Goal: Transaction & Acquisition: Purchase product/service

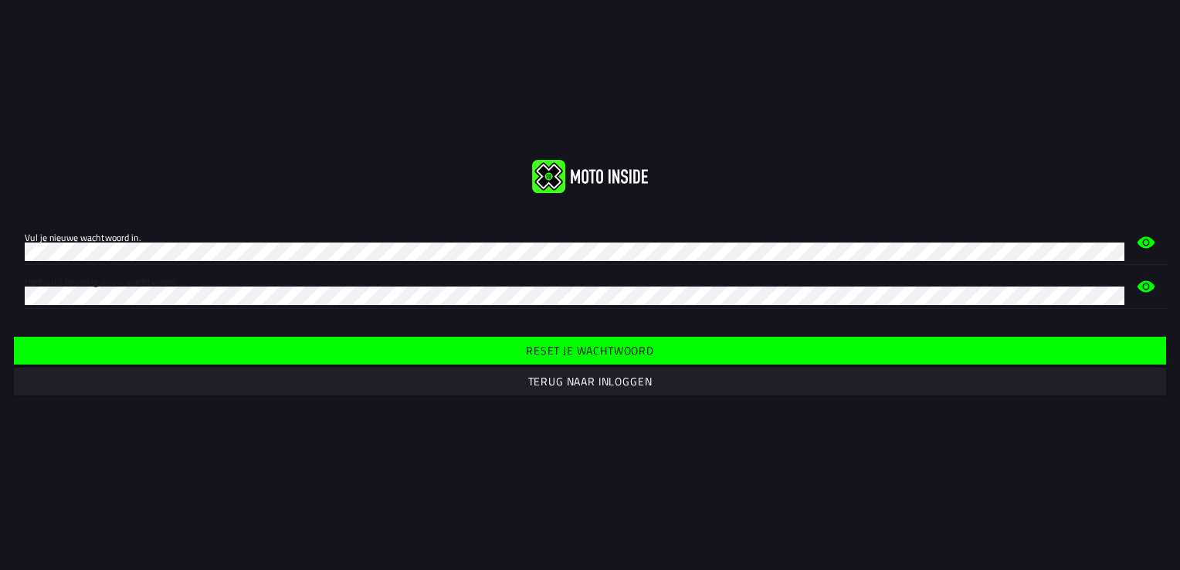
click at [0, 0] on slot "Reset je wachtwoord" at bounding box center [0, 0] width 0 height 0
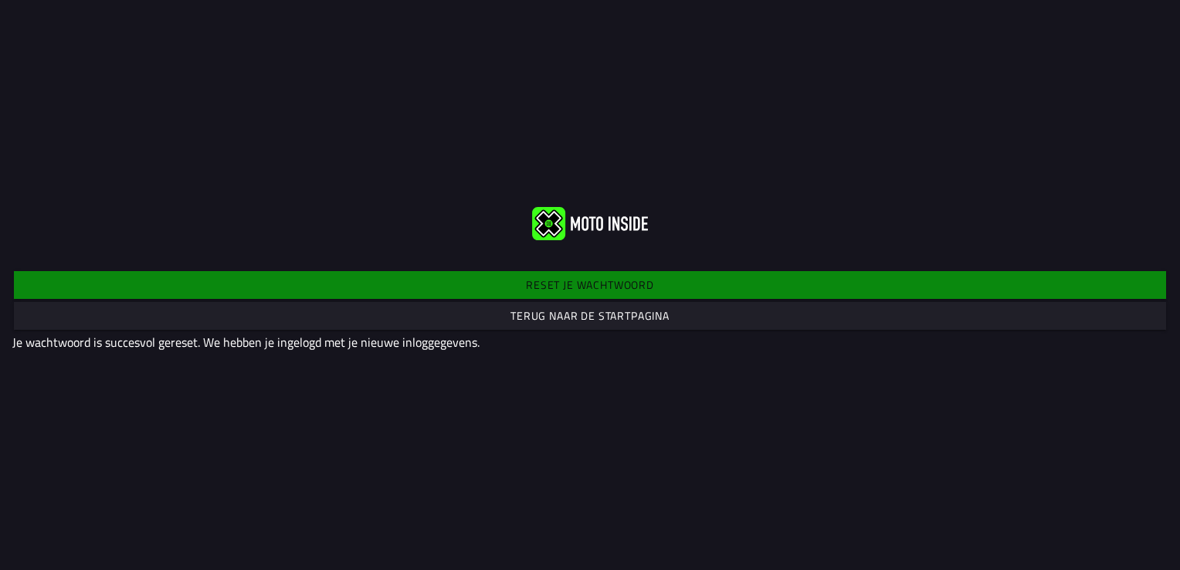
click at [0, 0] on slot "Terug naar de startpagina" at bounding box center [0, 0] width 0 height 0
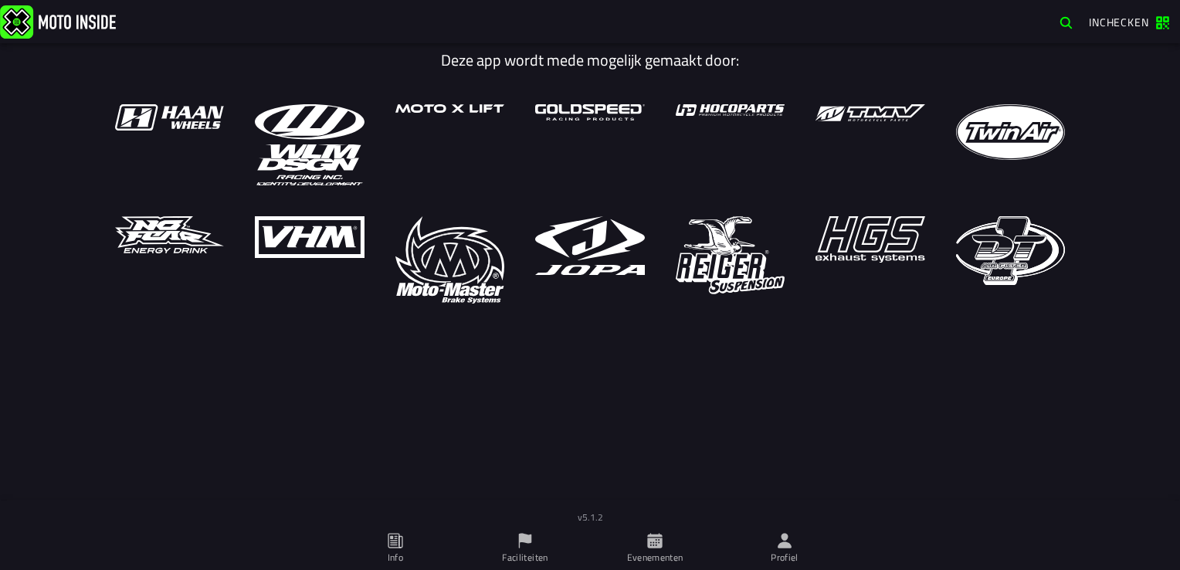
click at [1107, 20] on span "Inchecken" at bounding box center [1119, 22] width 60 height 16
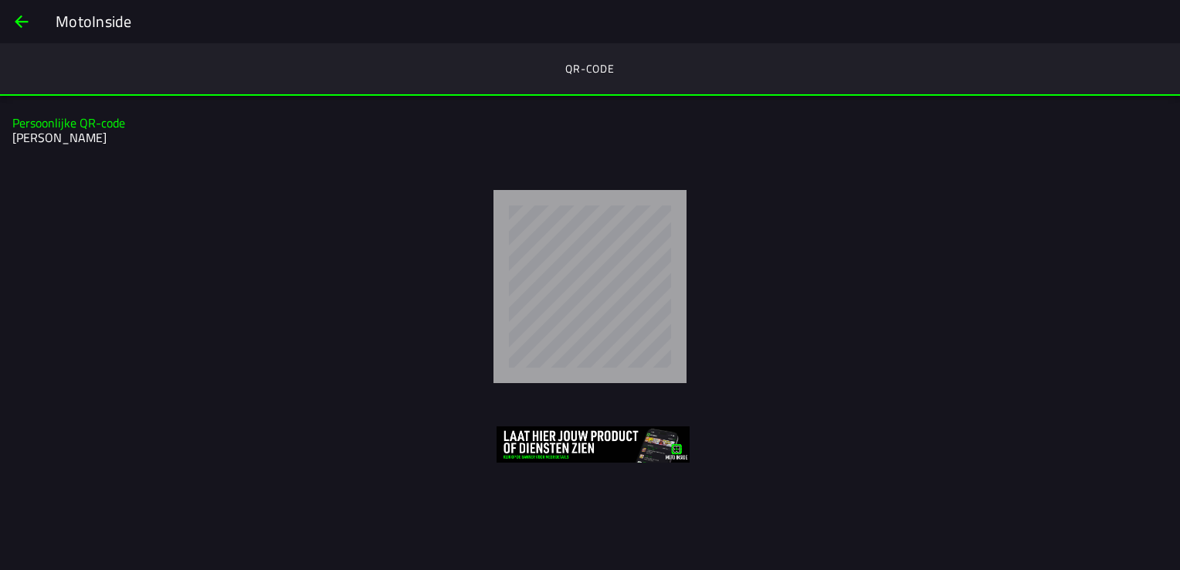
click at [565, 446] on img at bounding box center [593, 444] width 193 height 36
click at [16, 23] on span "Terug" at bounding box center [21, 21] width 19 height 37
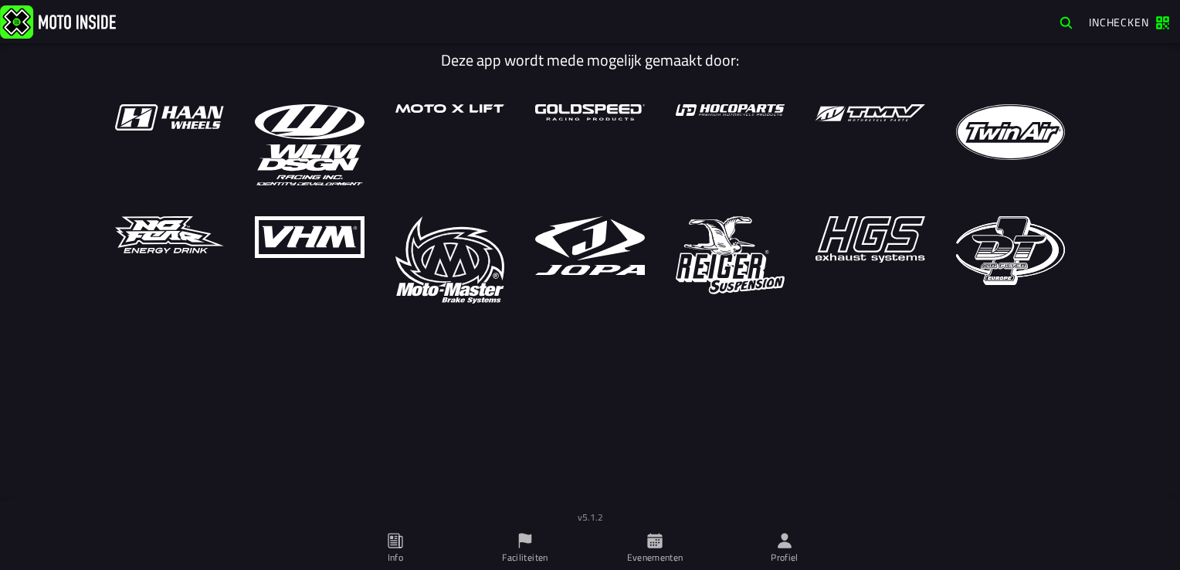
click at [655, 552] on font "Evenementen" at bounding box center [655, 557] width 56 height 15
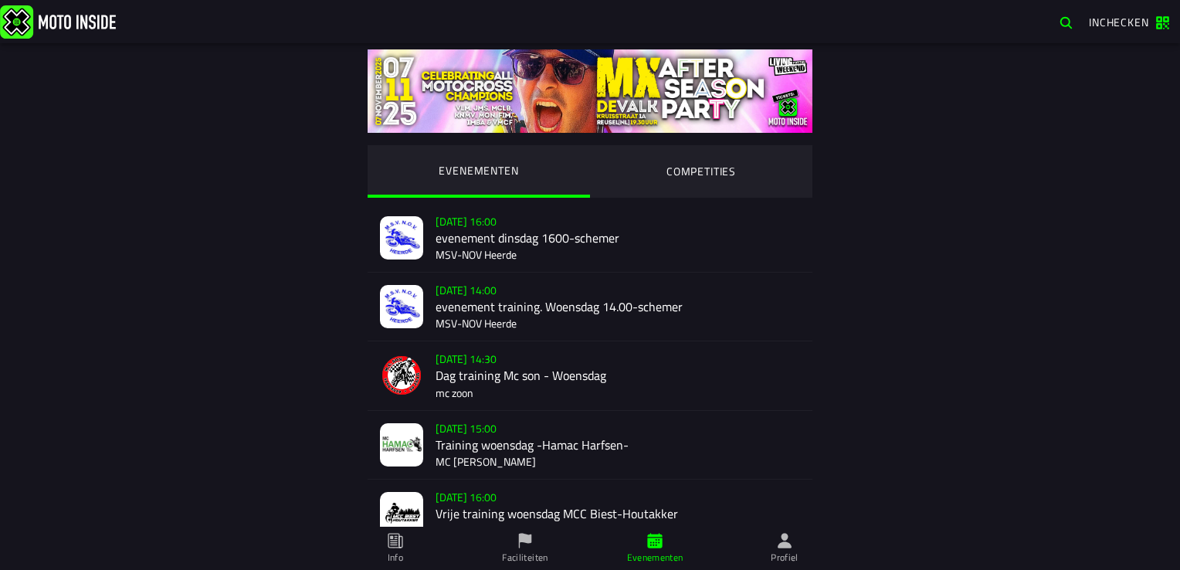
click at [1064, 19] on span "button" at bounding box center [1066, 22] width 15 height 15
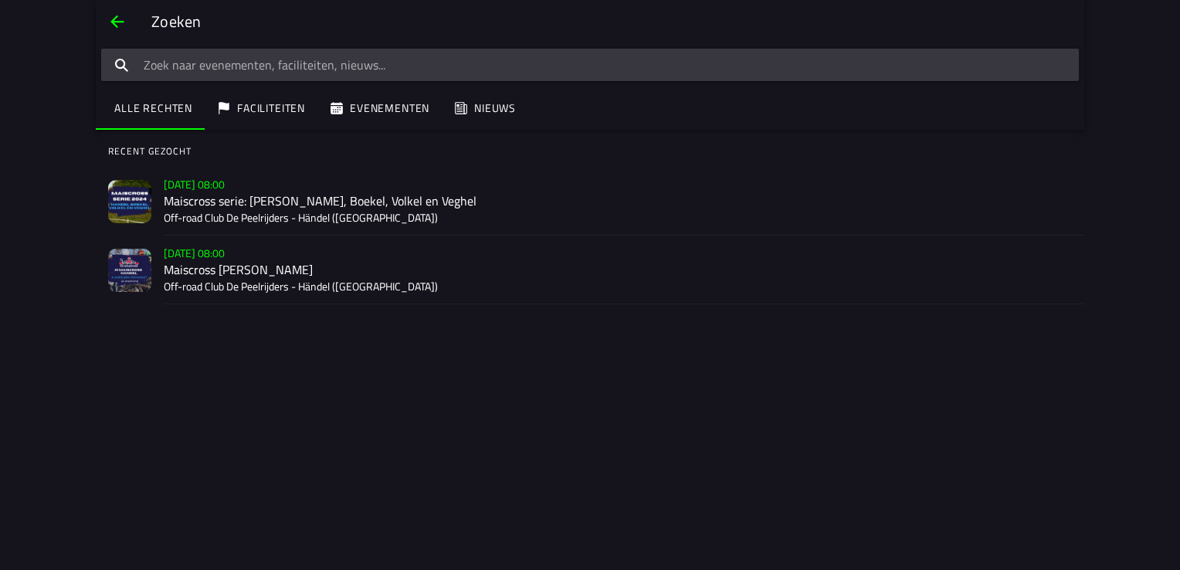
click at [243, 54] on input "Tekst zoeken" at bounding box center [590, 65] width 978 height 32
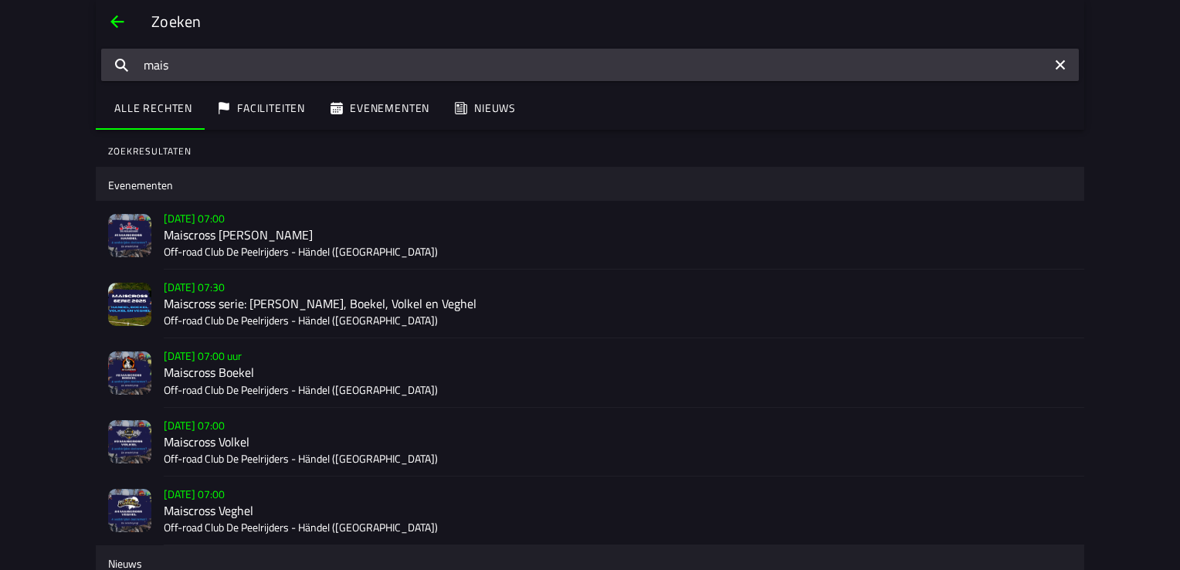
click at [0, 0] on slot "Zo 2 nov - 07:00" at bounding box center [0, 0] width 0 height 0
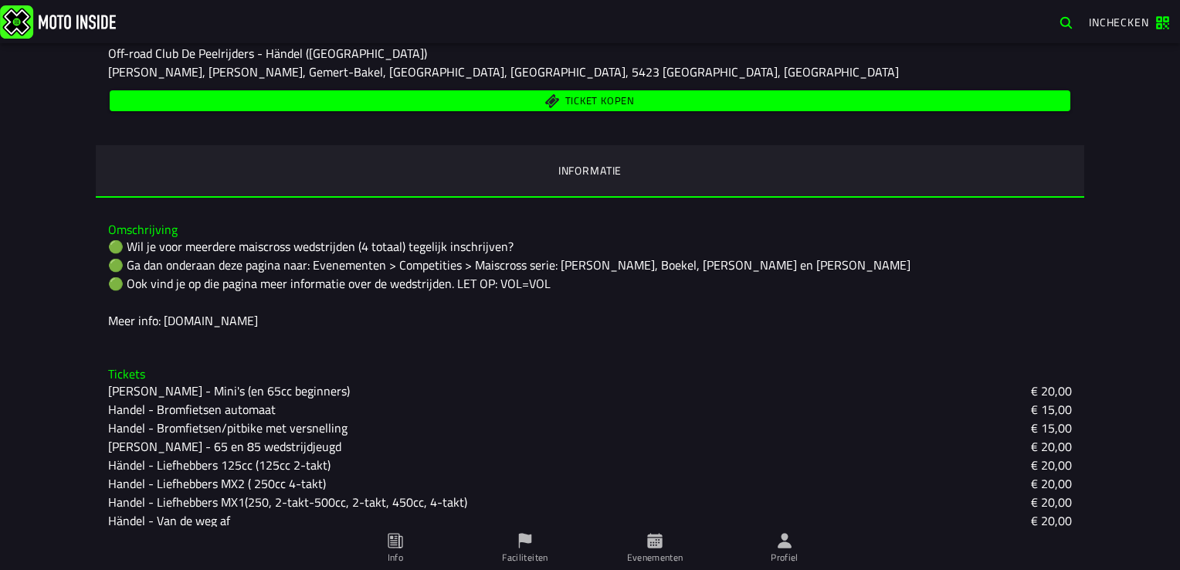
scroll to position [392, 0]
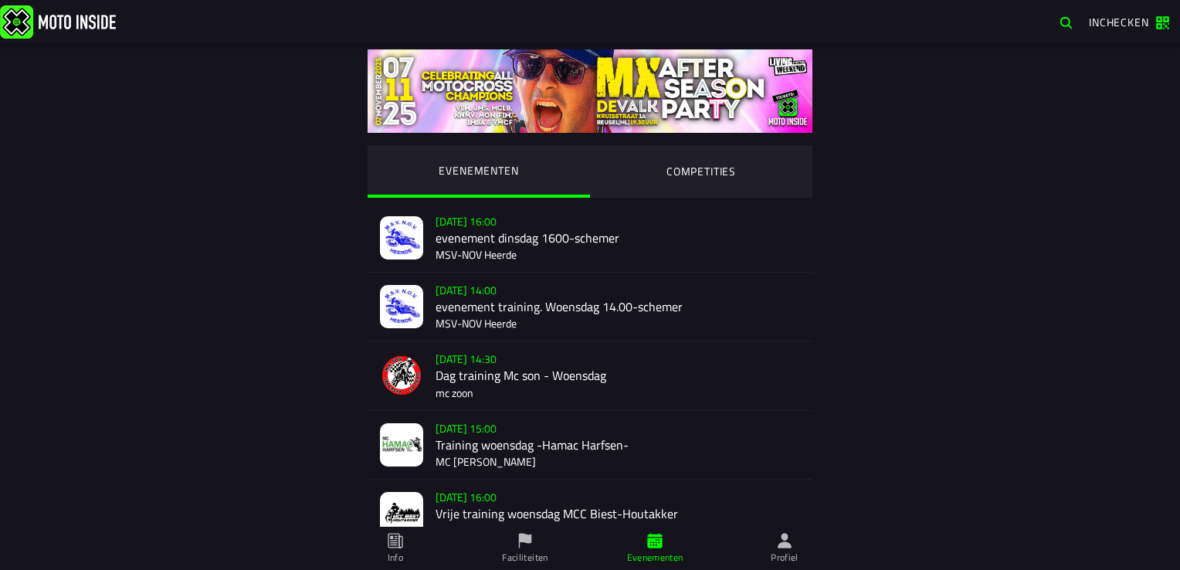
click at [1066, 22] on span "button" at bounding box center [1066, 22] width 15 height 15
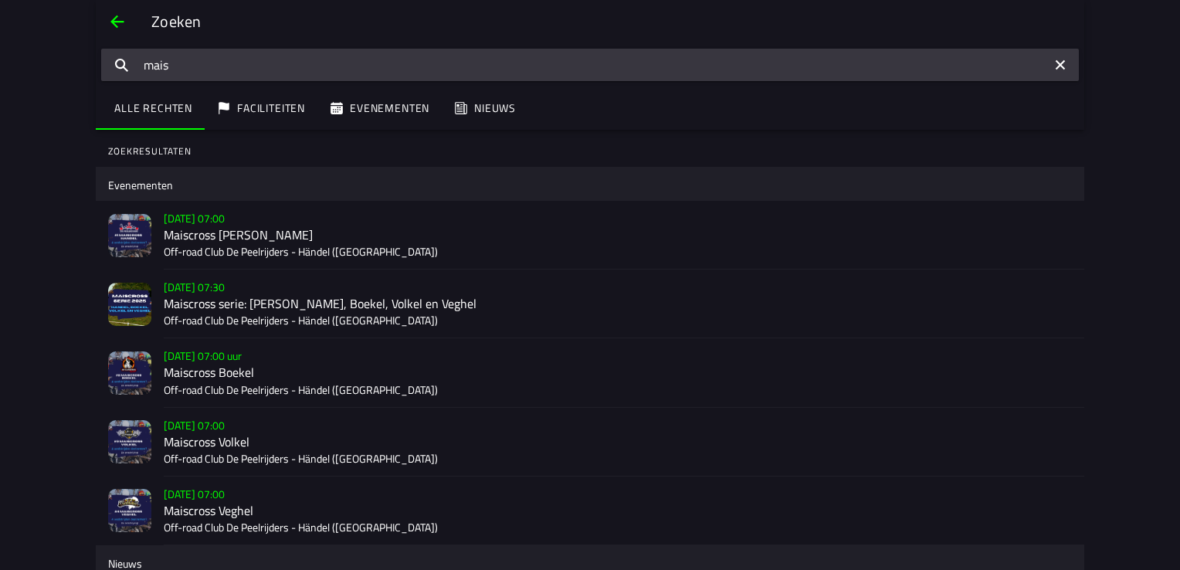
click at [208, 66] on input "mais" at bounding box center [590, 65] width 978 height 32
type input "maiscross"
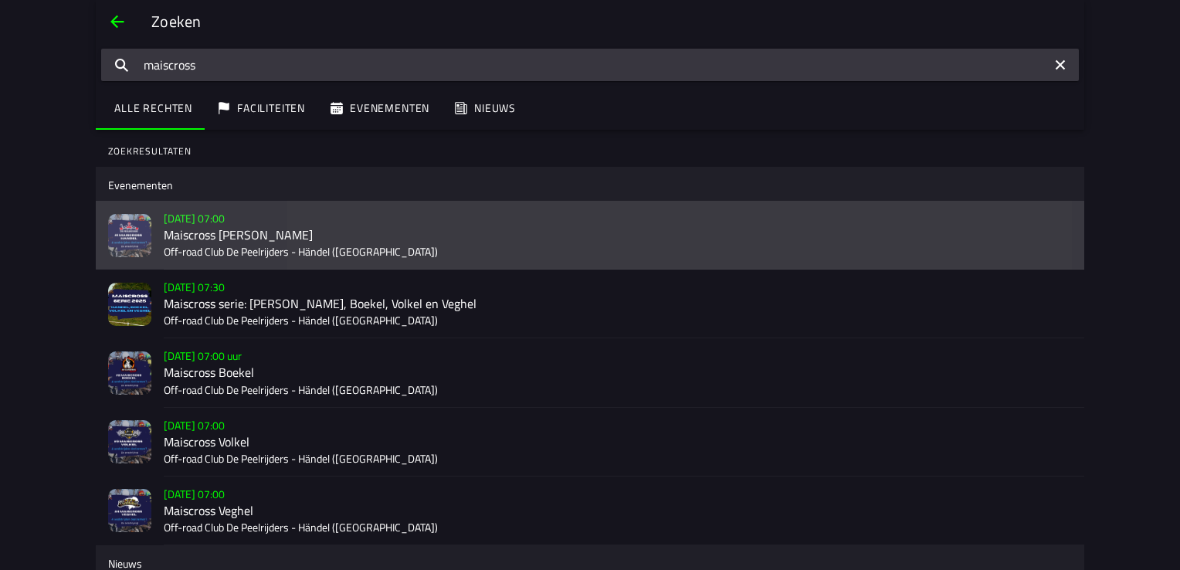
click at [208, 233] on h2 "Maiscross Händel" at bounding box center [618, 235] width 908 height 15
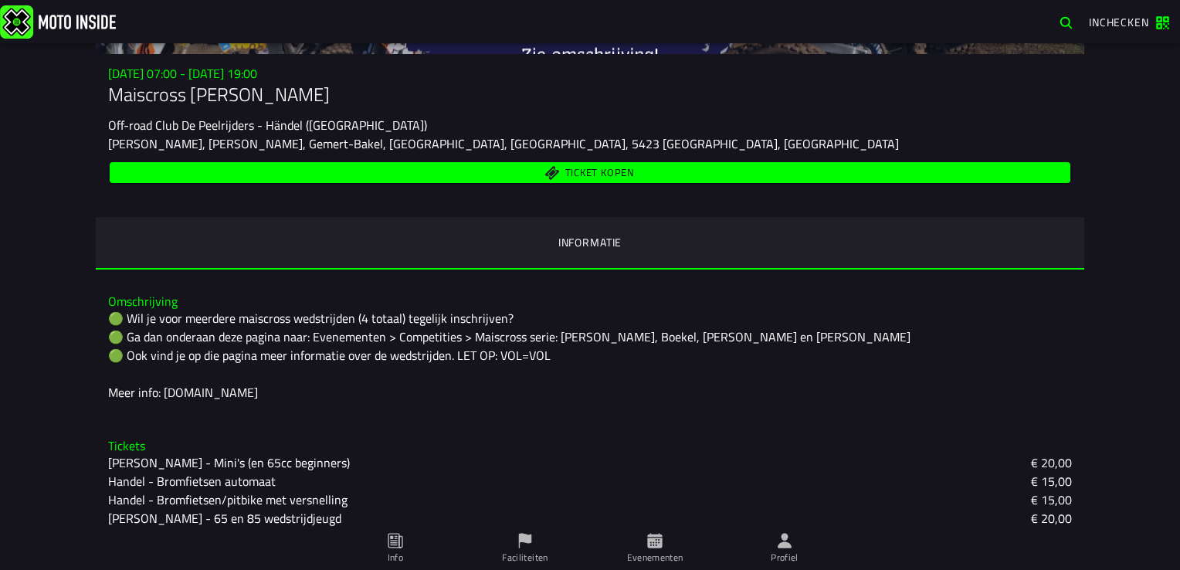
scroll to position [314, 0]
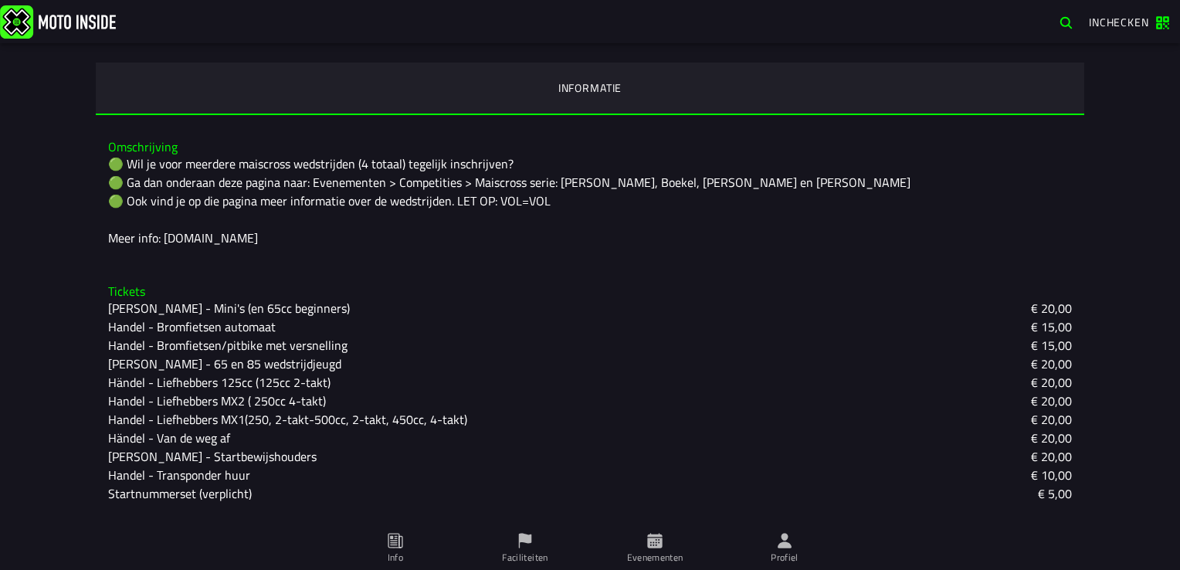
click at [110, 160] on div "🟢 Wil je voor meerdere maiscross wedstrijden (4 totaal) tegelijk inschrijven? 🟢…" at bounding box center [590, 200] width 964 height 93
click at [141, 164] on div "🟢 Wil je voor meerdere maiscross wedstrijden (4 totaal) tegelijk inschrijven? 🟢…" at bounding box center [590, 200] width 964 height 93
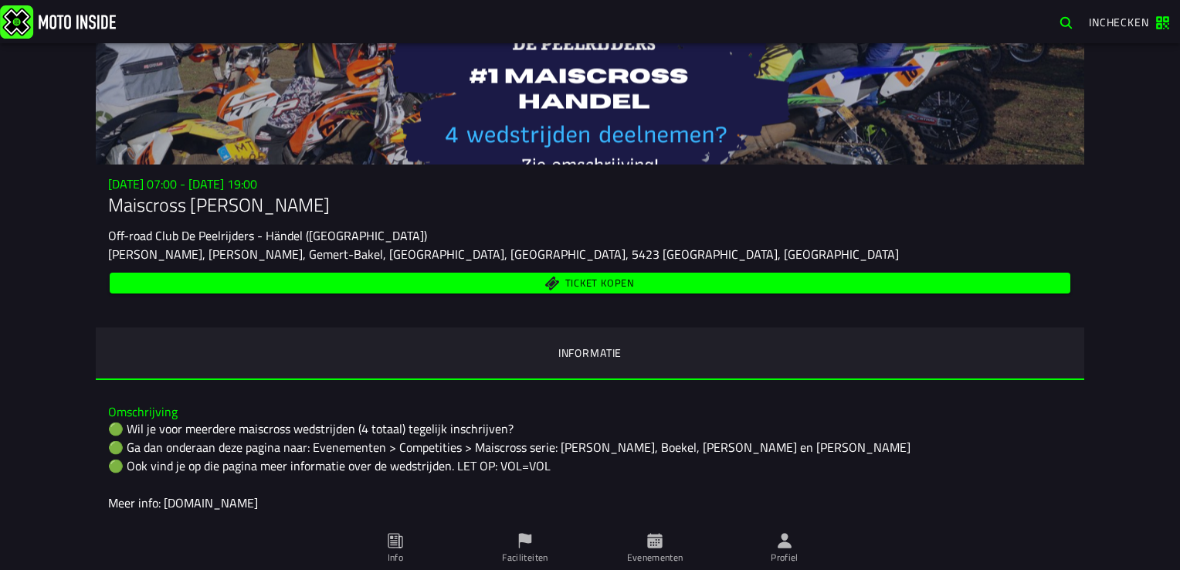
scroll to position [5, 0]
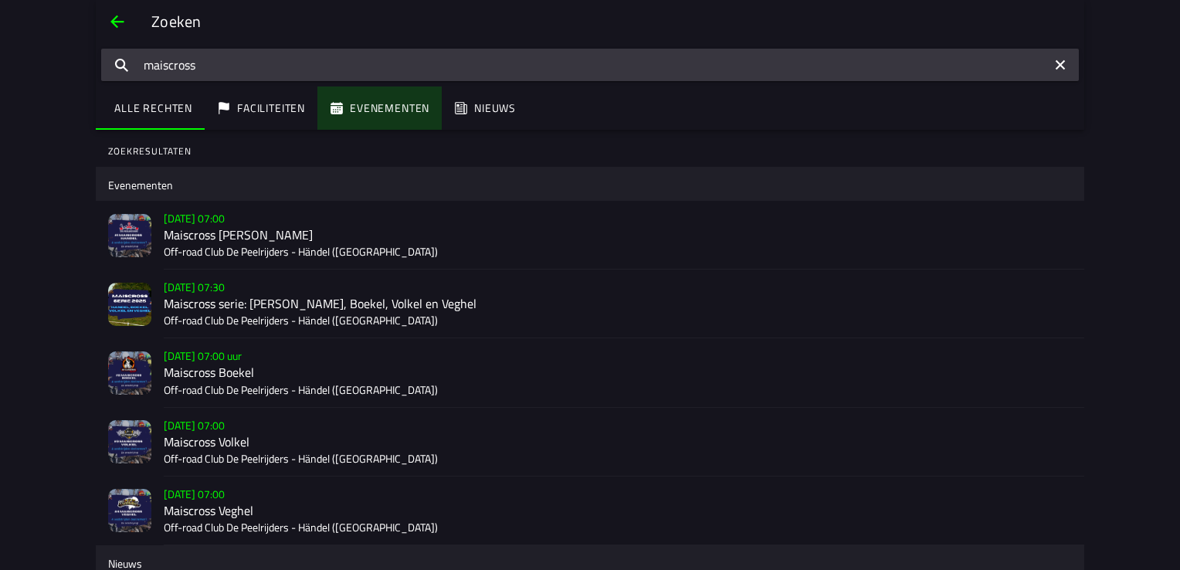
click at [371, 107] on ion-segment-button "Evenementen" at bounding box center [379, 107] width 124 height 43
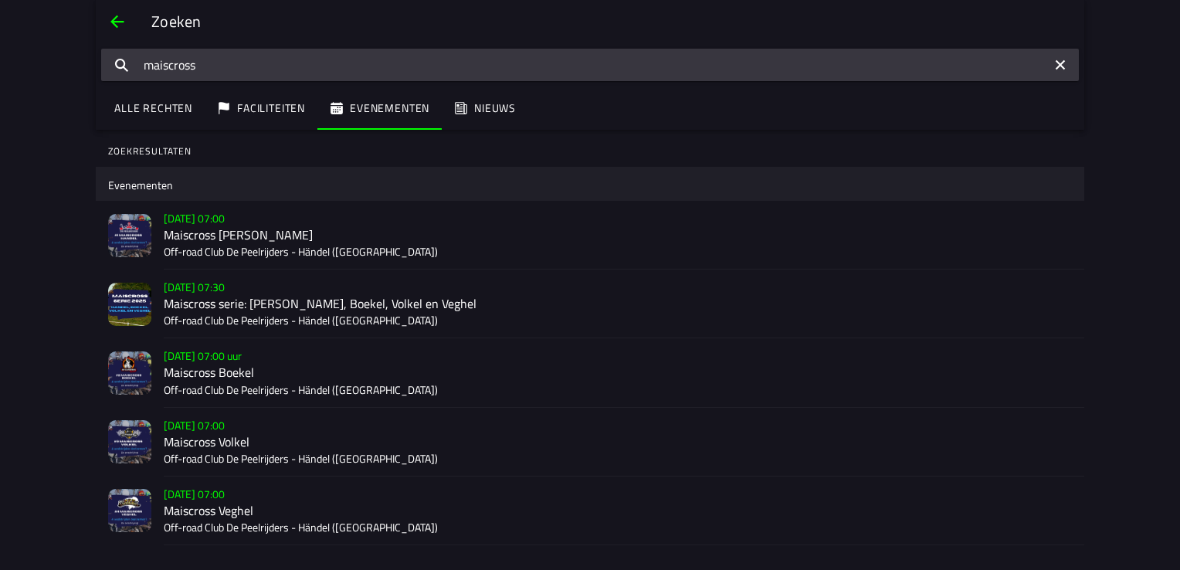
click at [178, 183] on div "Evenementen" at bounding box center [590, 184] width 964 height 34
click at [229, 317] on font "Off-road Club De Peelrijders - Händel (NB)" at bounding box center [301, 320] width 274 height 16
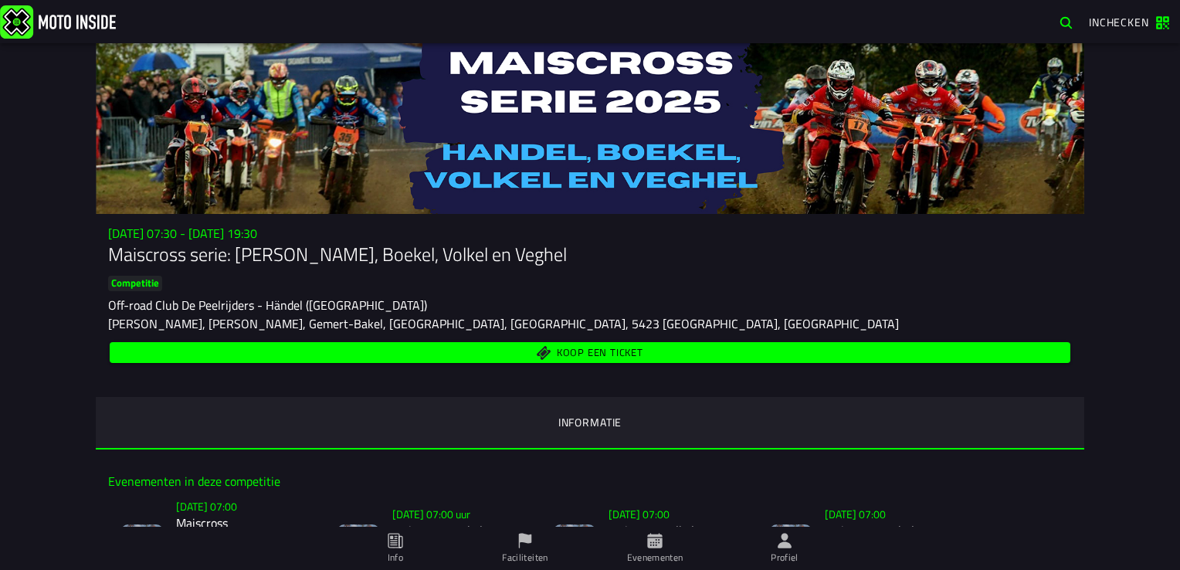
click at [579, 350] on span "Koop een ticket" at bounding box center [600, 352] width 86 height 10
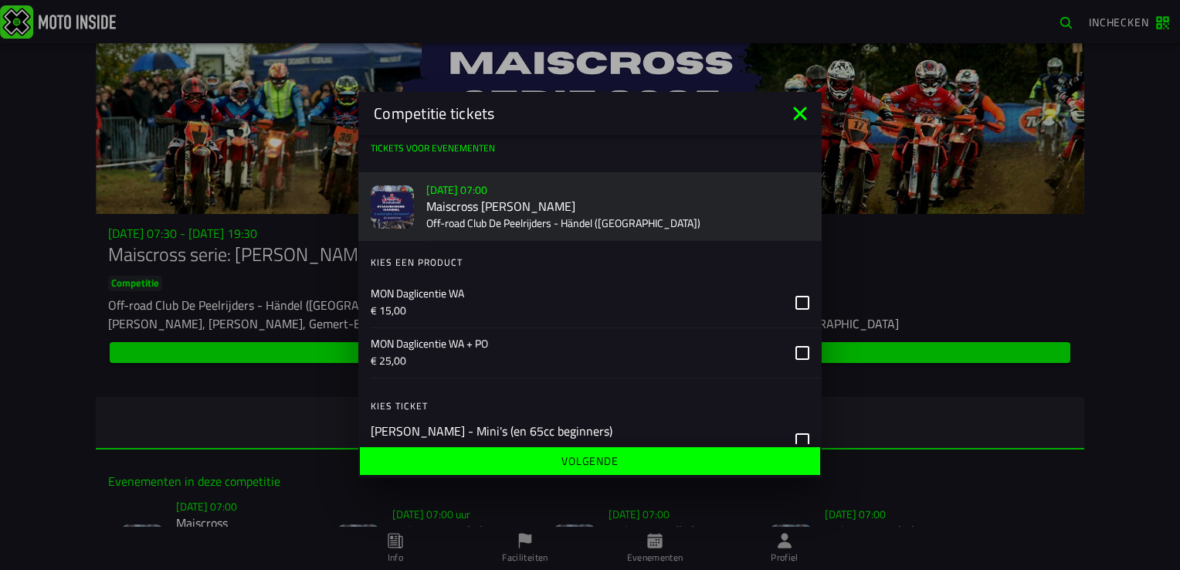
click at [795, 351] on icon at bounding box center [802, 353] width 14 height 14
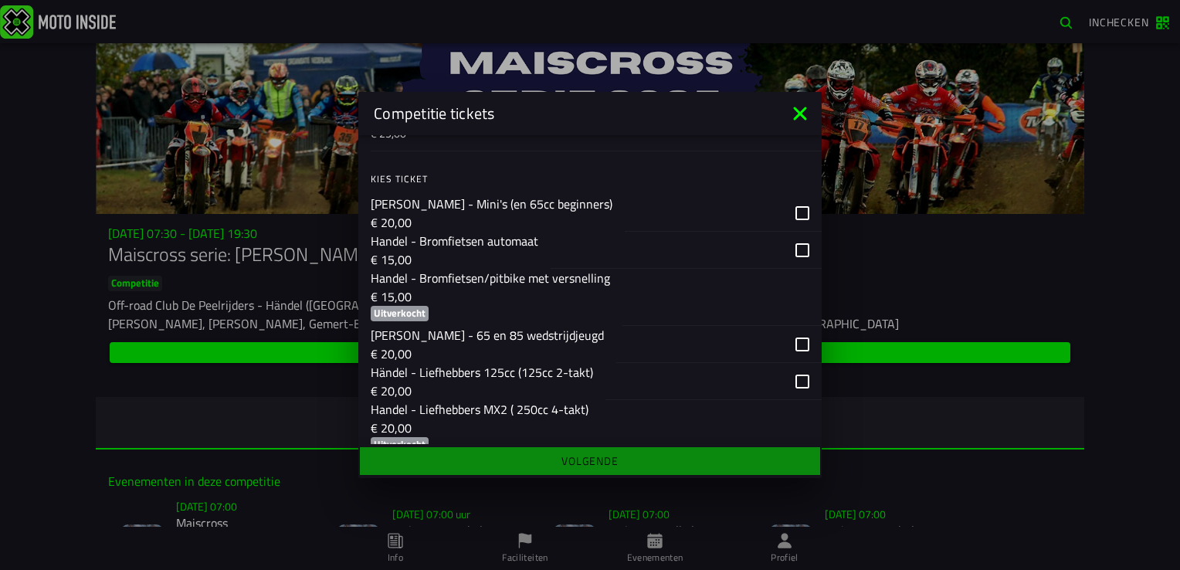
scroll to position [232, 0]
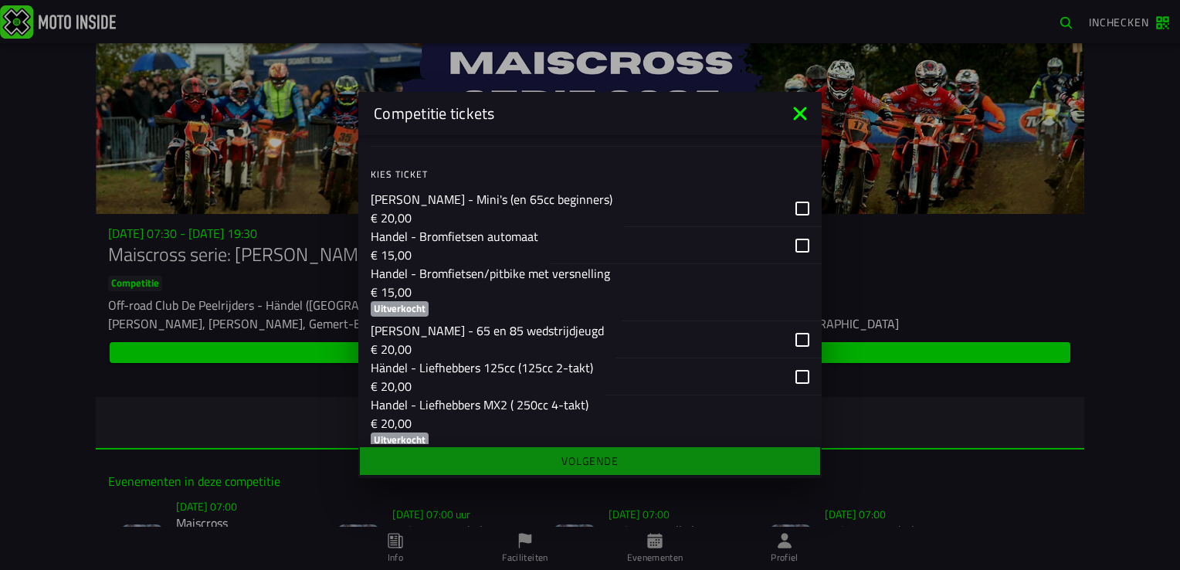
click at [793, 246] on div "button" at bounding box center [686, 245] width 271 height 37
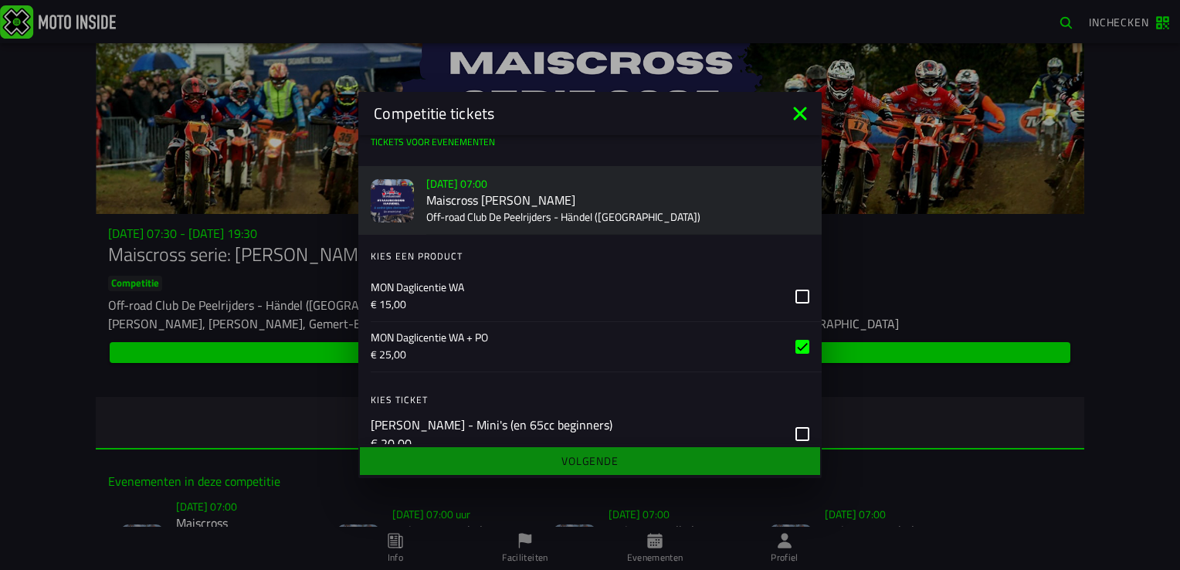
scroll to position [0, 0]
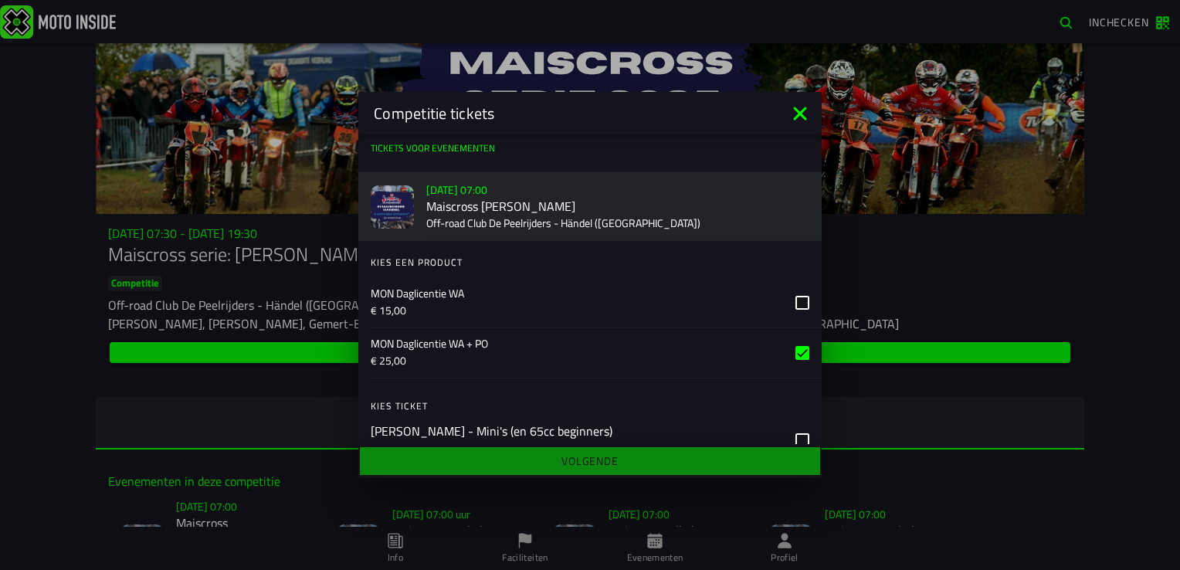
click at [795, 300] on icon at bounding box center [802, 303] width 14 height 14
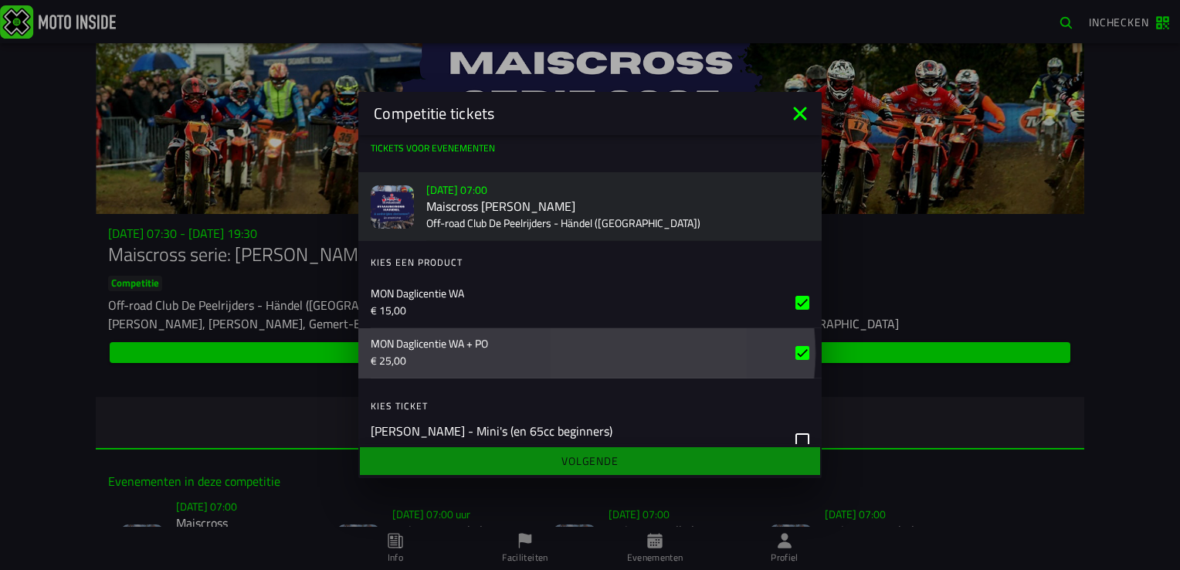
click at [795, 354] on icon at bounding box center [802, 353] width 14 height 14
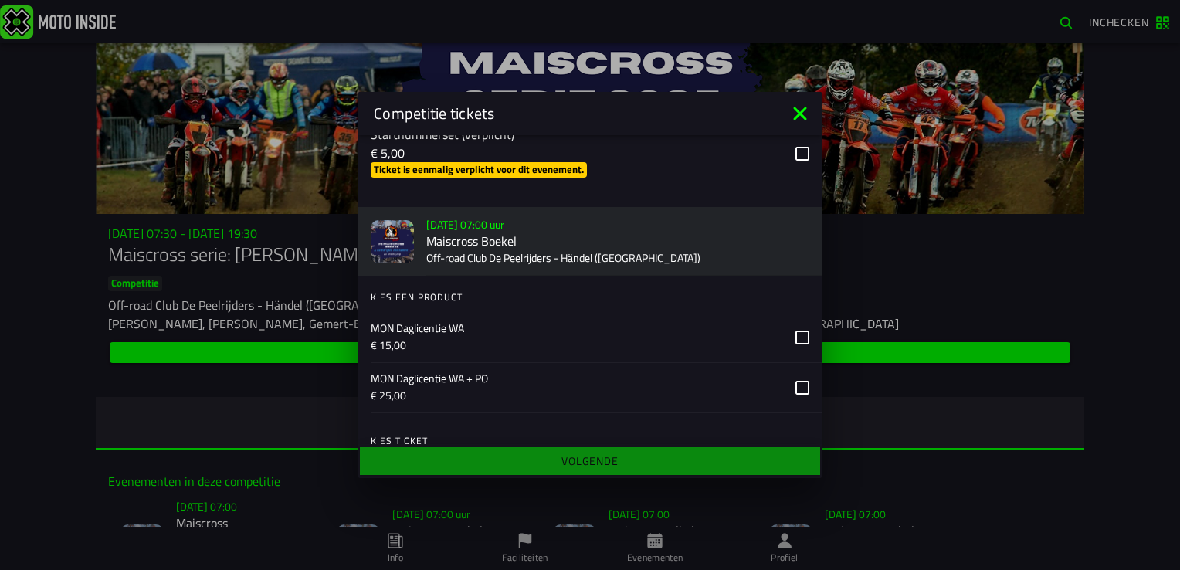
scroll to position [772, 0]
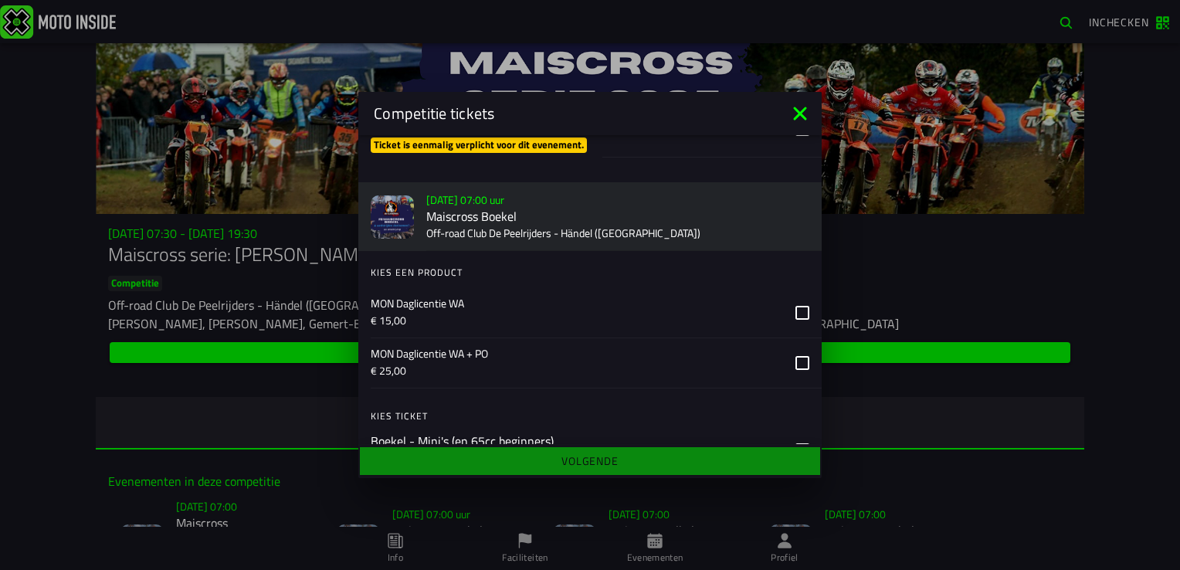
click at [795, 320] on icon at bounding box center [802, 313] width 14 height 14
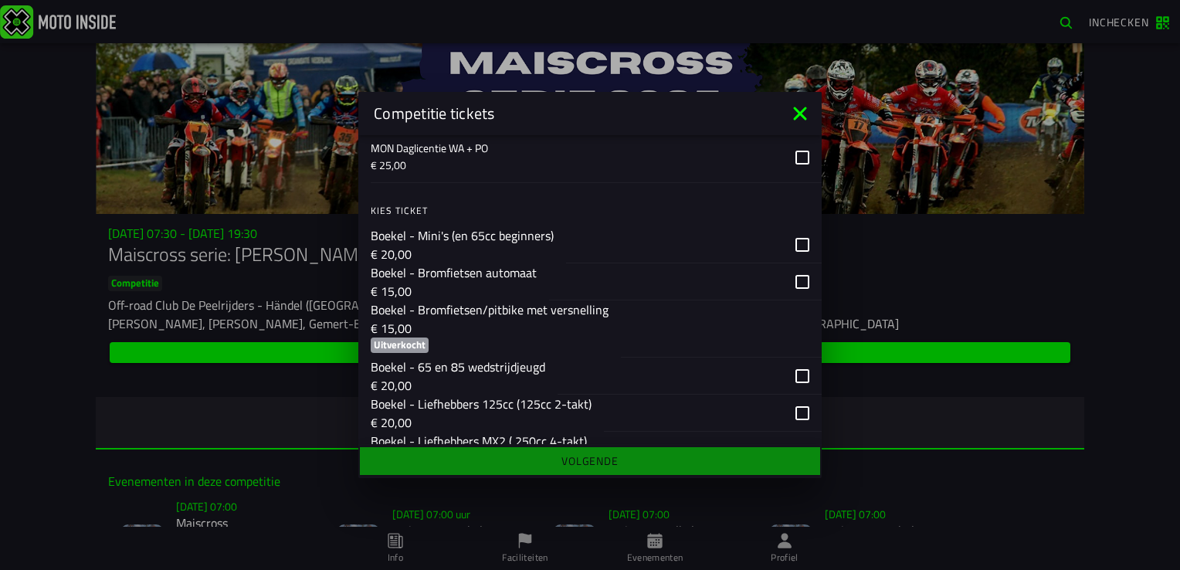
scroll to position [1004, 0]
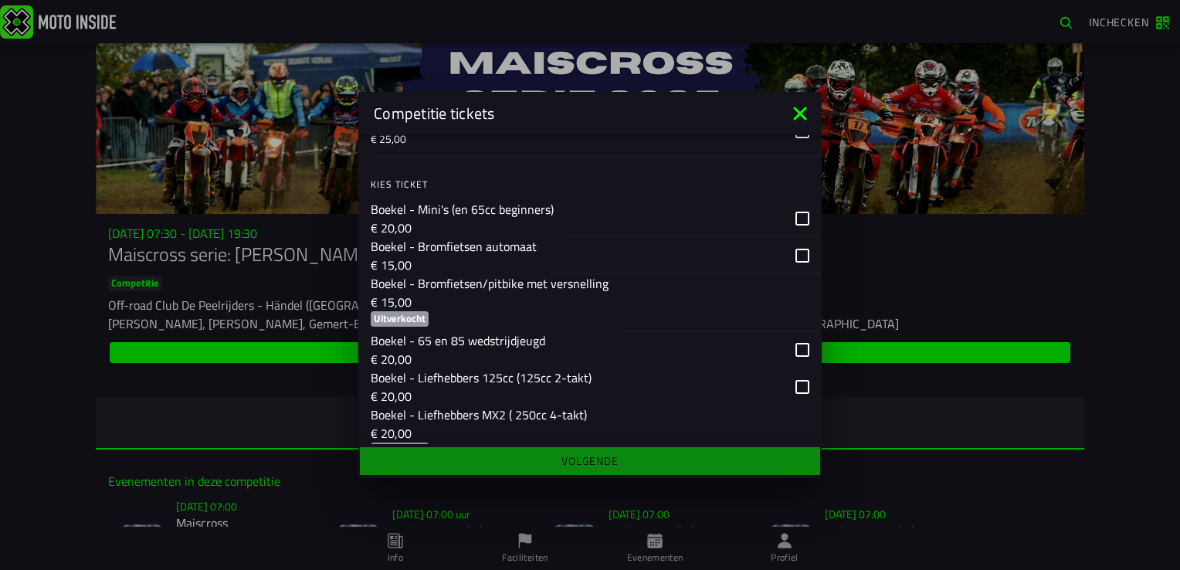
click at [787, 273] on div "button" at bounding box center [685, 255] width 273 height 37
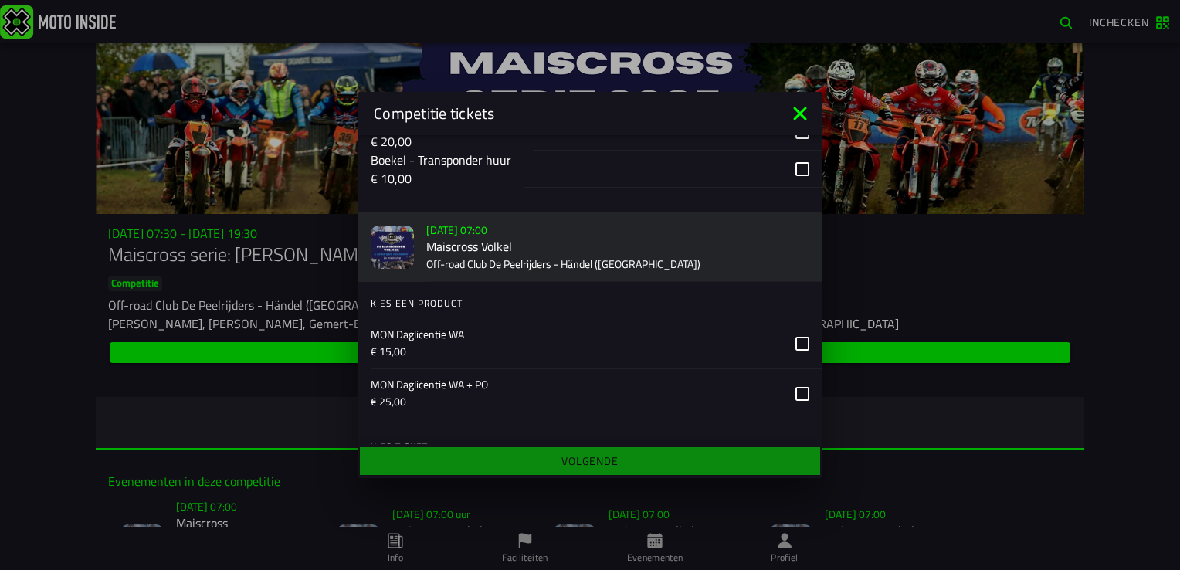
scroll to position [1544, 0]
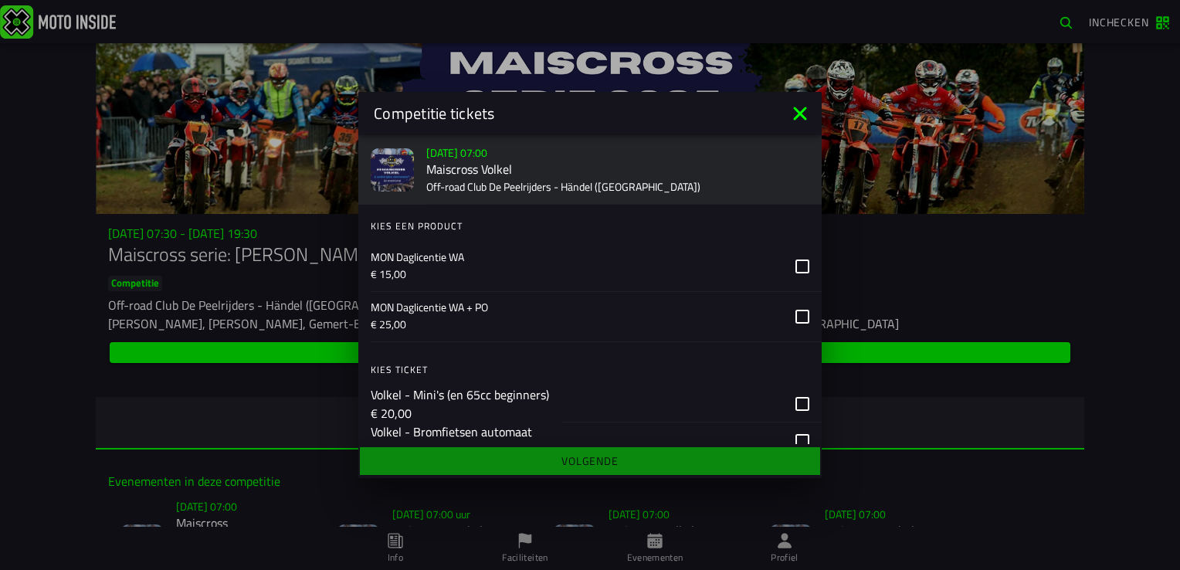
click at [795, 273] on icon at bounding box center [802, 266] width 14 height 14
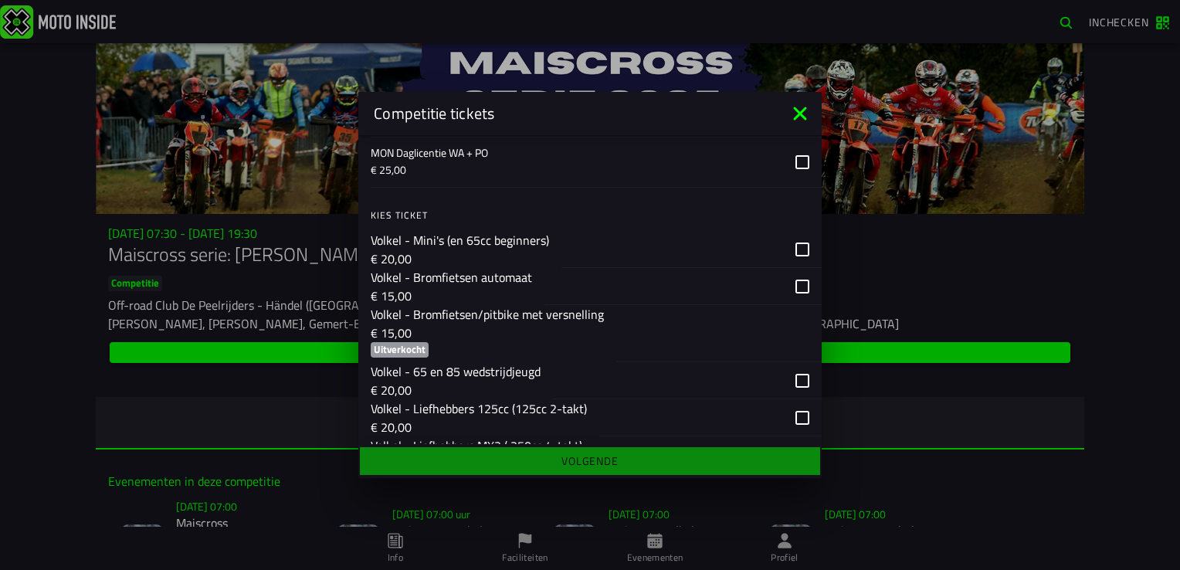
scroll to position [1776, 0]
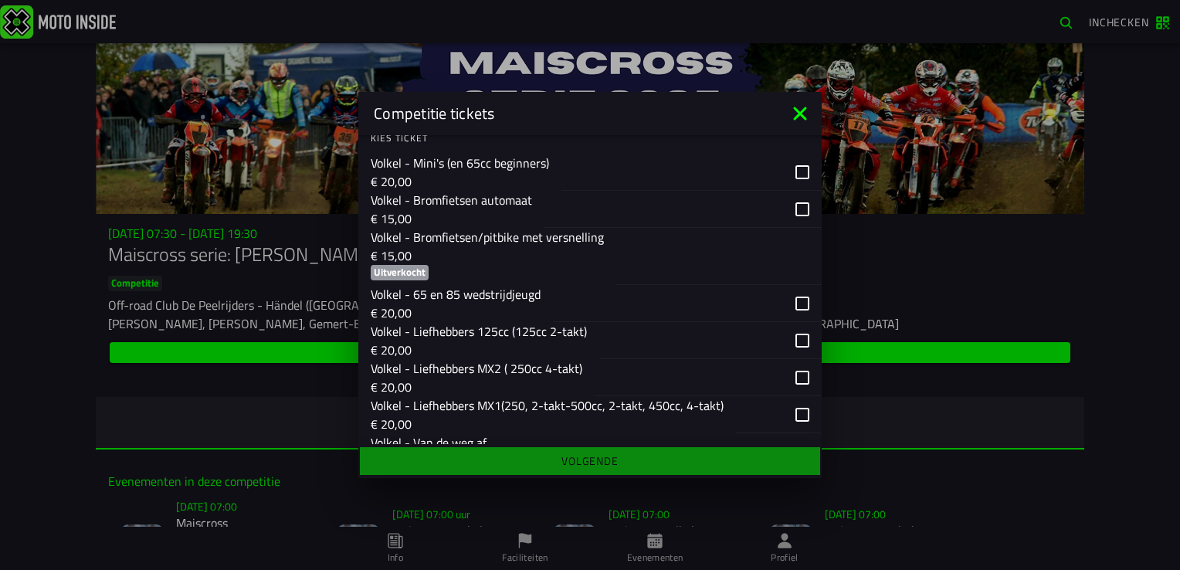
click at [790, 228] on div "button" at bounding box center [682, 209] width 277 height 37
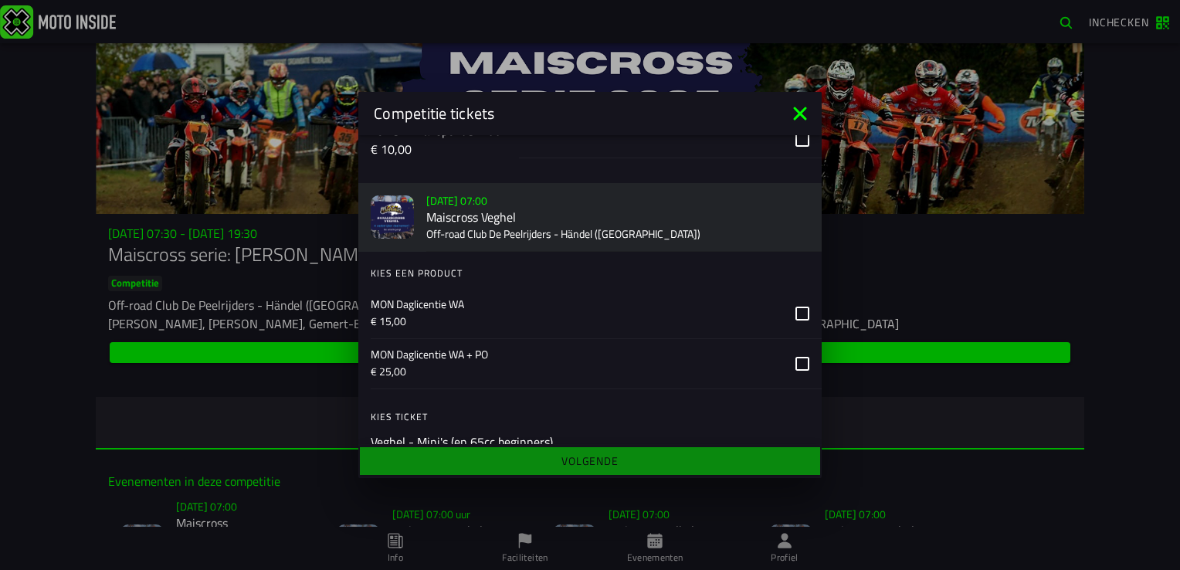
scroll to position [2239, 0]
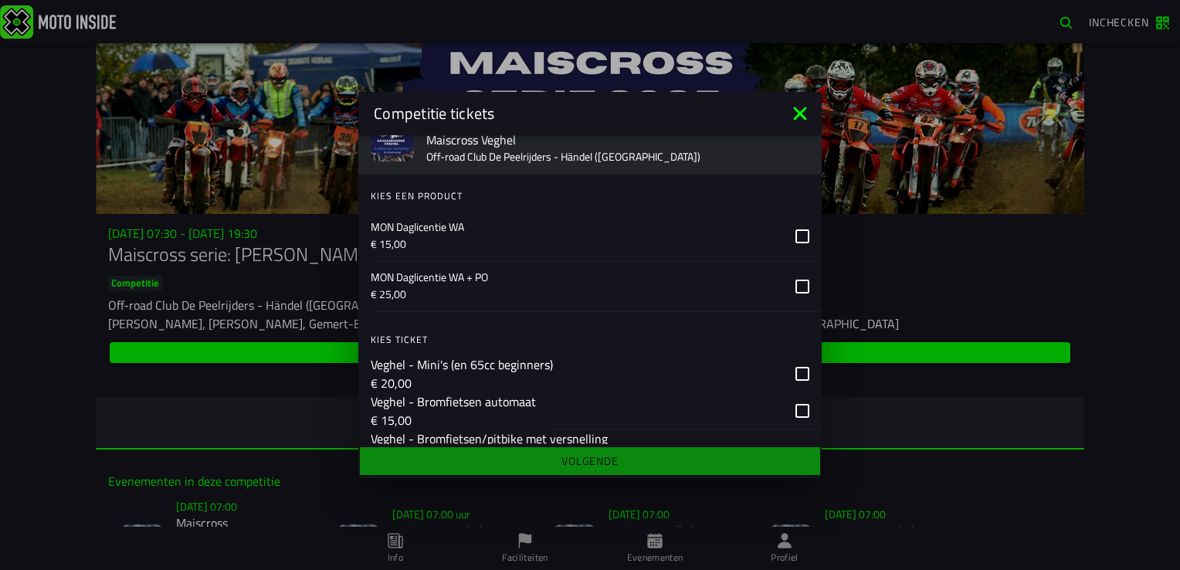
click at [795, 243] on icon at bounding box center [802, 236] width 14 height 14
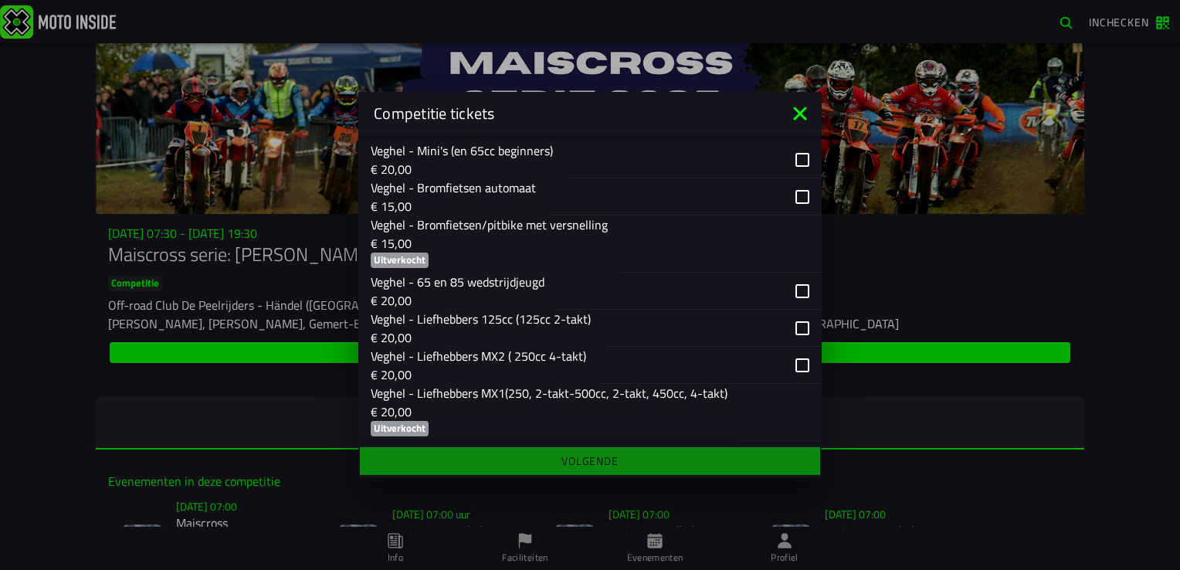
scroll to position [2471, 0]
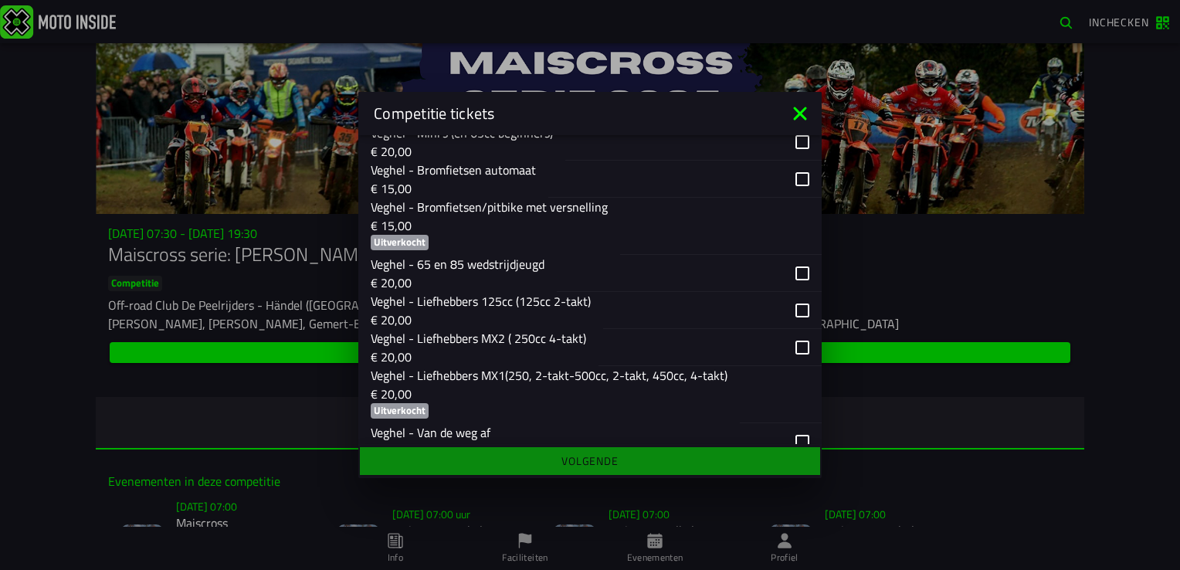
click at [791, 198] on div "button" at bounding box center [684, 179] width 273 height 37
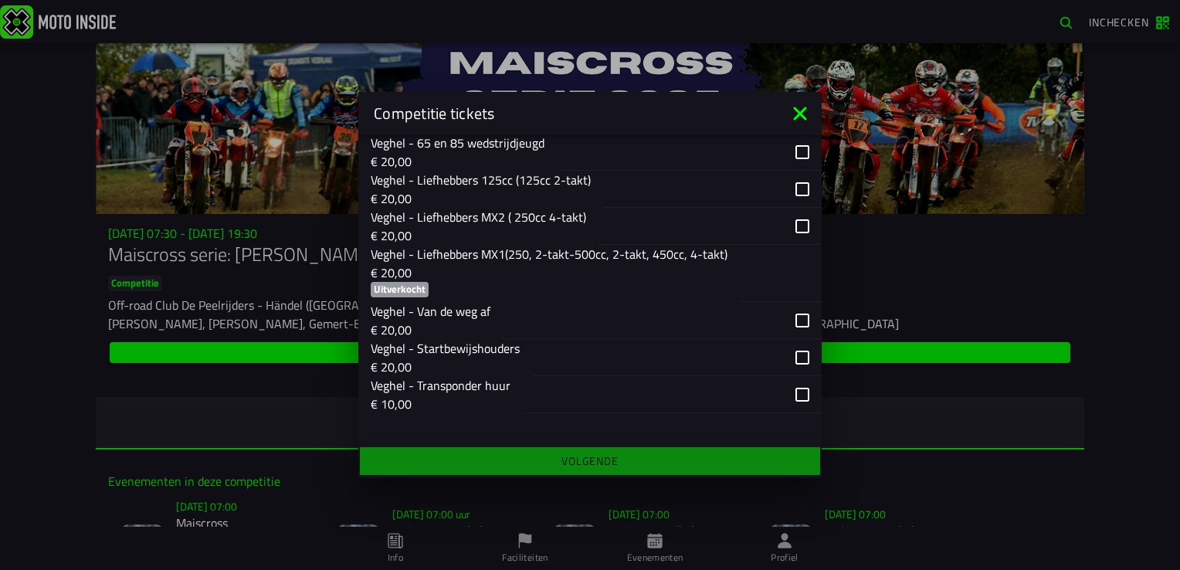
scroll to position [2646, 0]
click at [605, 464] on ion-footer "Volgende" at bounding box center [589, 461] width 463 height 34
click at [599, 463] on ion-footer "Volgende" at bounding box center [589, 461] width 463 height 34
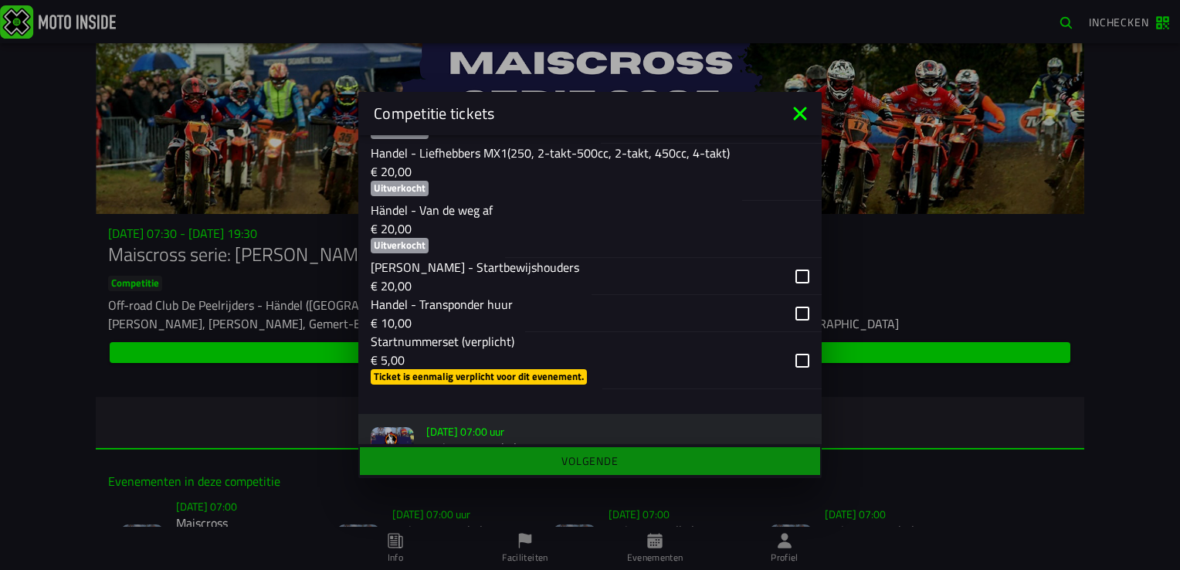
scroll to position [618, 0]
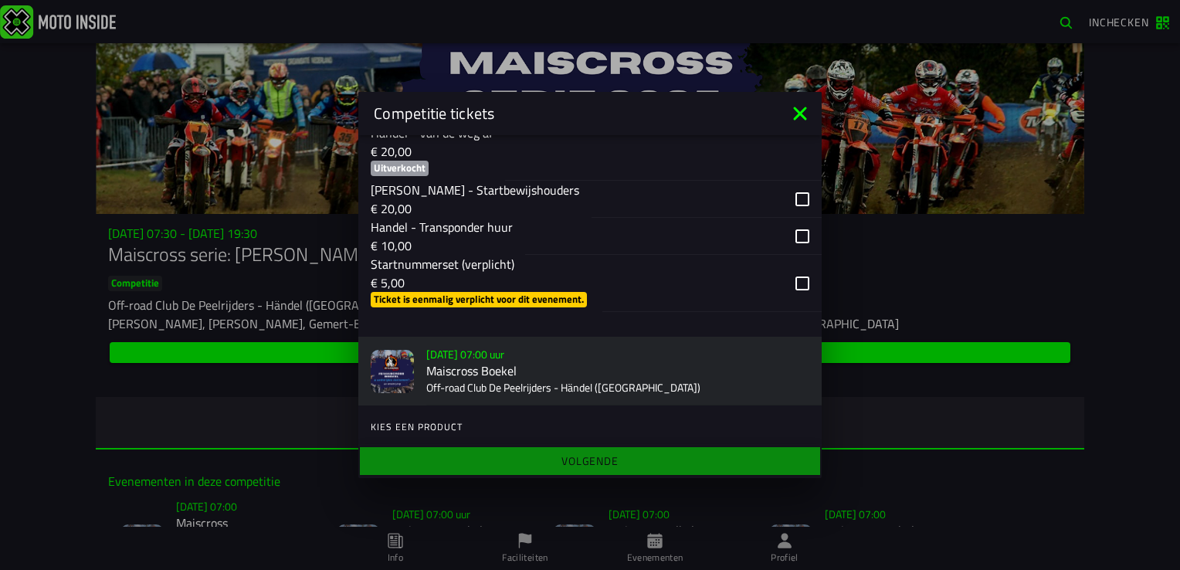
click at [788, 300] on div "button" at bounding box center [711, 283] width 219 height 57
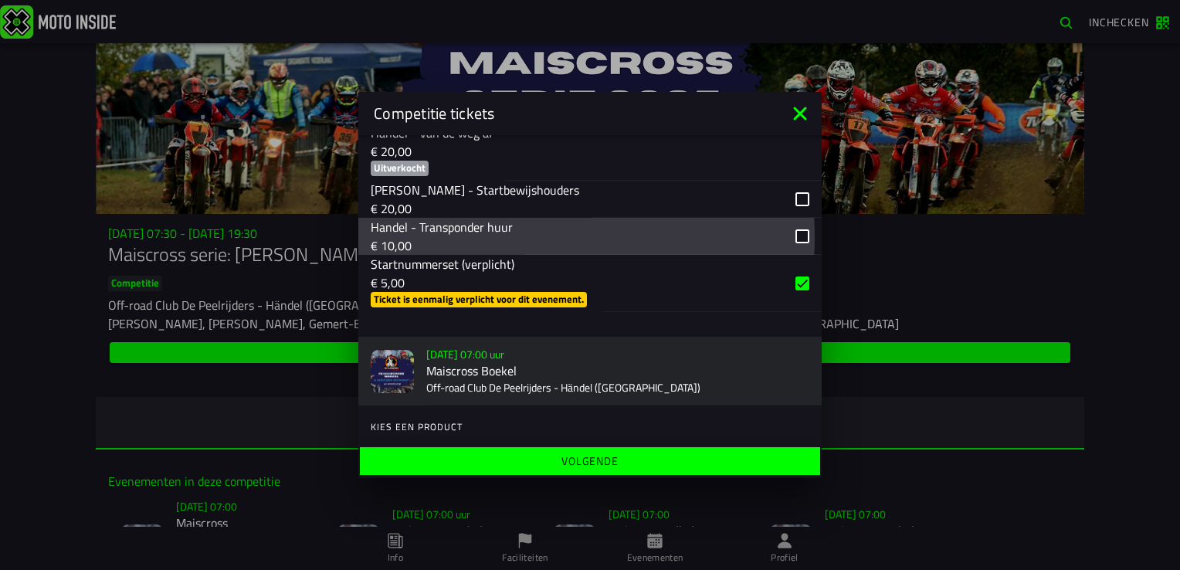
click at [788, 249] on div "button" at bounding box center [673, 236] width 297 height 37
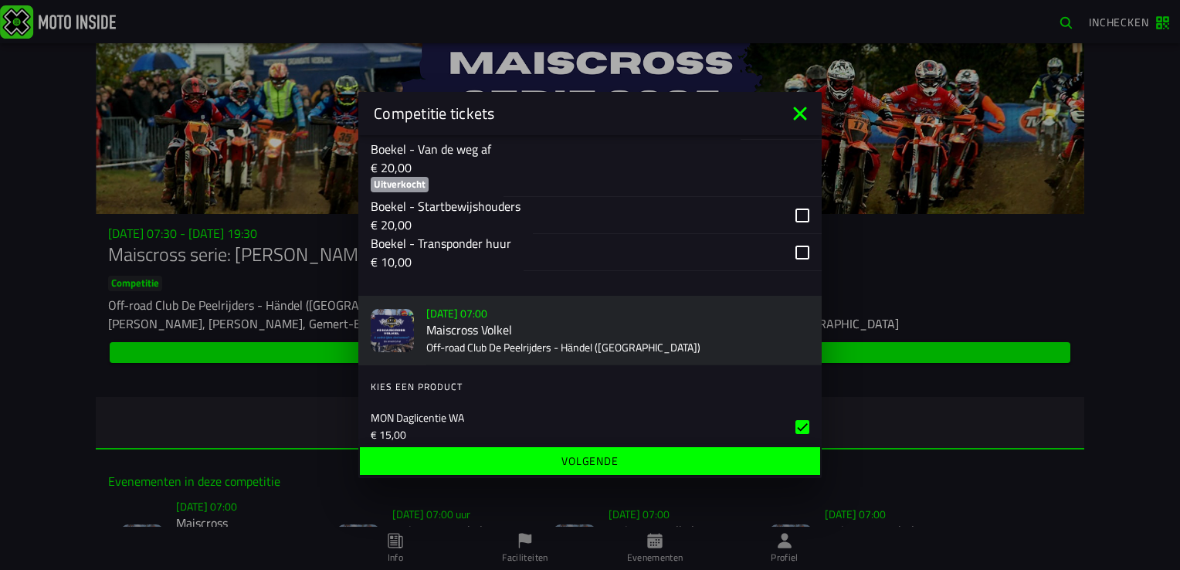
scroll to position [1390, 0]
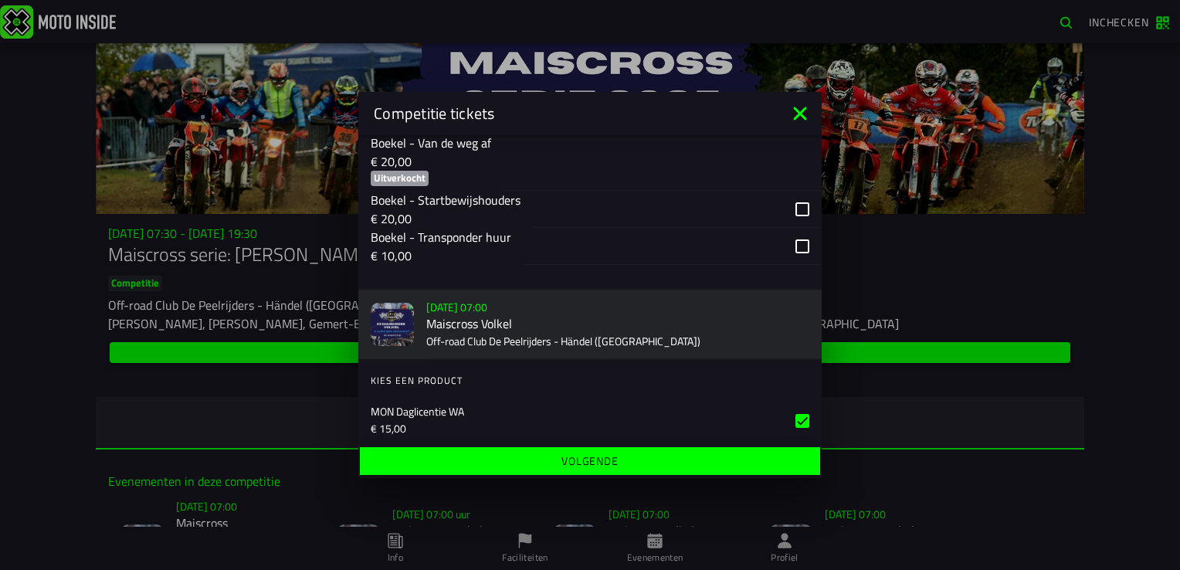
click at [788, 265] on div "button" at bounding box center [673, 246] width 298 height 37
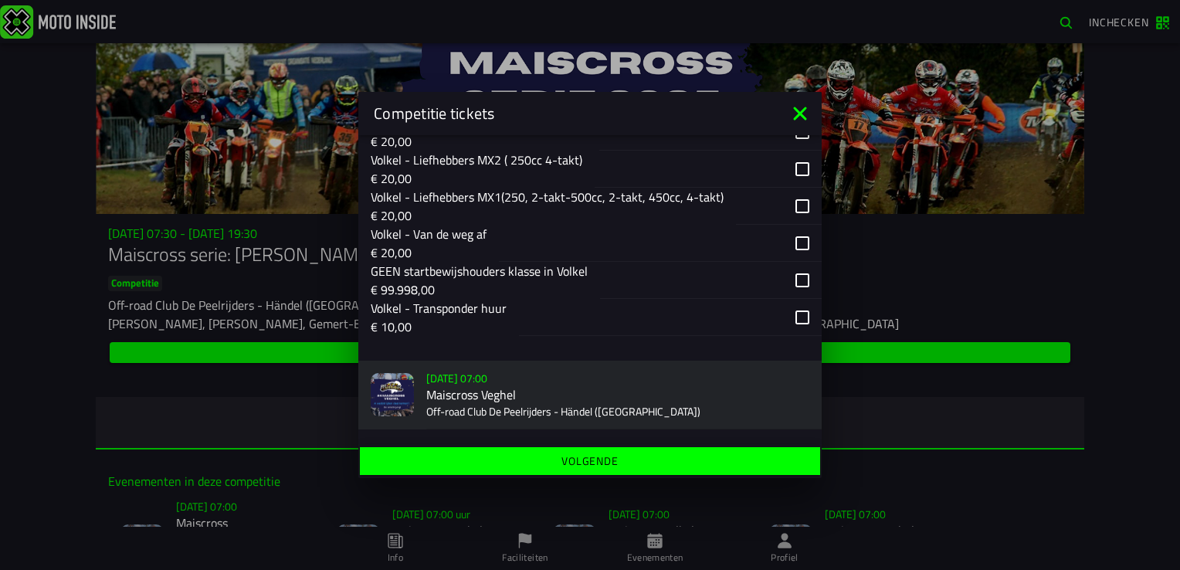
scroll to position [2008, 0]
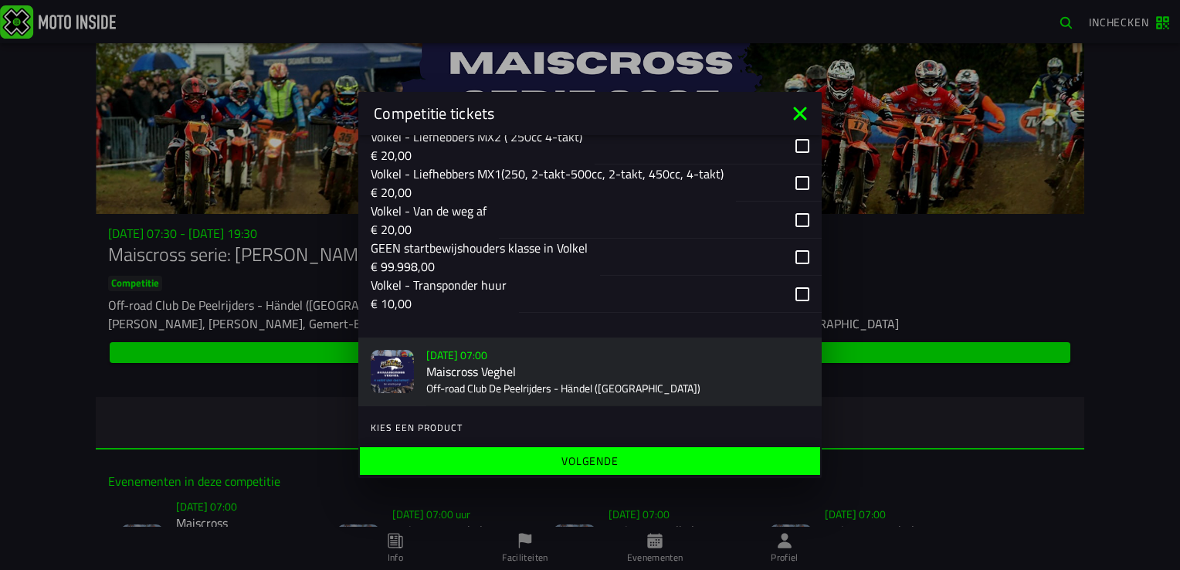
click at [800, 313] on div "button" at bounding box center [670, 294] width 303 height 37
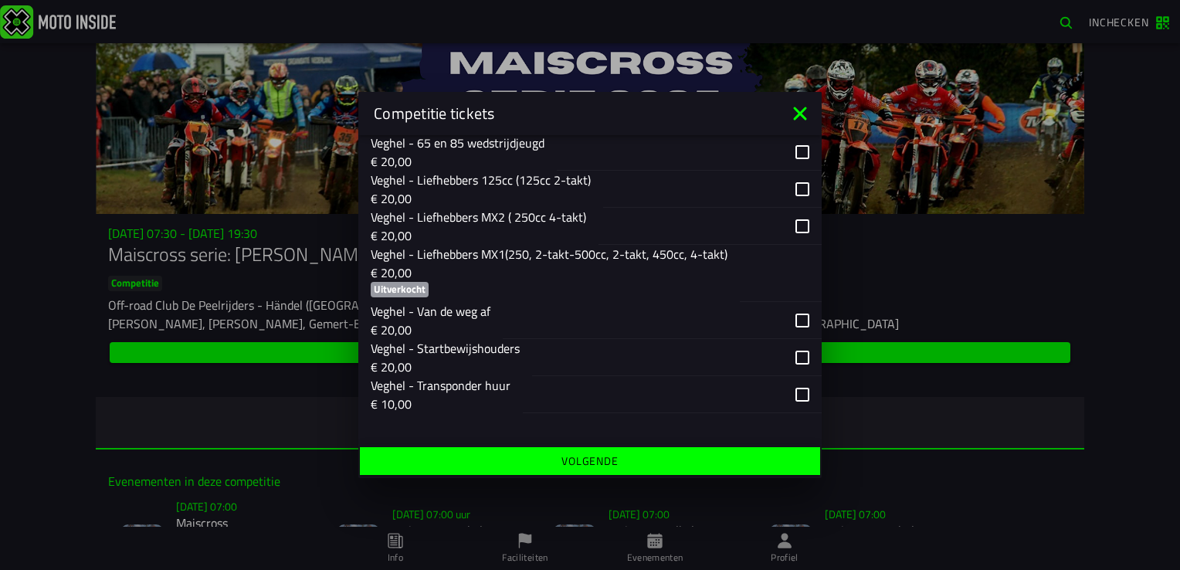
scroll to position [2646, 0]
click at [793, 388] on div "button" at bounding box center [672, 394] width 299 height 37
click at [0, 0] on slot "Volgende" at bounding box center [0, 0] width 0 height 0
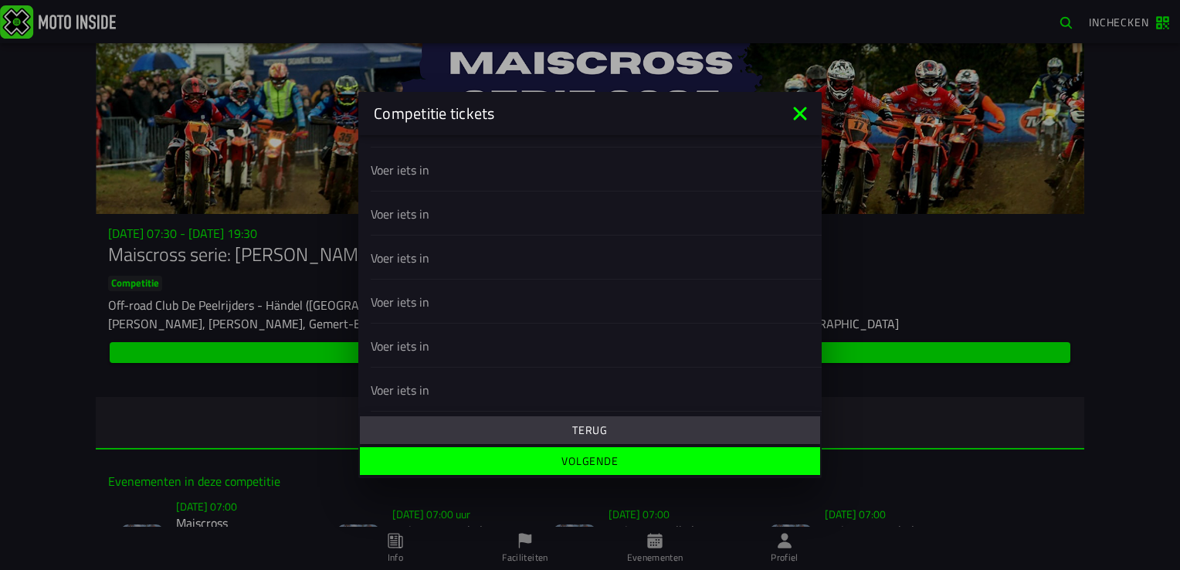
scroll to position [556, 0]
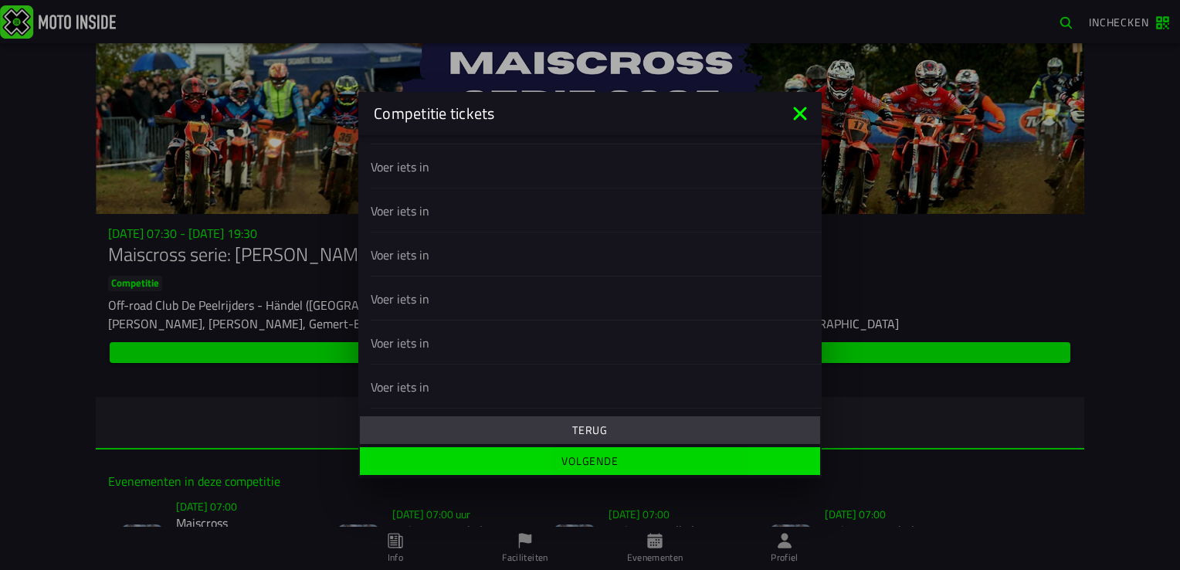
click at [0, 0] on slot "Volgende" at bounding box center [0, 0] width 0 height 0
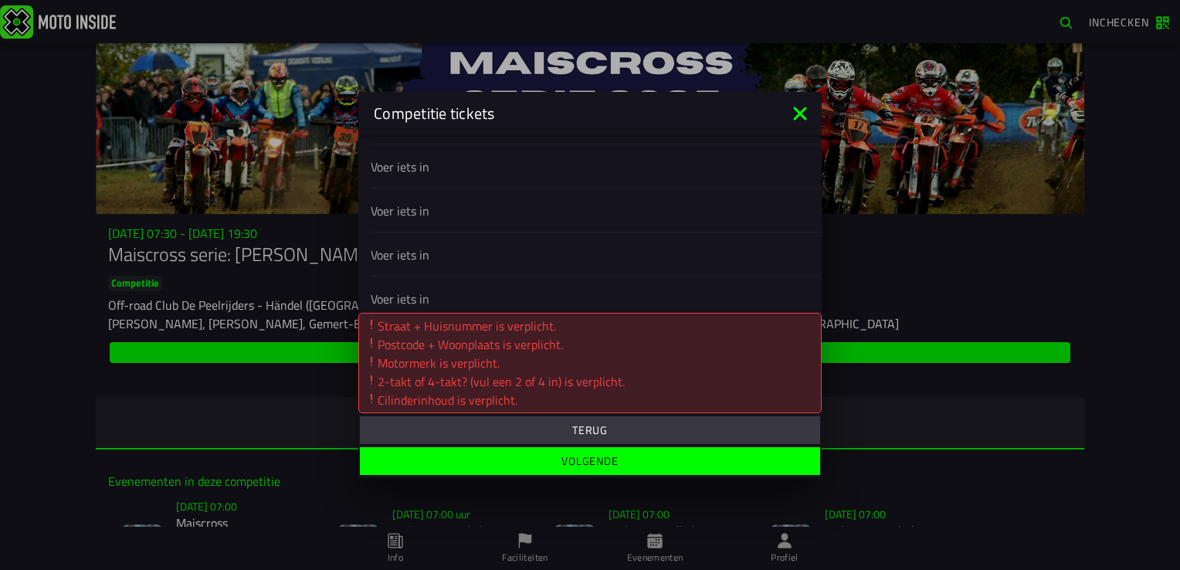
click at [0, 0] on slot "Terug" at bounding box center [0, 0] width 0 height 0
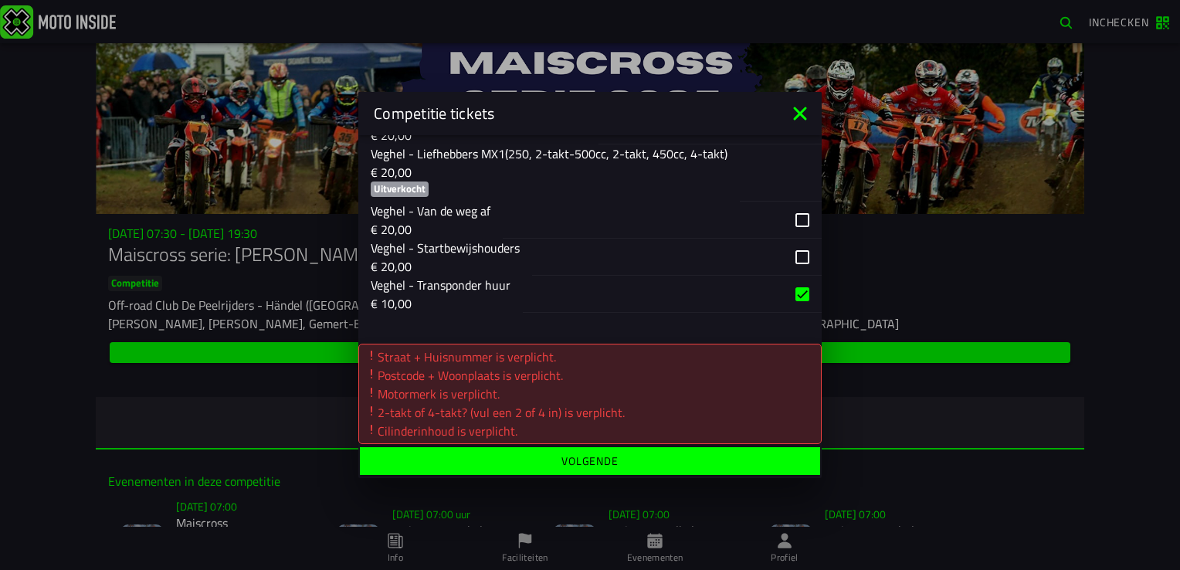
scroll to position [2746, 0]
click at [0, 0] on slot "Volgende" at bounding box center [0, 0] width 0 height 0
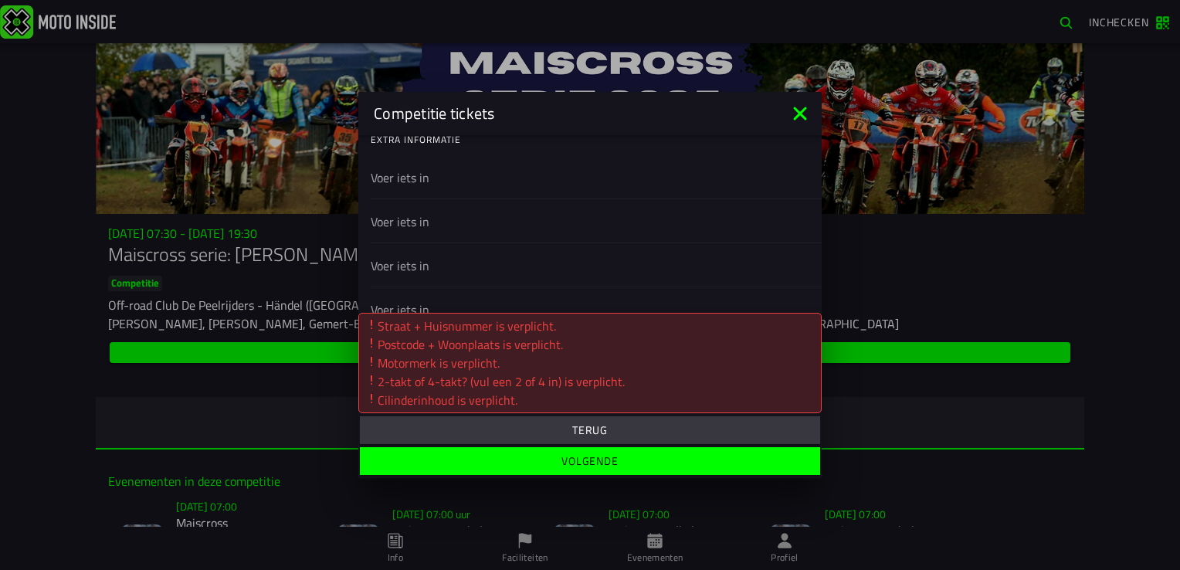
scroll to position [424, 0]
click at [0, 0] on slot "Terug" at bounding box center [0, 0] width 0 height 0
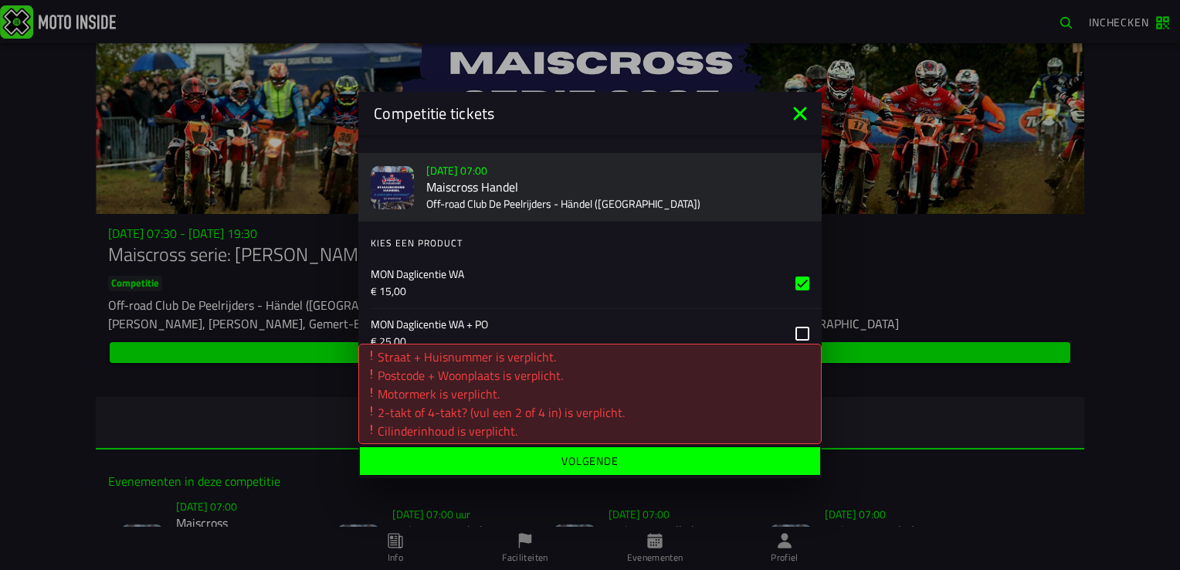
scroll to position [0, 0]
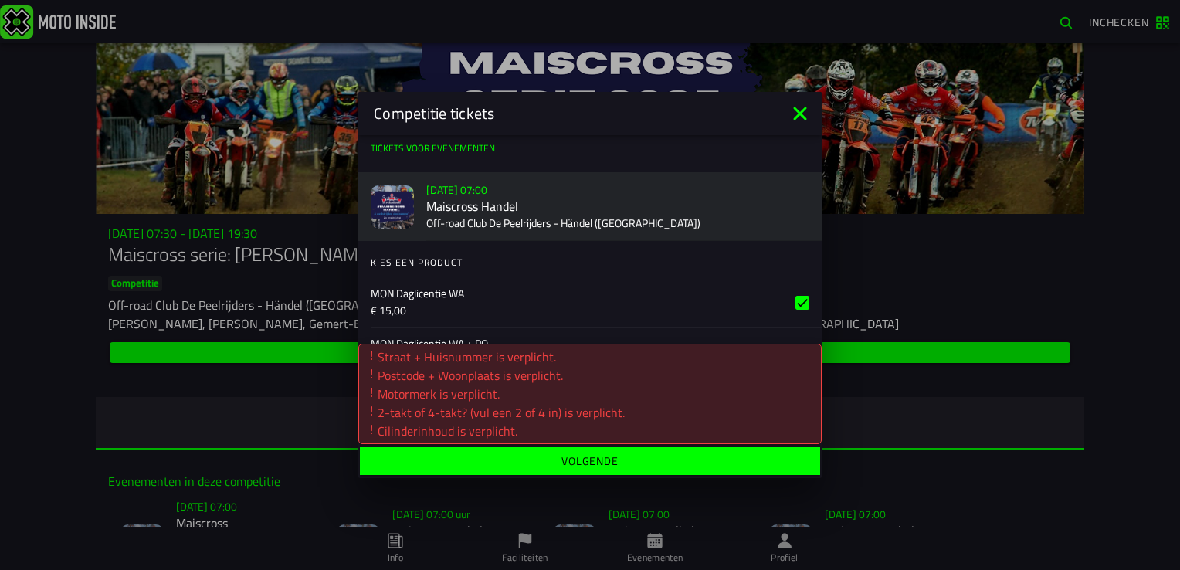
click at [429, 371] on font "Postcode + Woonplaats is verplicht." at bounding box center [470, 375] width 185 height 19
click at [0, 0] on slot "Tickets voor evenementen" at bounding box center [0, 0] width 0 height 0
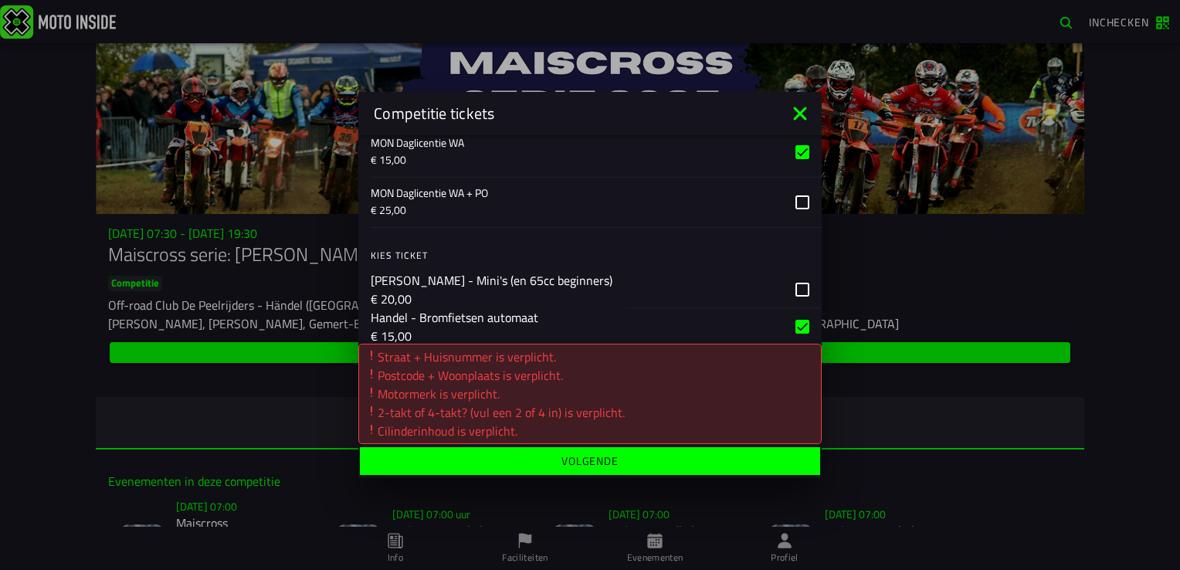
scroll to position [154, 0]
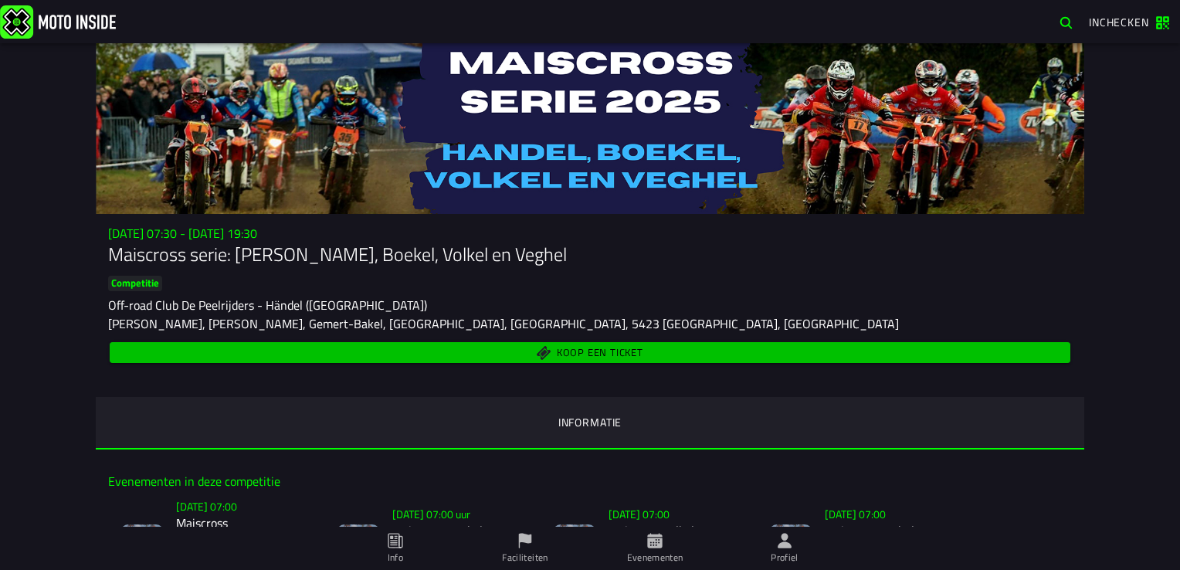
click at [569, 353] on span "Koop een ticket" at bounding box center [600, 352] width 86 height 10
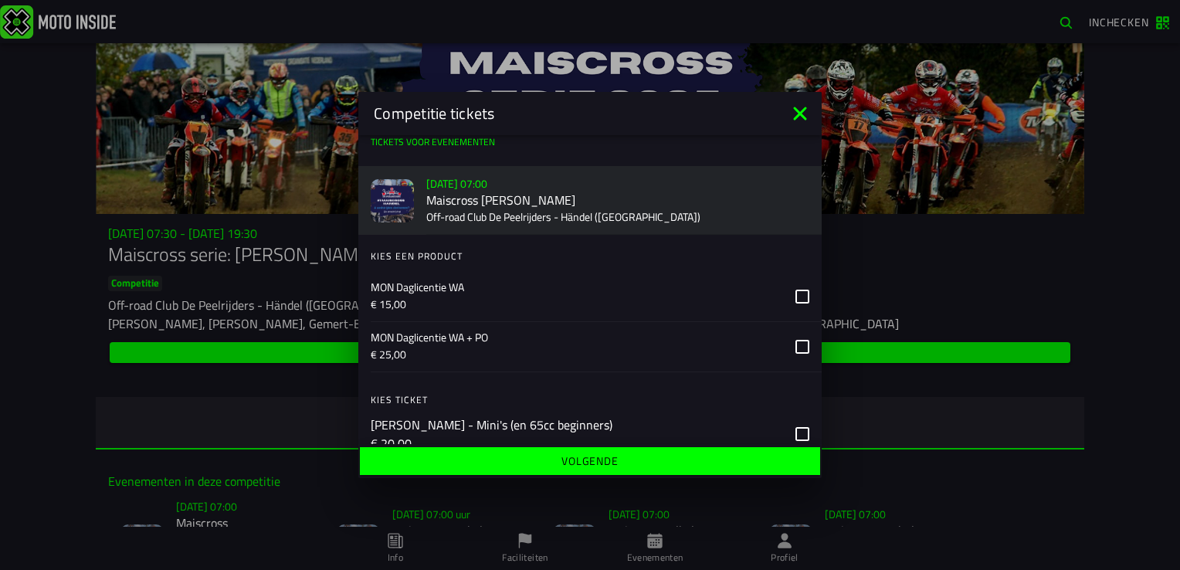
scroll to position [0, 0]
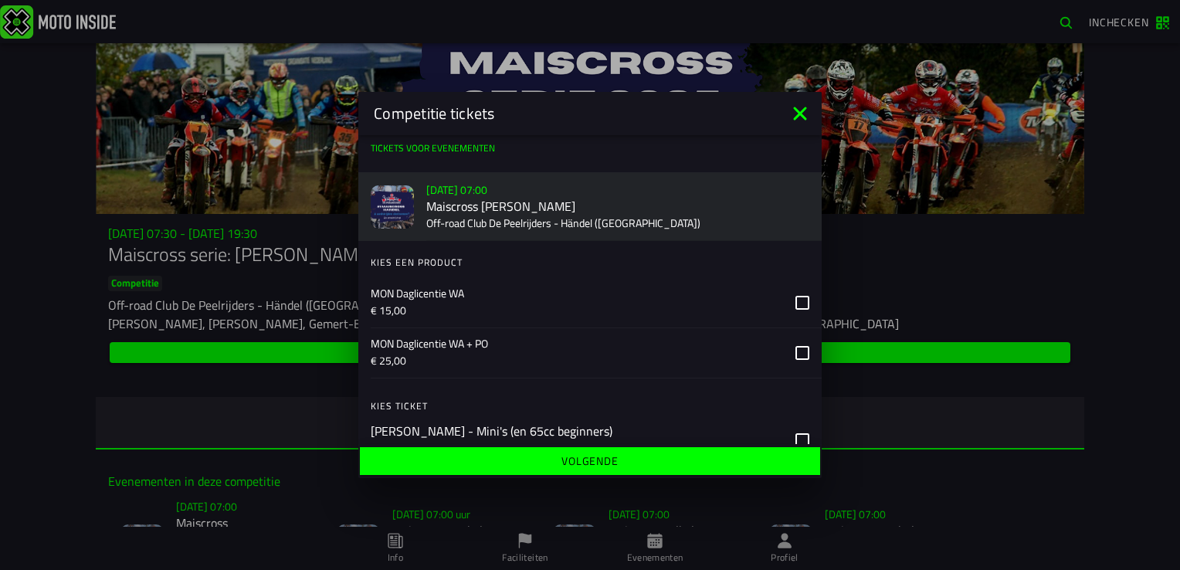
click at [803, 113] on icon at bounding box center [800, 113] width 25 height 25
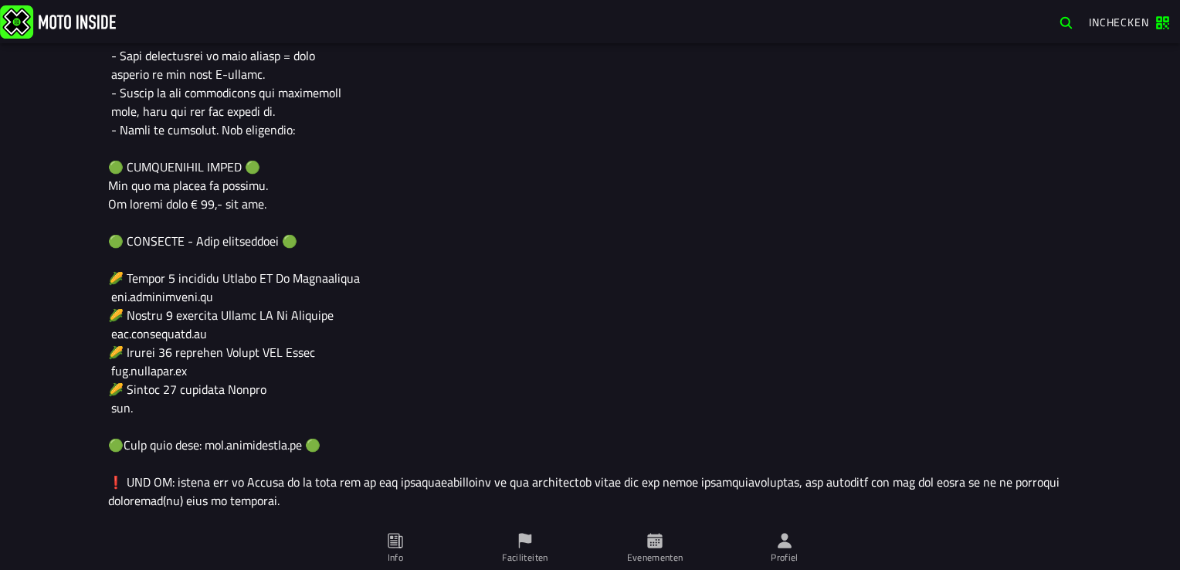
scroll to position [1168, 0]
click at [789, 551] on font "Profiel" at bounding box center [785, 557] width 28 height 15
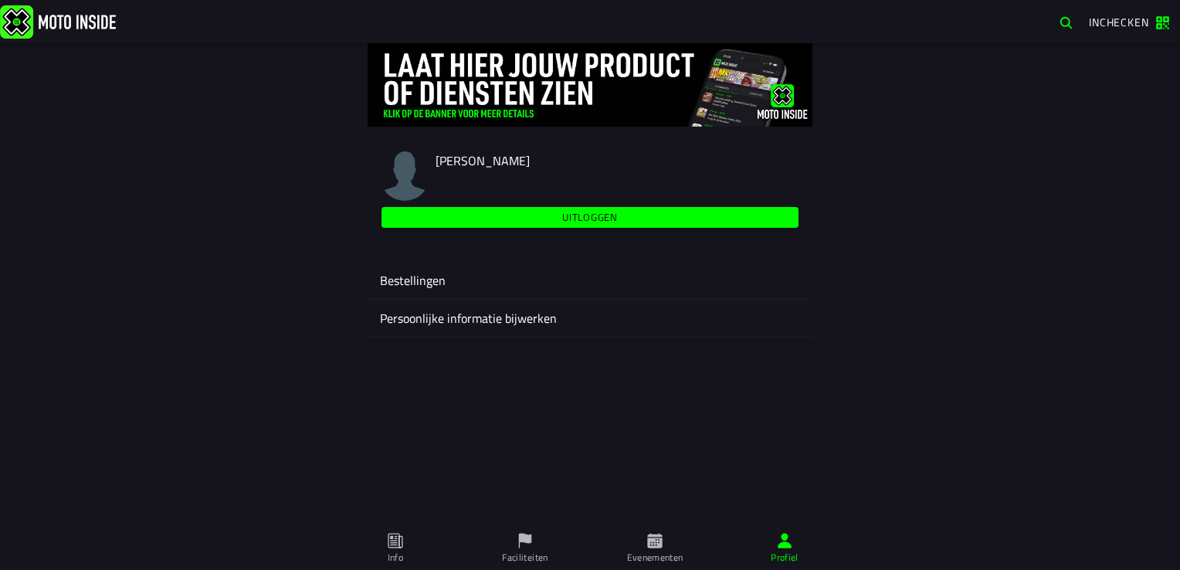
click at [444, 320] on font "Persoonlijke informatie bijwerken" at bounding box center [468, 318] width 177 height 19
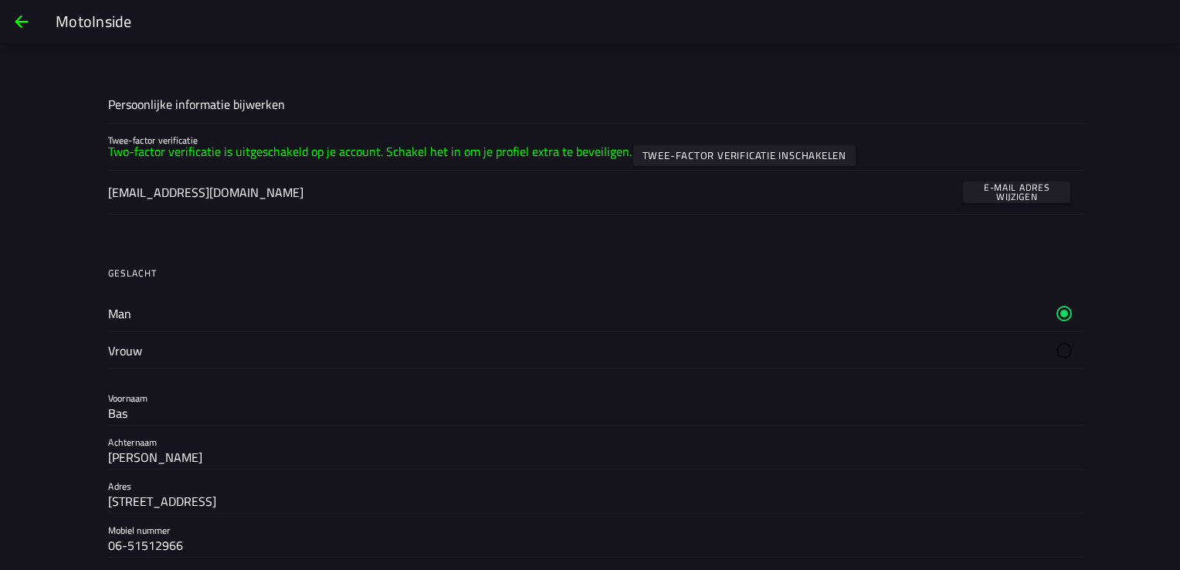
click at [24, 21] on span "Terug" at bounding box center [21, 21] width 19 height 37
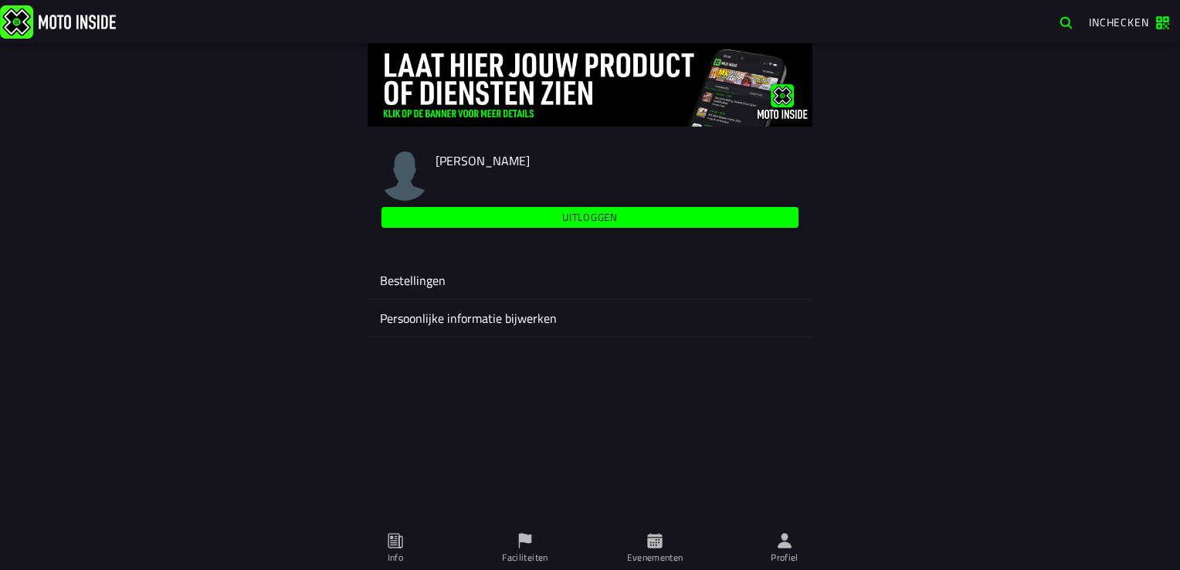
click at [657, 544] on icon at bounding box center [654, 540] width 15 height 15
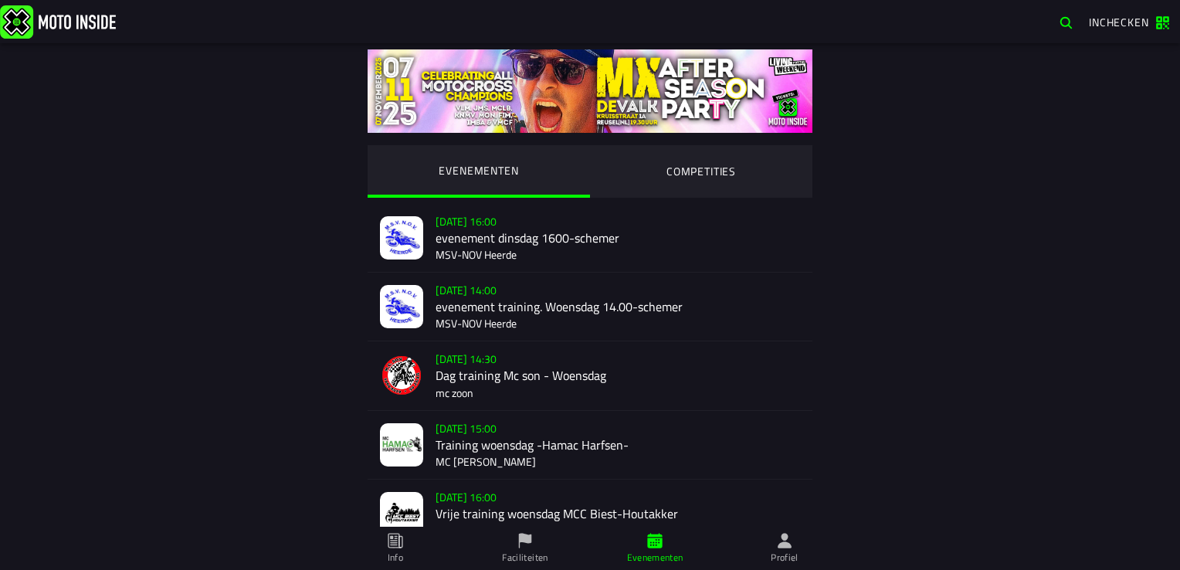
click at [477, 167] on ion-segment-button "EVENEMENTEN" at bounding box center [479, 171] width 222 height 53
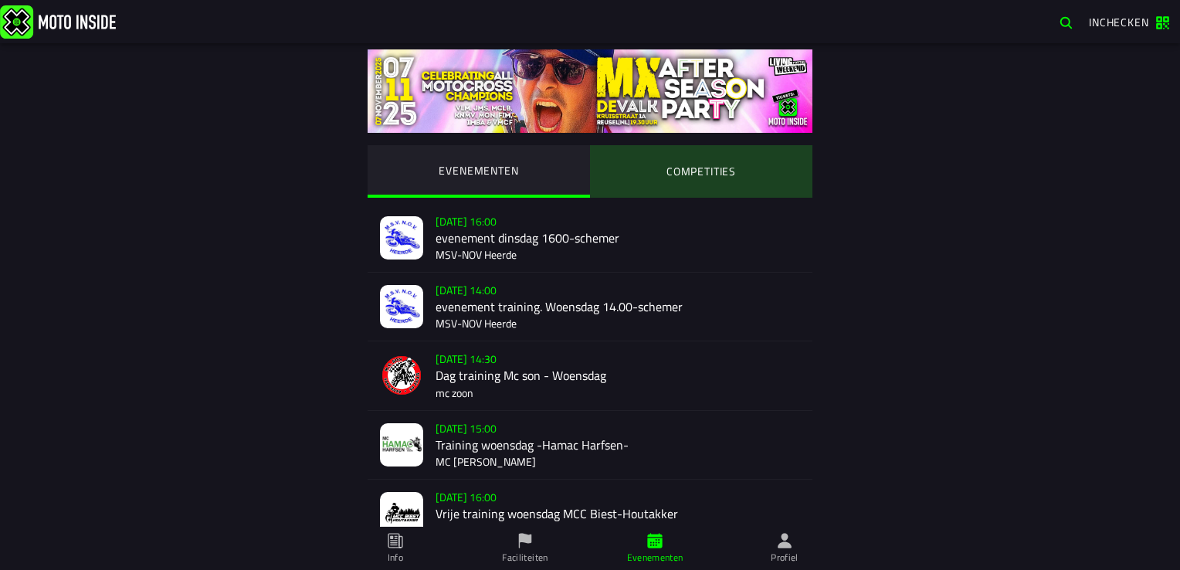
click at [692, 171] on ion-segment-button "COMPETITIES" at bounding box center [701, 171] width 222 height 53
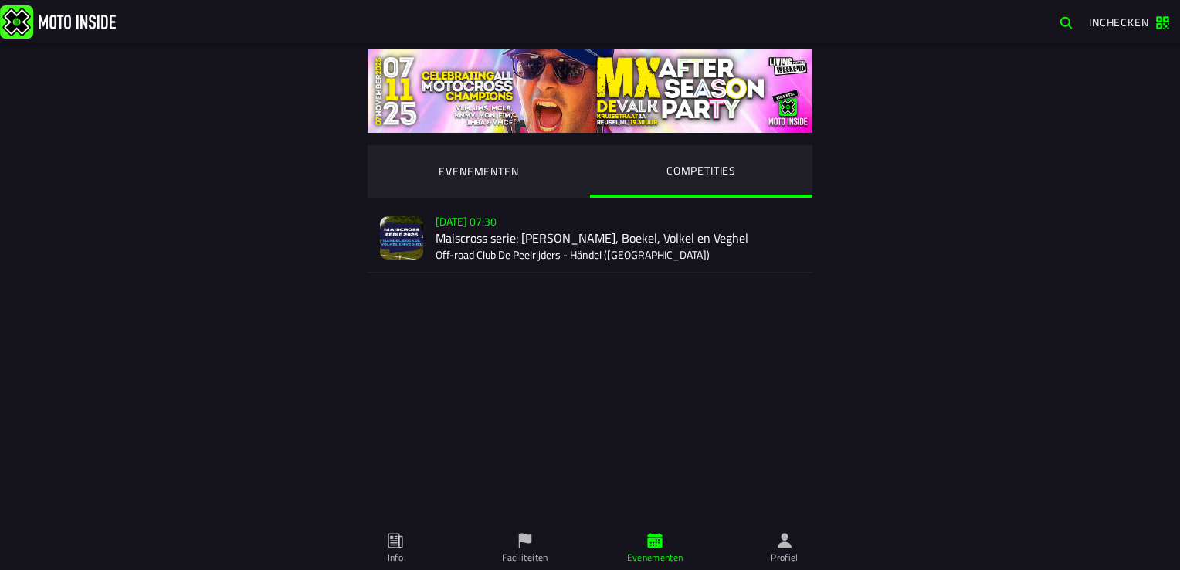
click at [478, 244] on div "Zo 2 nov - 07:30 Maiscross serie: Händel, Boekel, Volkel en Veghel Off-road Clu…" at bounding box center [618, 238] width 364 height 68
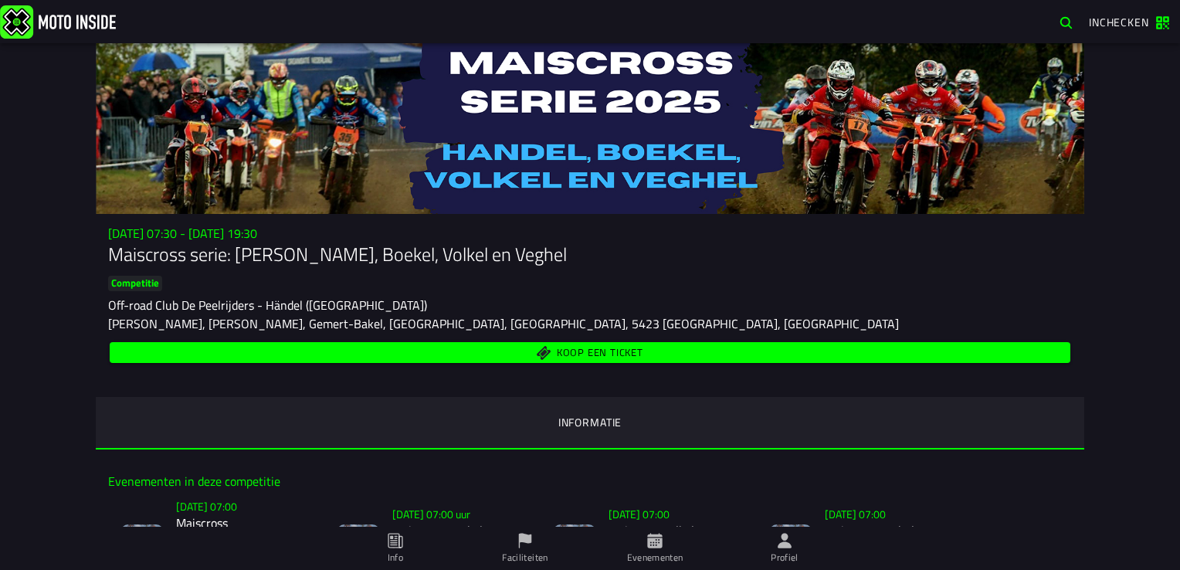
click at [575, 351] on span "Koop een ticket" at bounding box center [600, 352] width 86 height 10
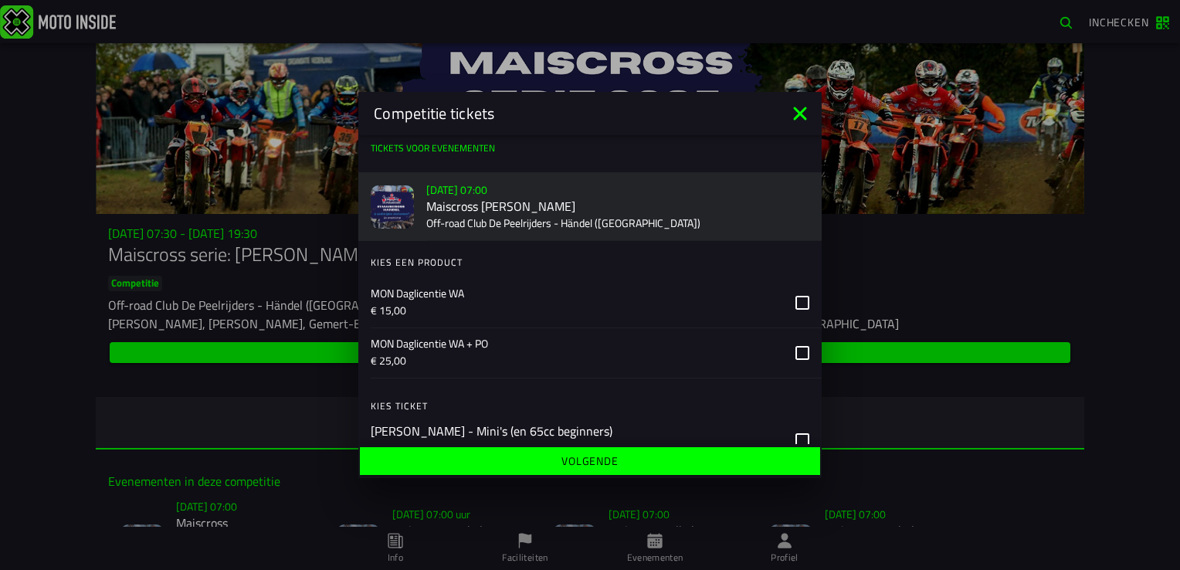
click at [795, 307] on icon at bounding box center [802, 303] width 14 height 14
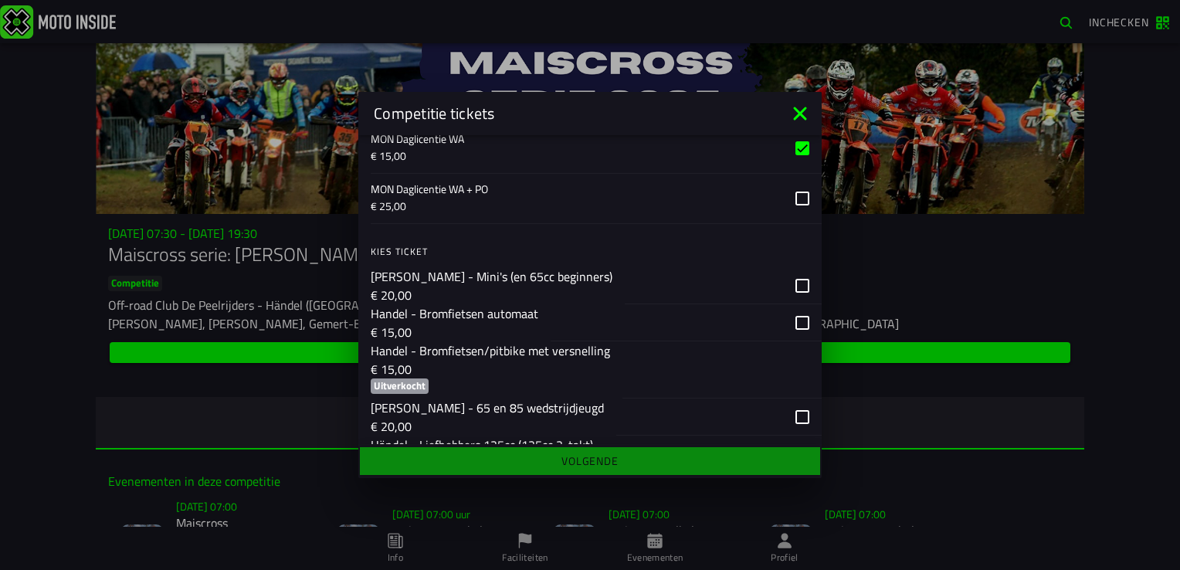
scroll to position [232, 0]
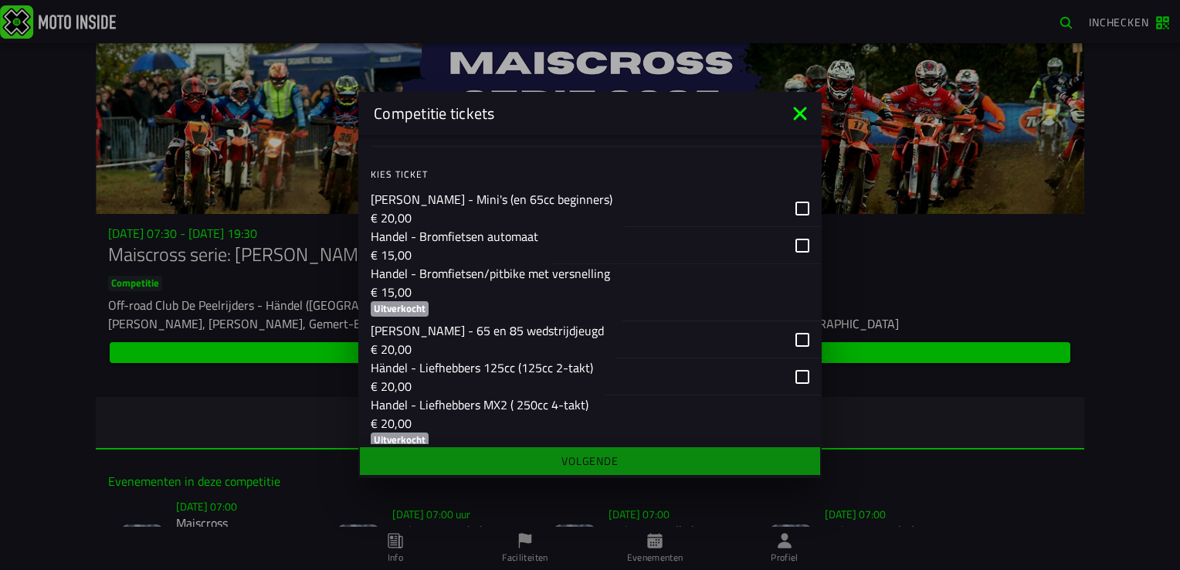
click at [786, 251] on div "button" at bounding box center [686, 245] width 271 height 37
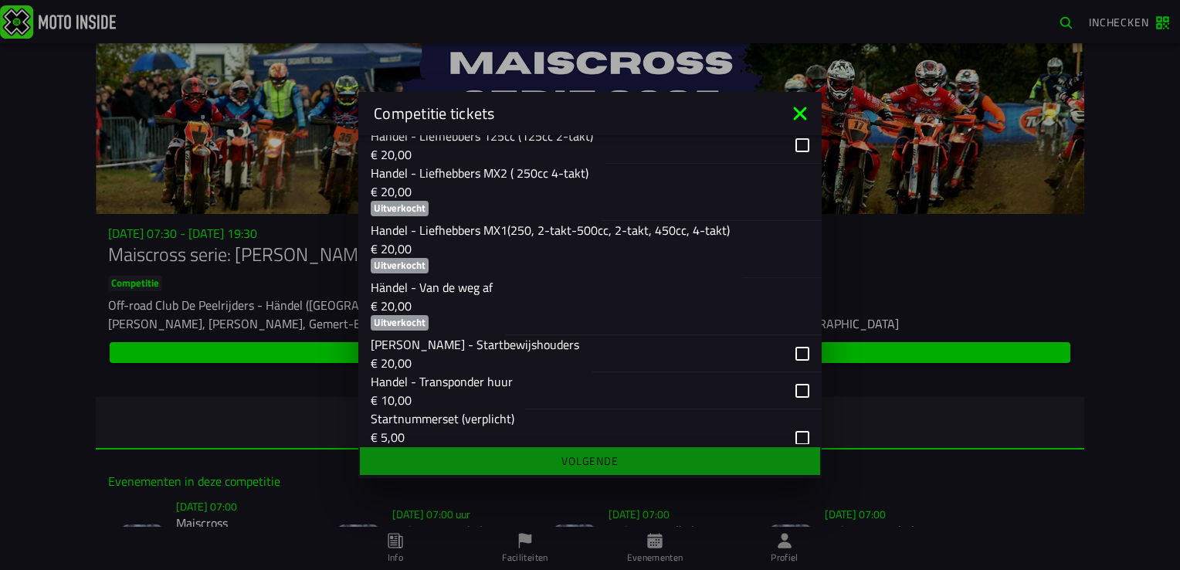
scroll to position [618, 0]
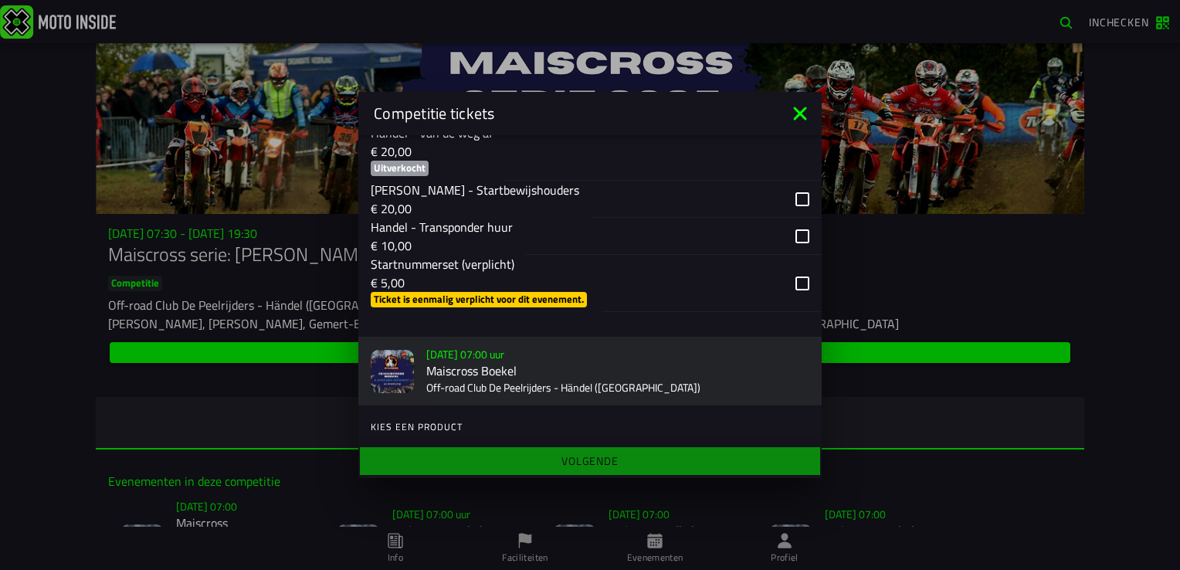
click at [788, 246] on div "button" at bounding box center [673, 236] width 297 height 37
click at [790, 296] on div "button" at bounding box center [711, 283] width 219 height 57
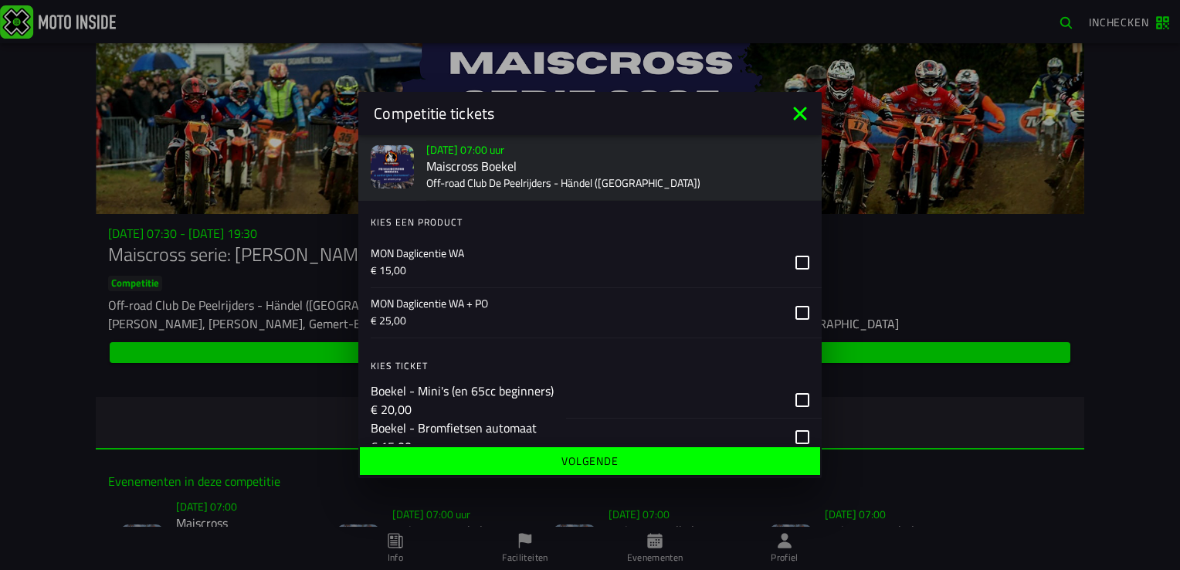
scroll to position [849, 0]
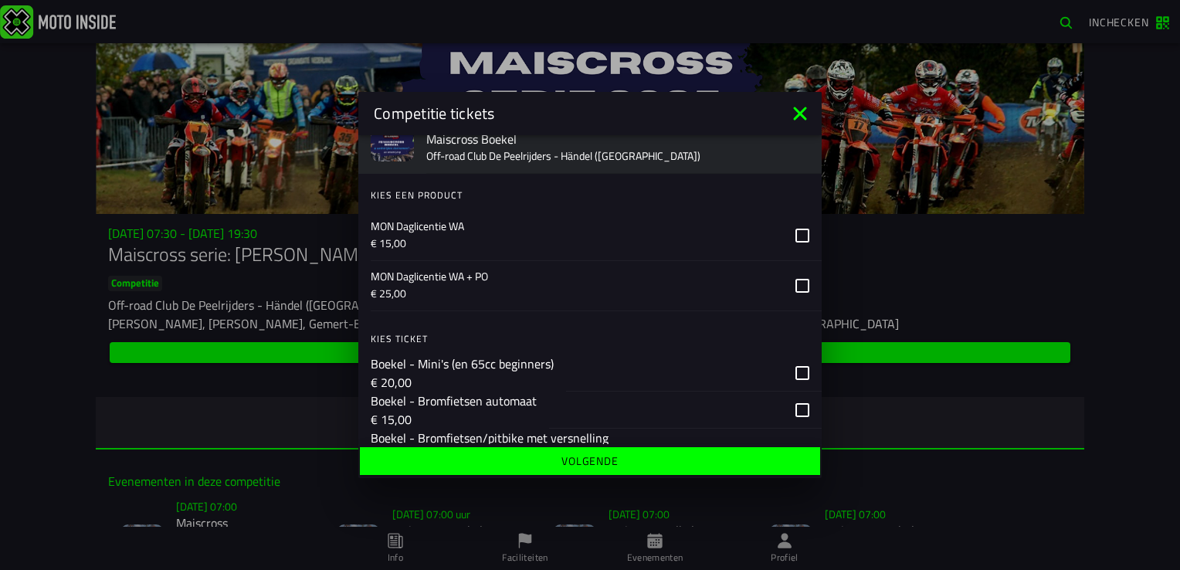
click at [795, 242] on icon at bounding box center [802, 236] width 14 height 14
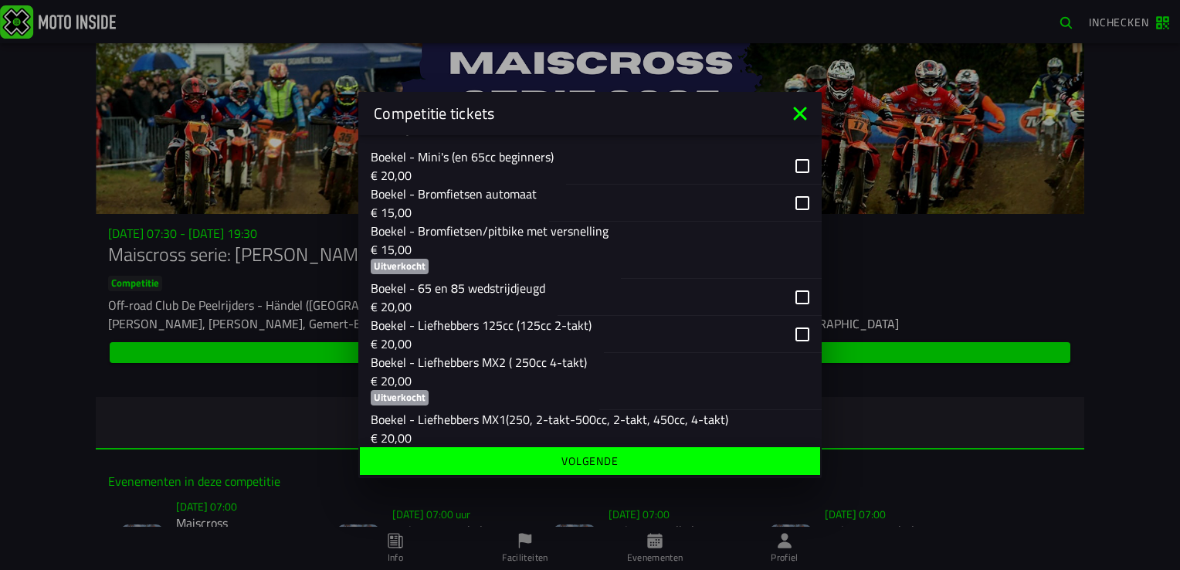
scroll to position [1081, 0]
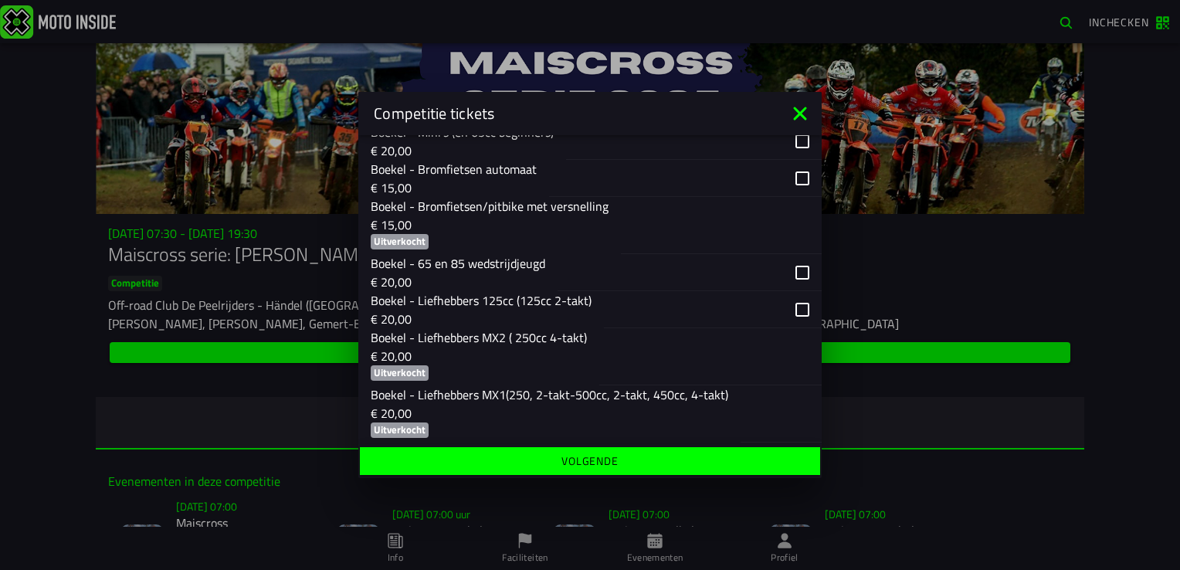
click at [791, 197] on div "button" at bounding box center [685, 178] width 273 height 37
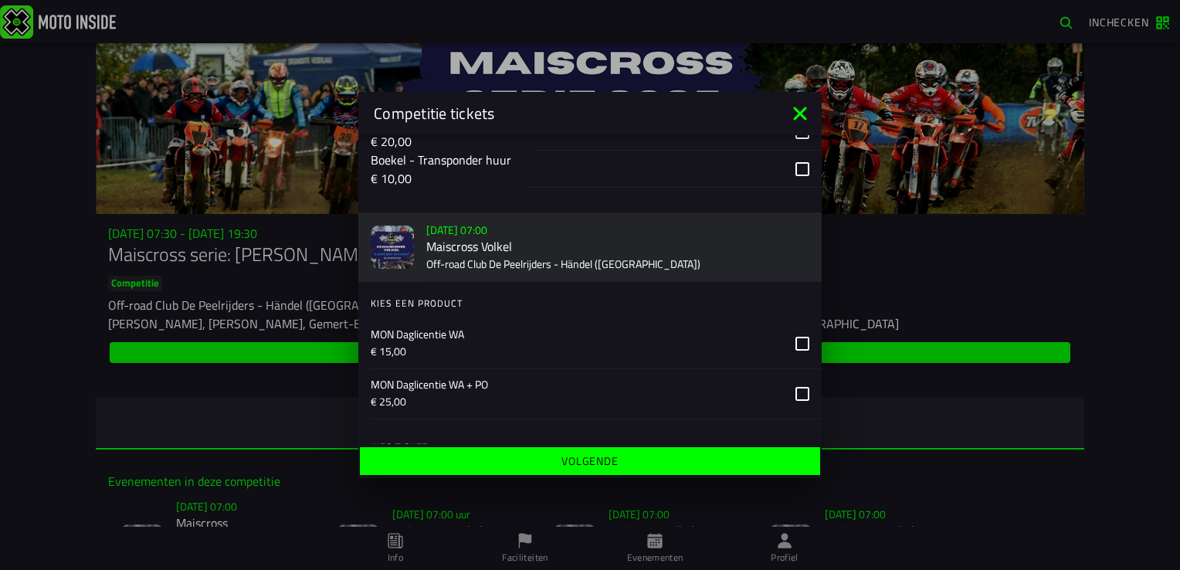
scroll to position [1390, 0]
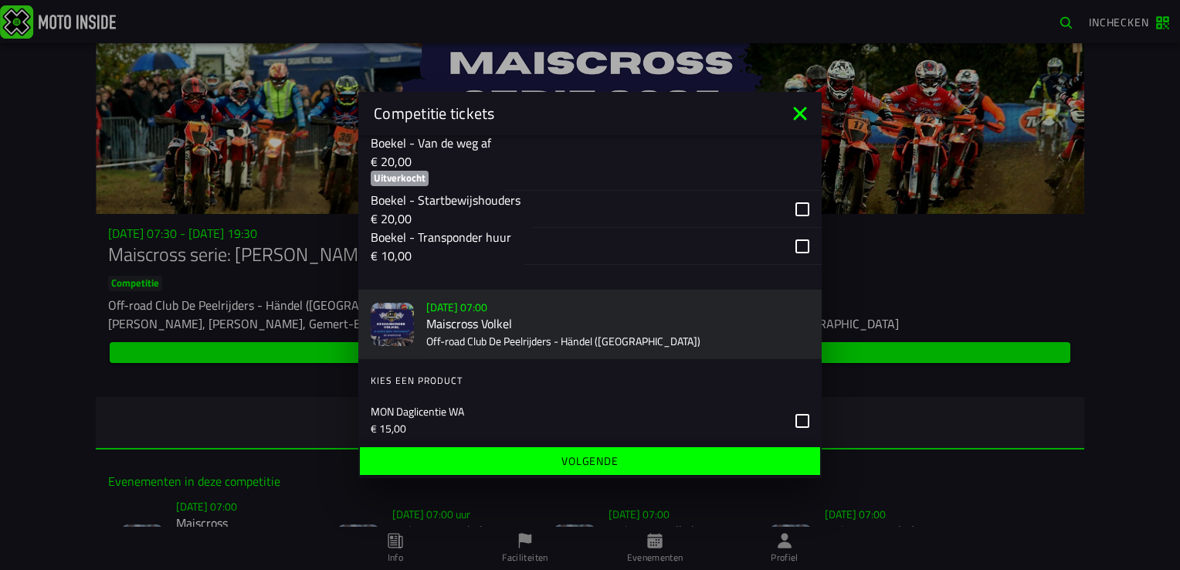
click at [787, 265] on div "button" at bounding box center [673, 246] width 298 height 37
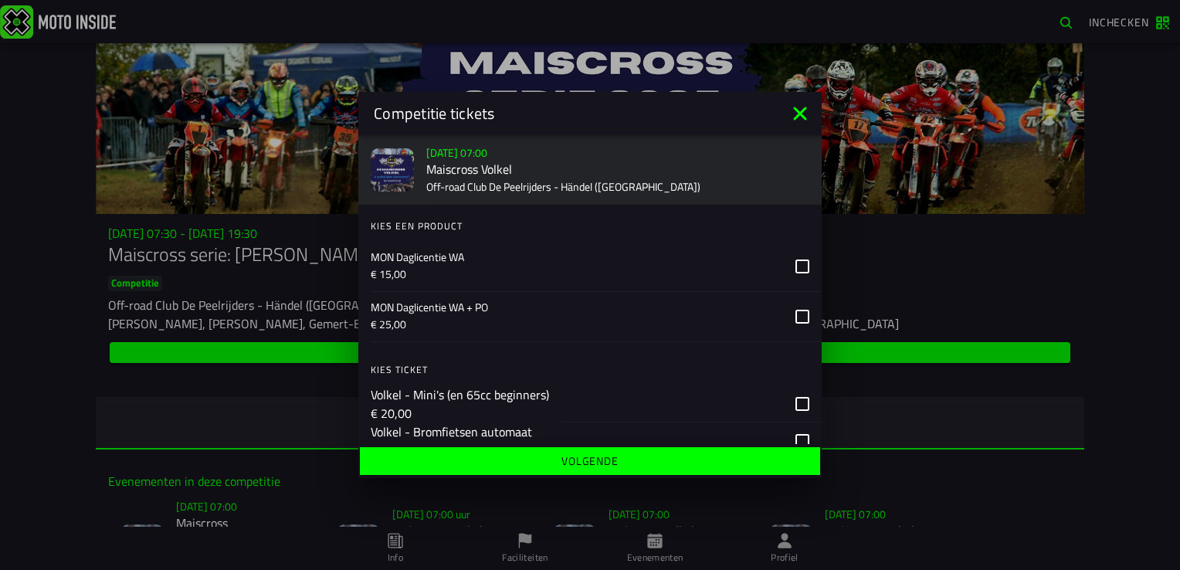
scroll to position [1544, 0]
click at [795, 273] on icon at bounding box center [802, 266] width 14 height 14
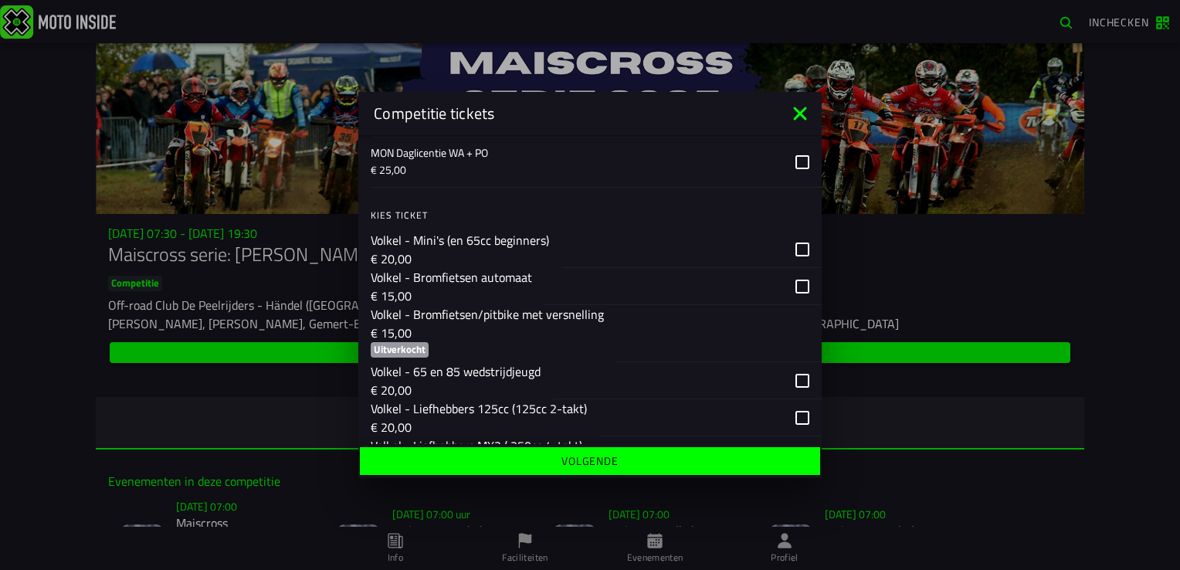
scroll to position [1776, 0]
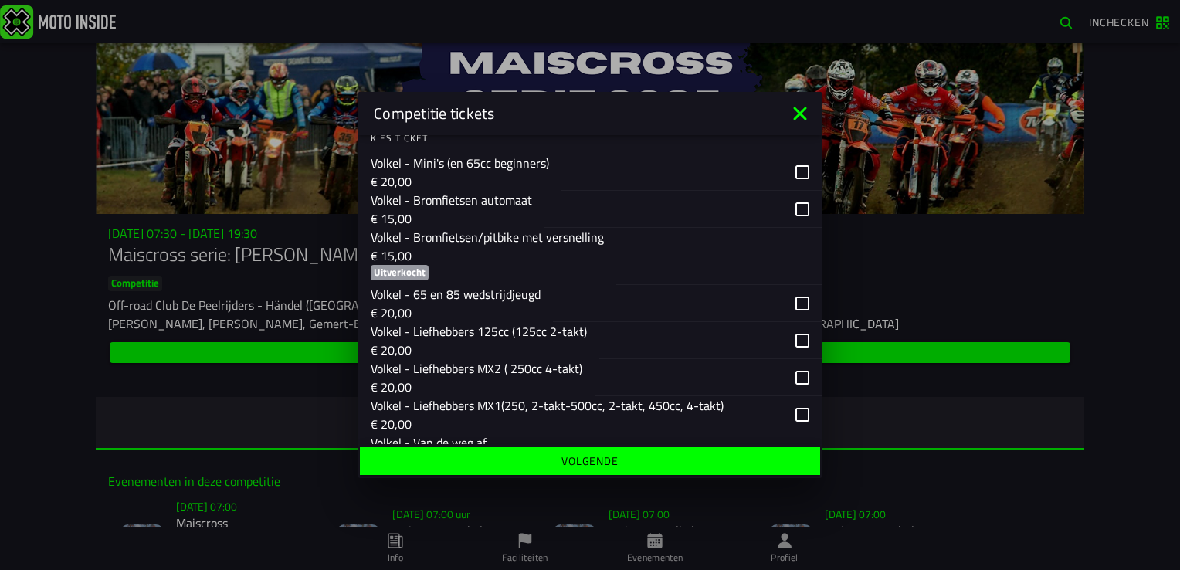
click at [791, 228] on div "button" at bounding box center [682, 209] width 277 height 37
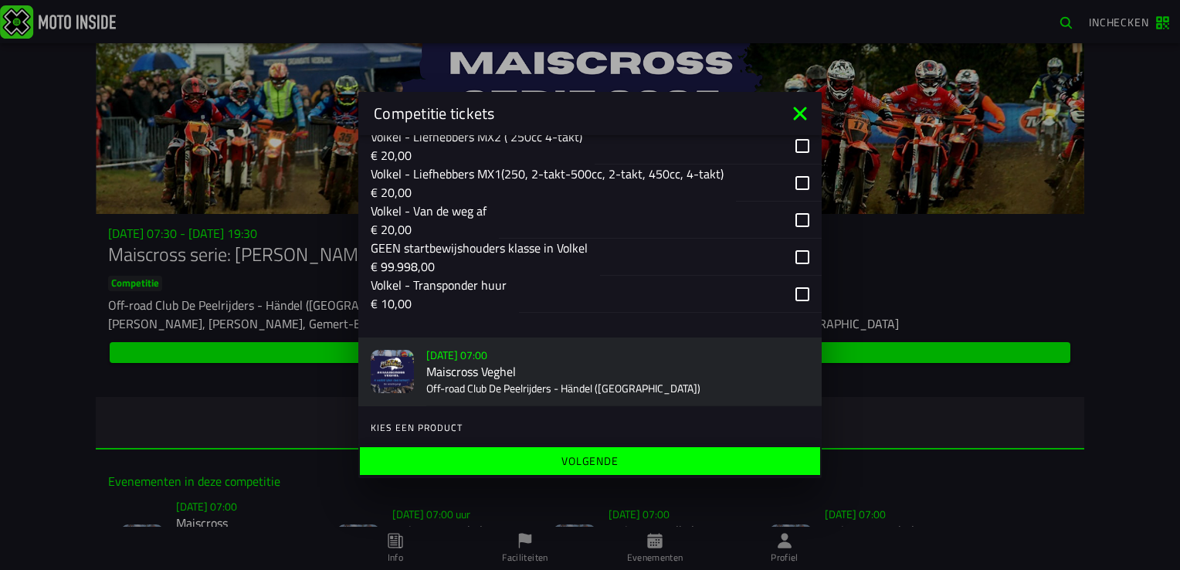
scroll to position [2085, 0]
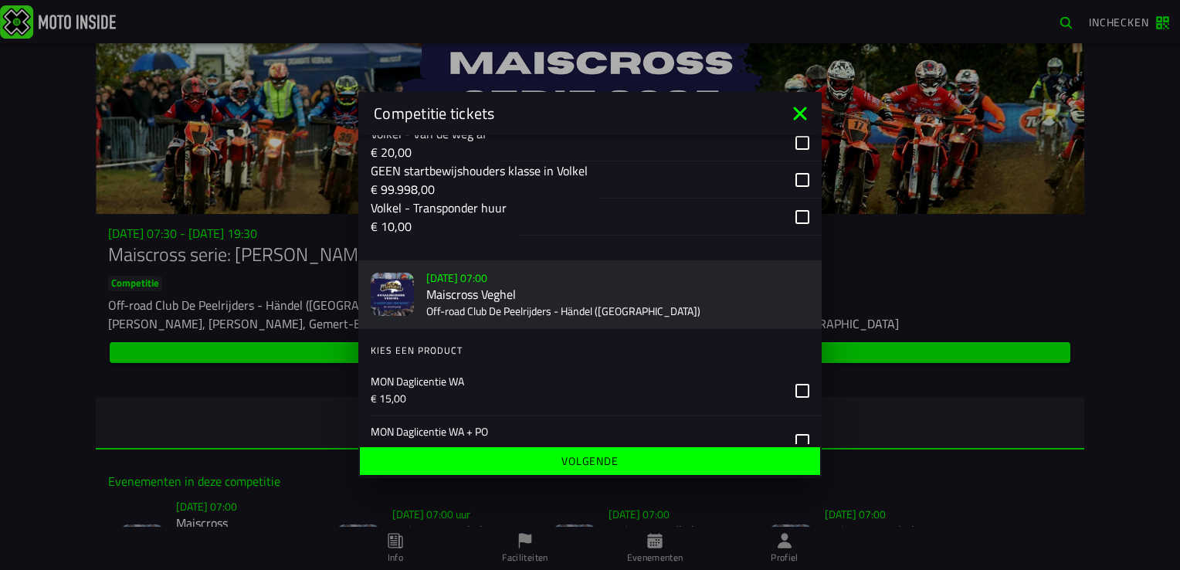
click at [788, 236] on div "button" at bounding box center [670, 216] width 303 height 37
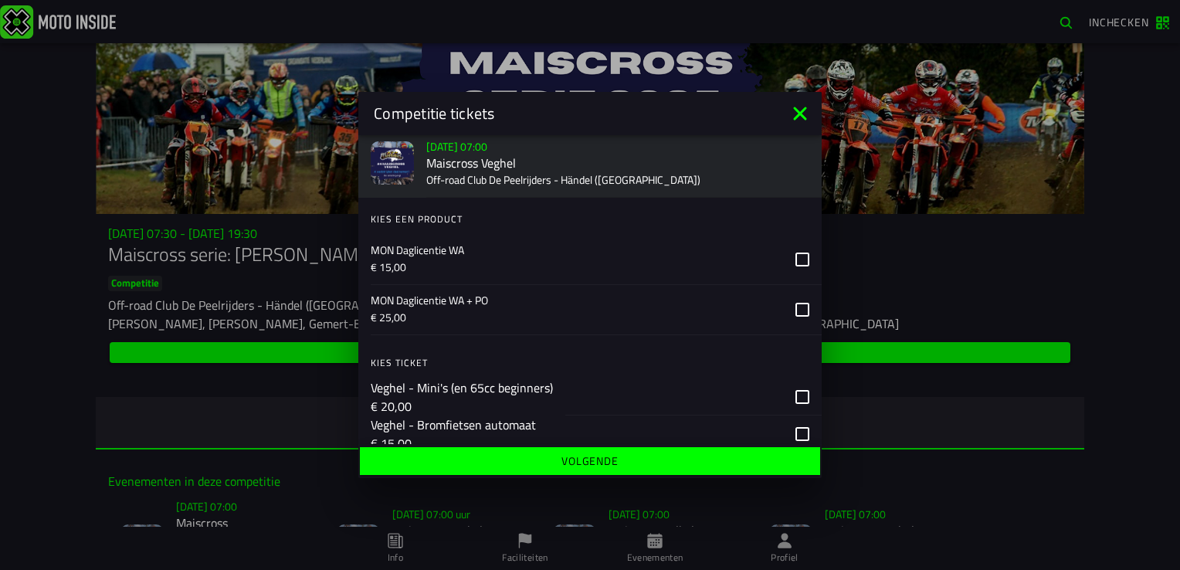
scroll to position [2239, 0]
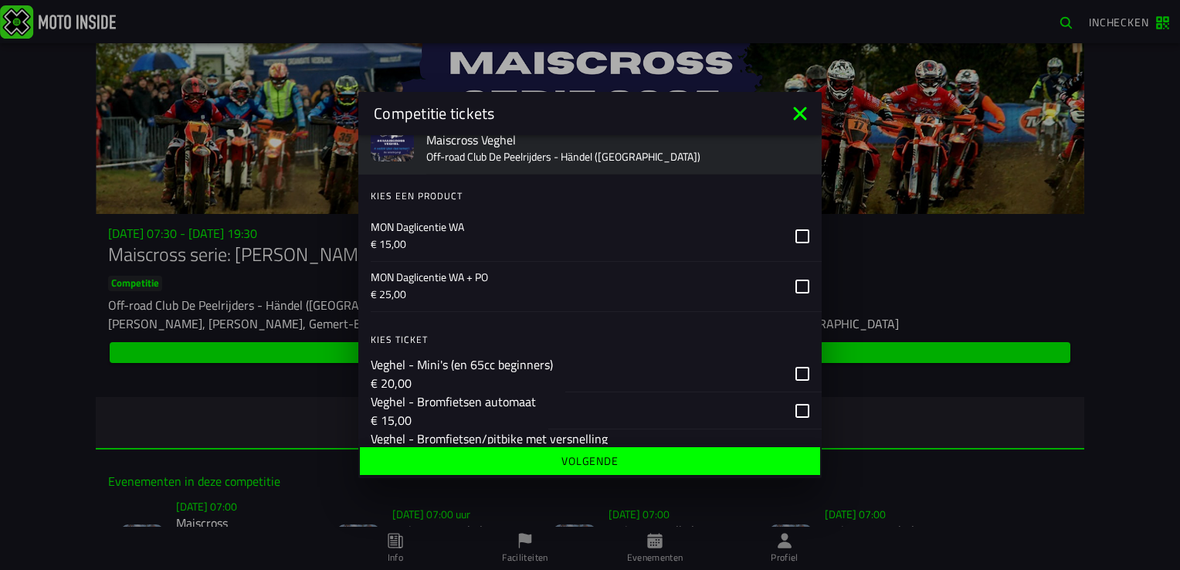
click at [795, 243] on icon at bounding box center [802, 236] width 14 height 14
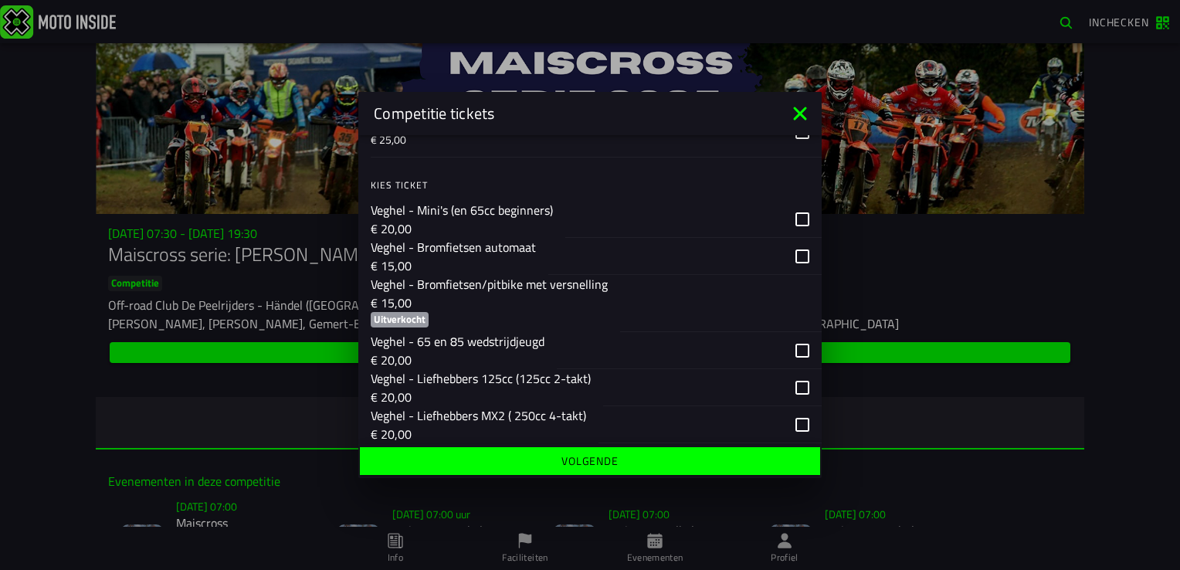
scroll to position [2471, 0]
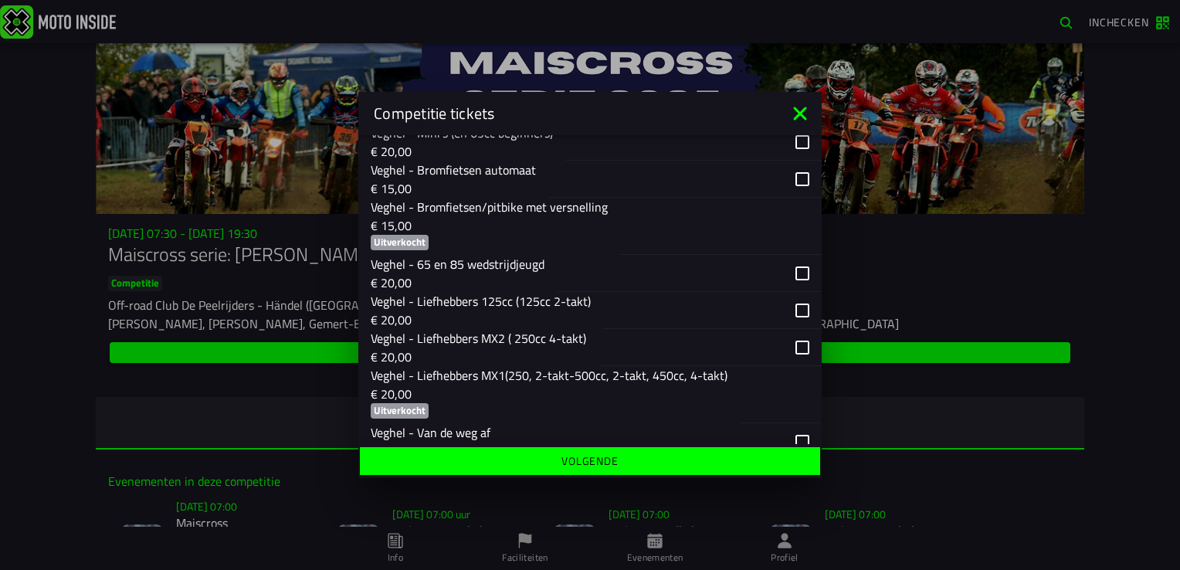
click at [793, 198] on div "button" at bounding box center [684, 179] width 273 height 37
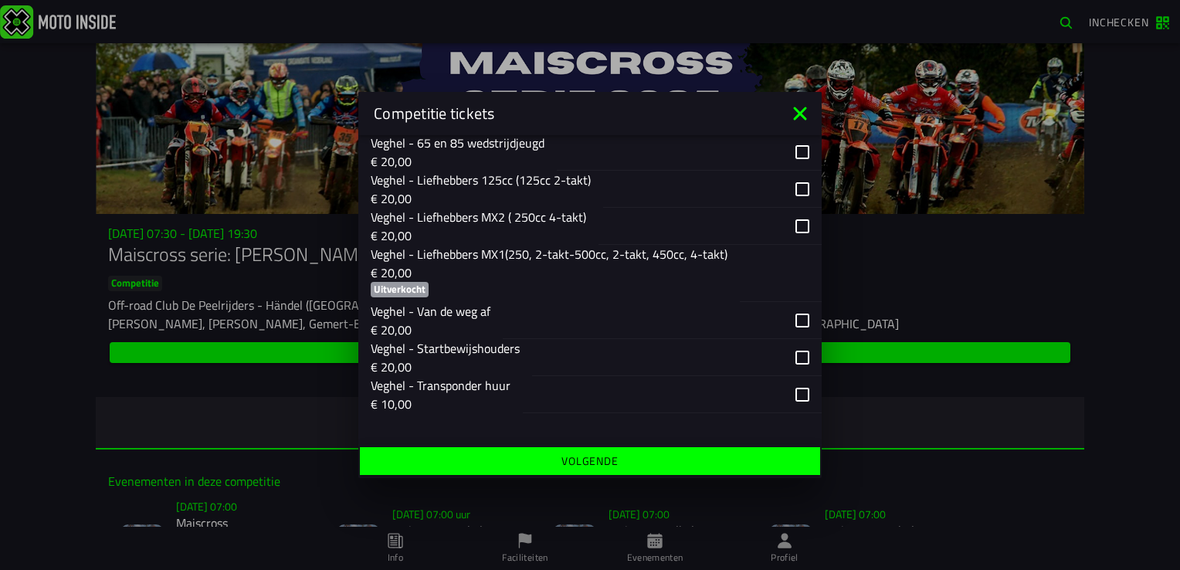
scroll to position [2646, 0]
click at [794, 392] on div "button" at bounding box center [672, 394] width 299 height 37
click at [0, 0] on slot "Volgende" at bounding box center [0, 0] width 0 height 0
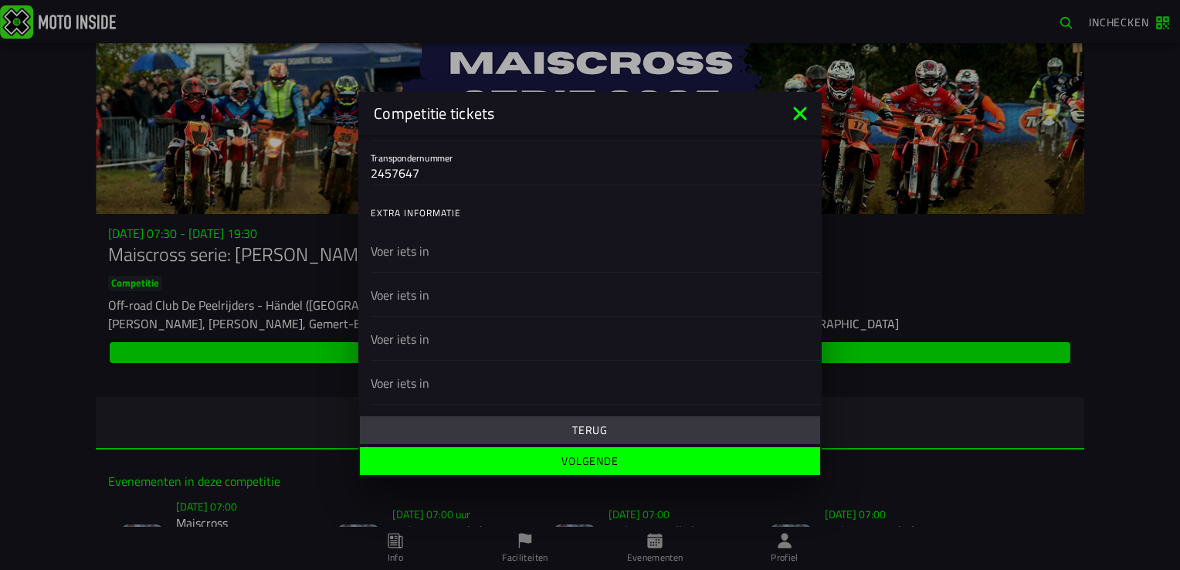
scroll to position [463, 0]
click at [0, 0] on slot "Volgende" at bounding box center [0, 0] width 0 height 0
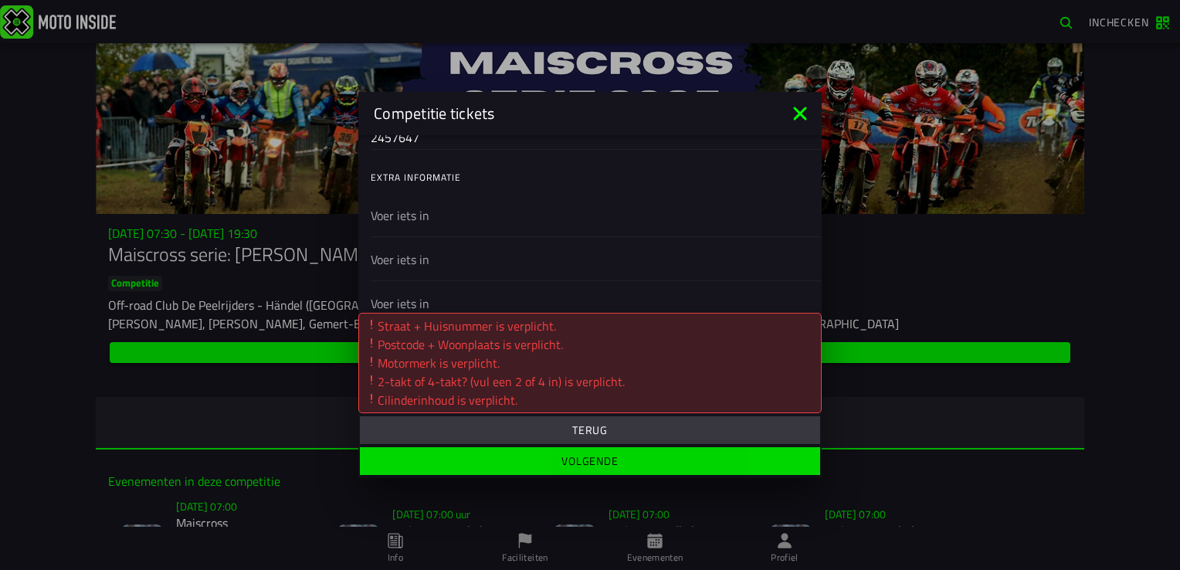
click at [0, 0] on slot "Volgende" at bounding box center [0, 0] width 0 height 0
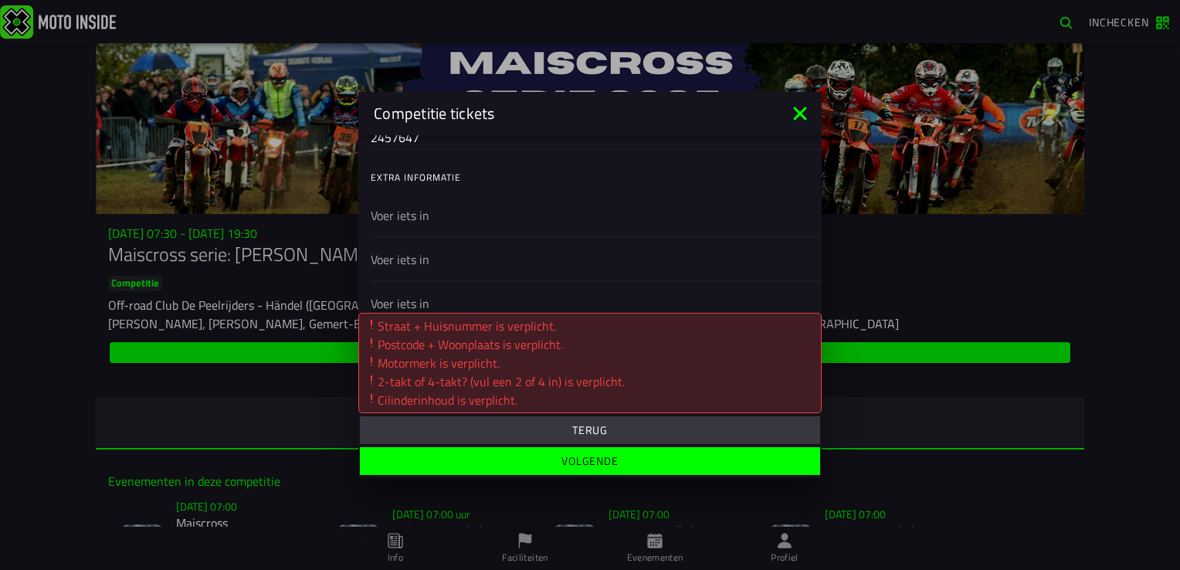
click at [0, 0] on slot "Terug" at bounding box center [0, 0] width 0 height 0
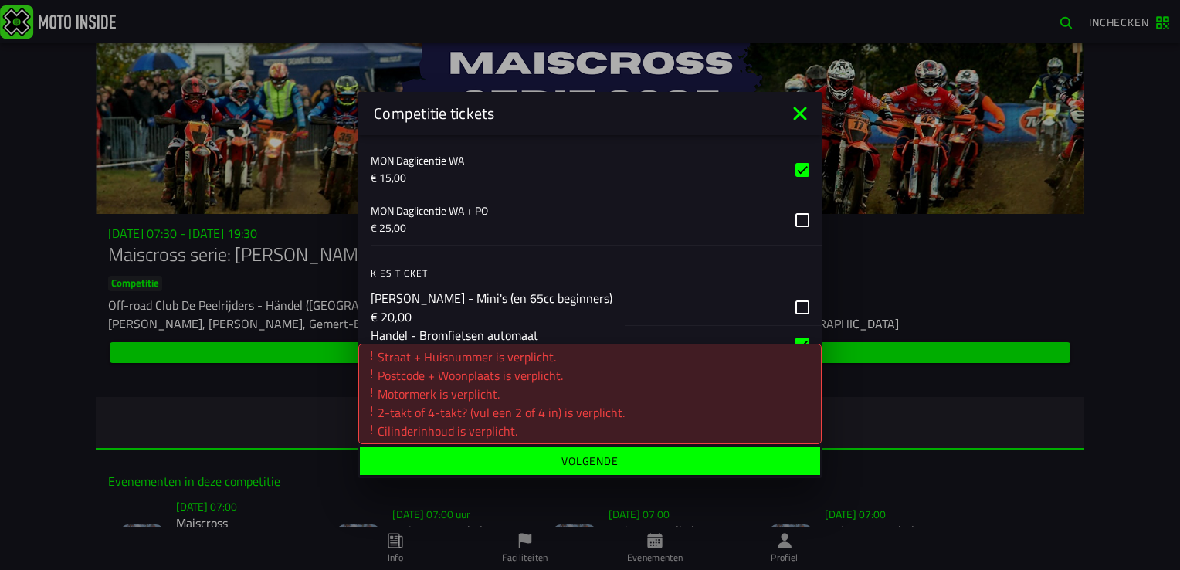
scroll to position [0, 0]
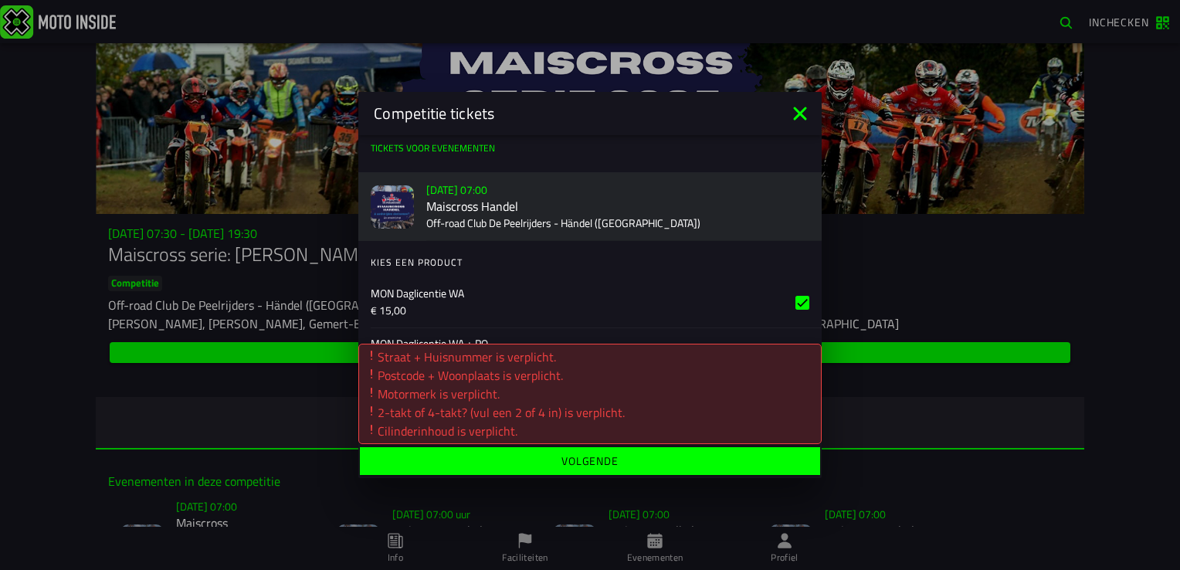
click at [798, 109] on icon at bounding box center [800, 113] width 25 height 25
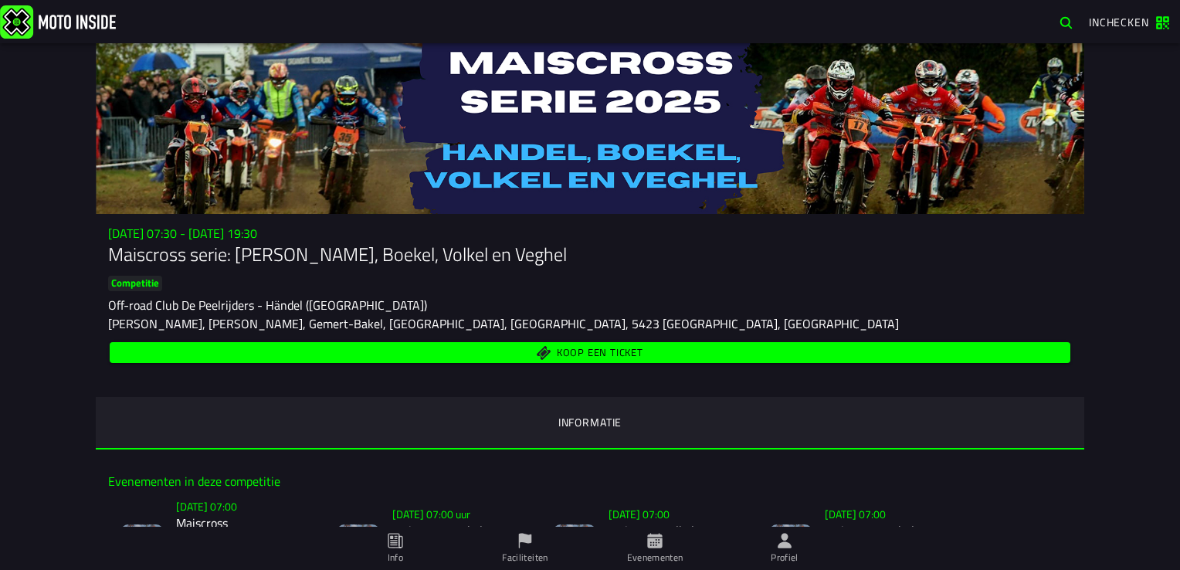
click at [785, 554] on font "Profiel" at bounding box center [785, 557] width 28 height 15
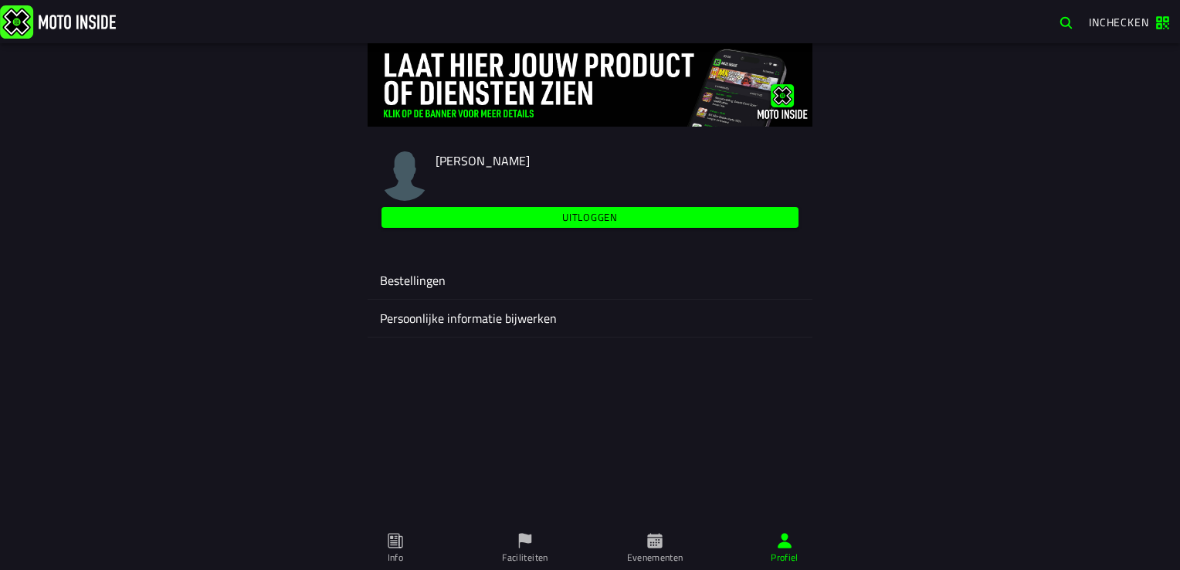
click at [453, 319] on font "Persoonlijke informatie bijwerken" at bounding box center [468, 318] width 177 height 19
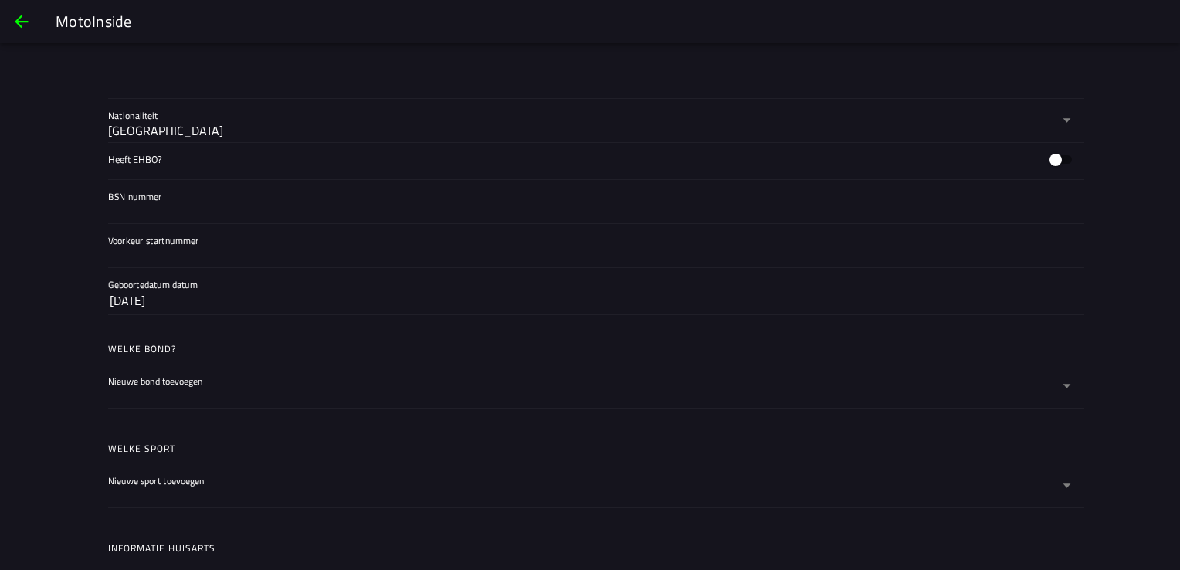
scroll to position [541, 0]
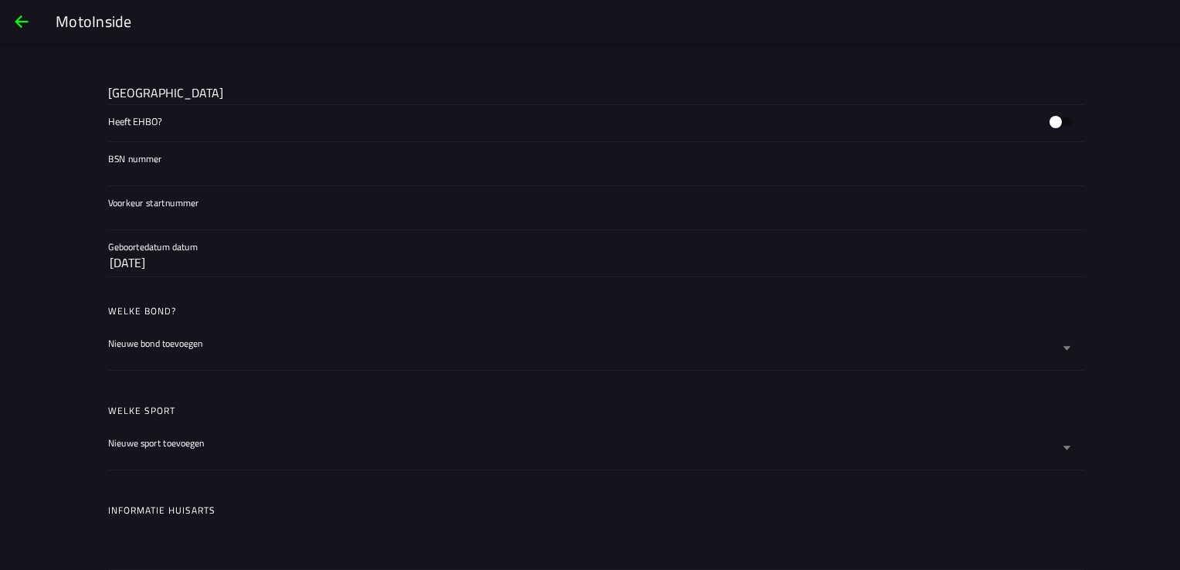
click at [253, 346] on div at bounding box center [583, 357] width 951 height 25
click at [253, 346] on button "Nieuwe bond toevoegen" at bounding box center [590, 348] width 964 height 43
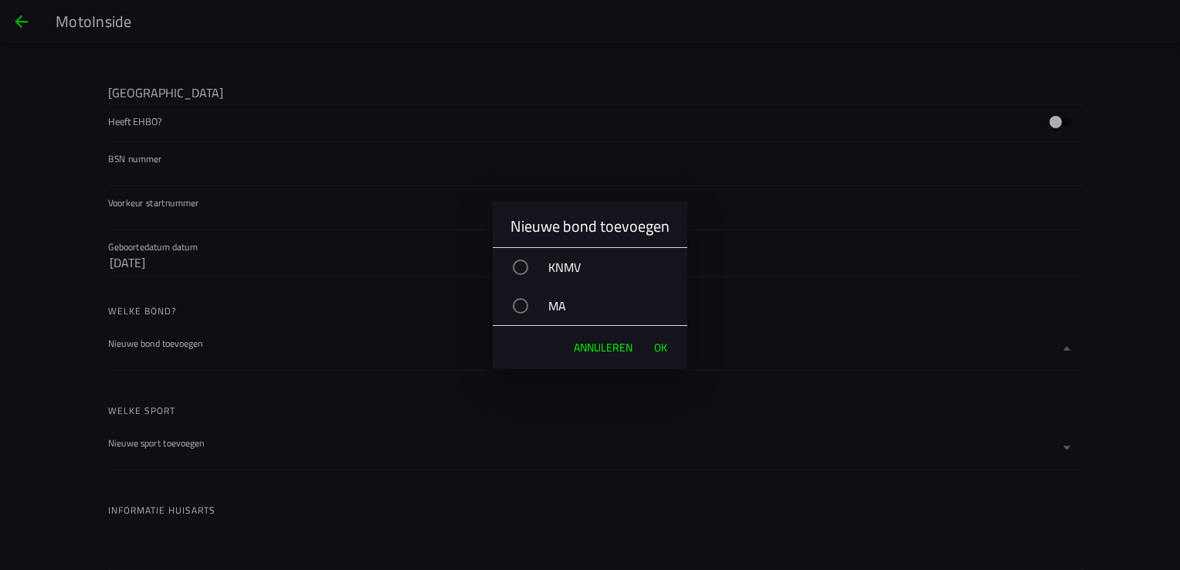
click at [609, 344] on span "Annuleren" at bounding box center [603, 347] width 59 height 15
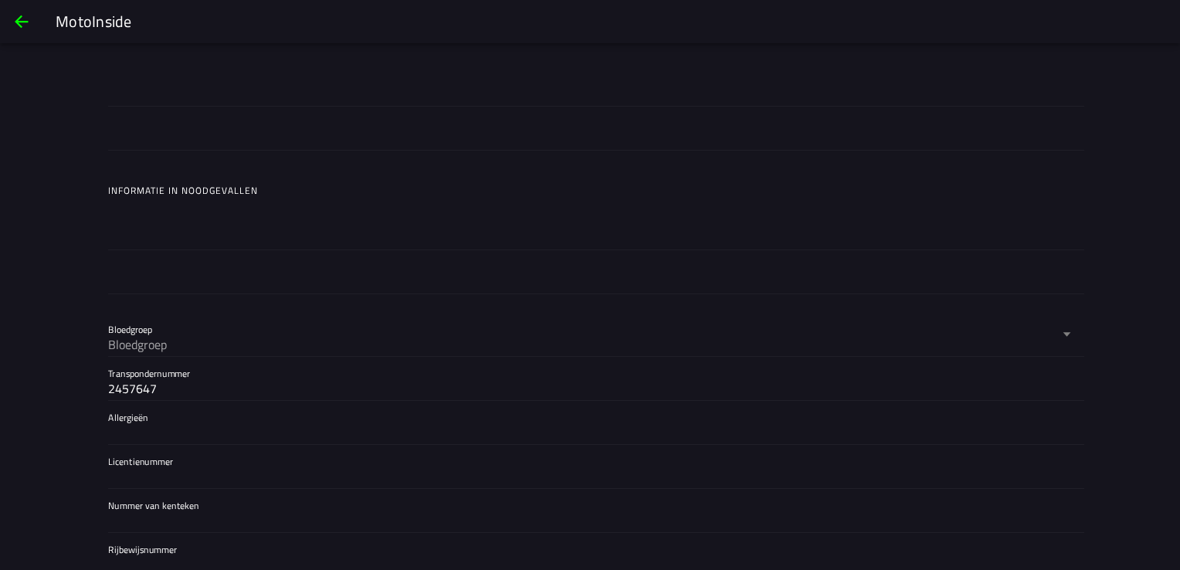
scroll to position [1072, 0]
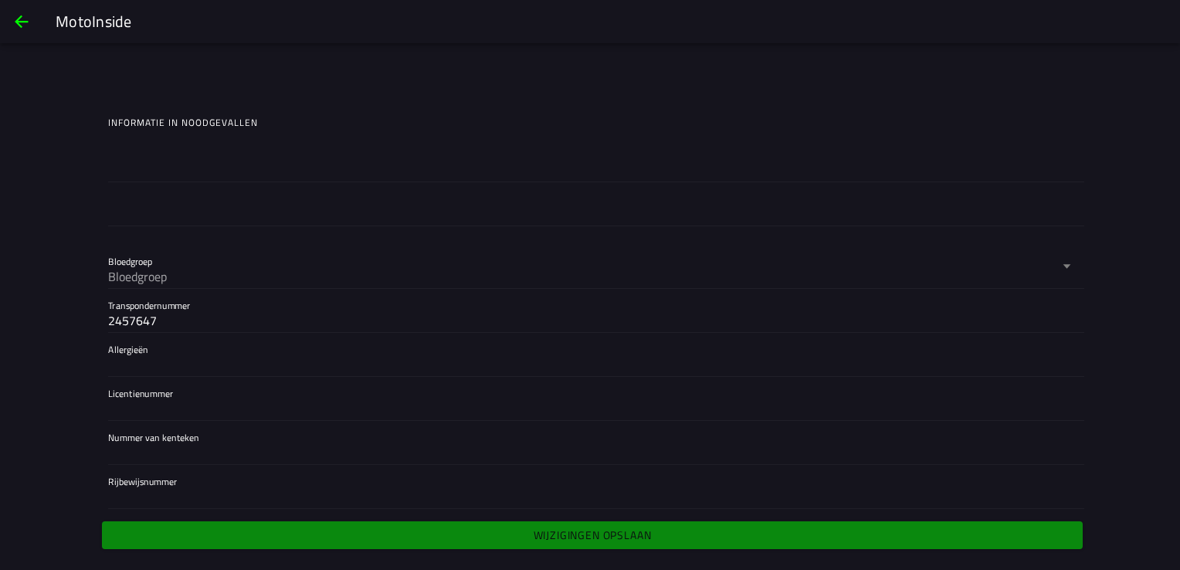
click at [25, 22] on span "Terug" at bounding box center [21, 21] width 19 height 37
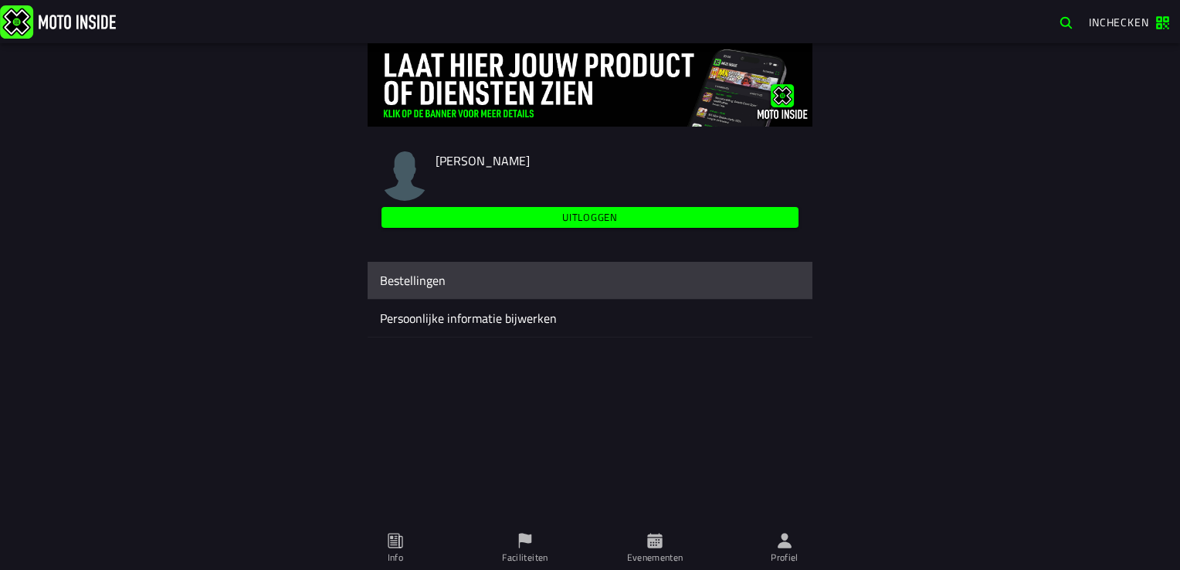
click at [474, 286] on ion-label "Bestellingen" at bounding box center [590, 280] width 420 height 19
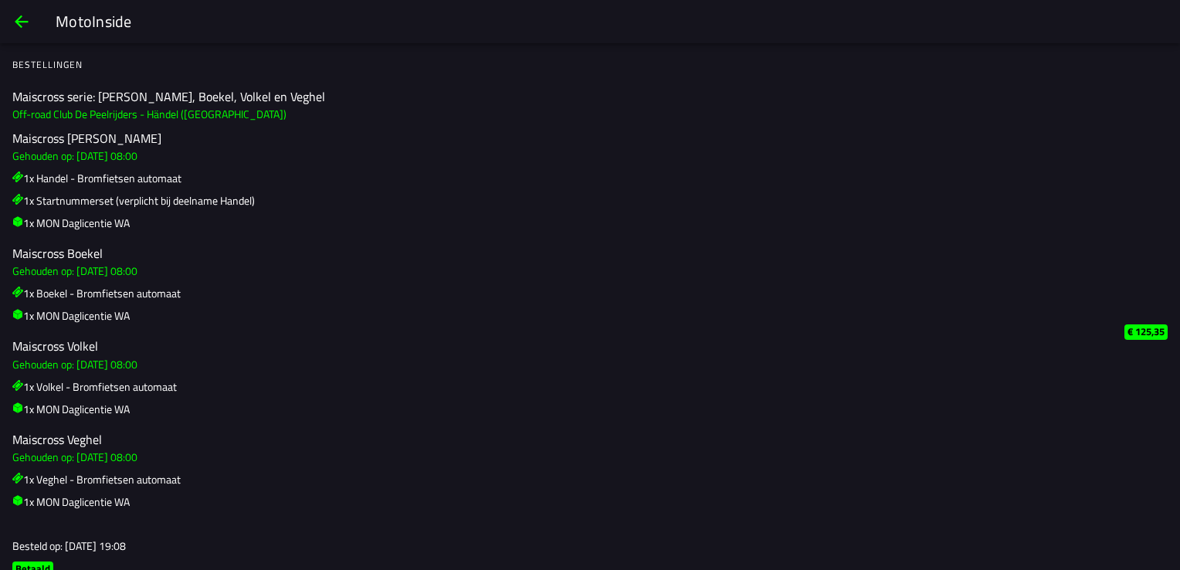
scroll to position [77, 0]
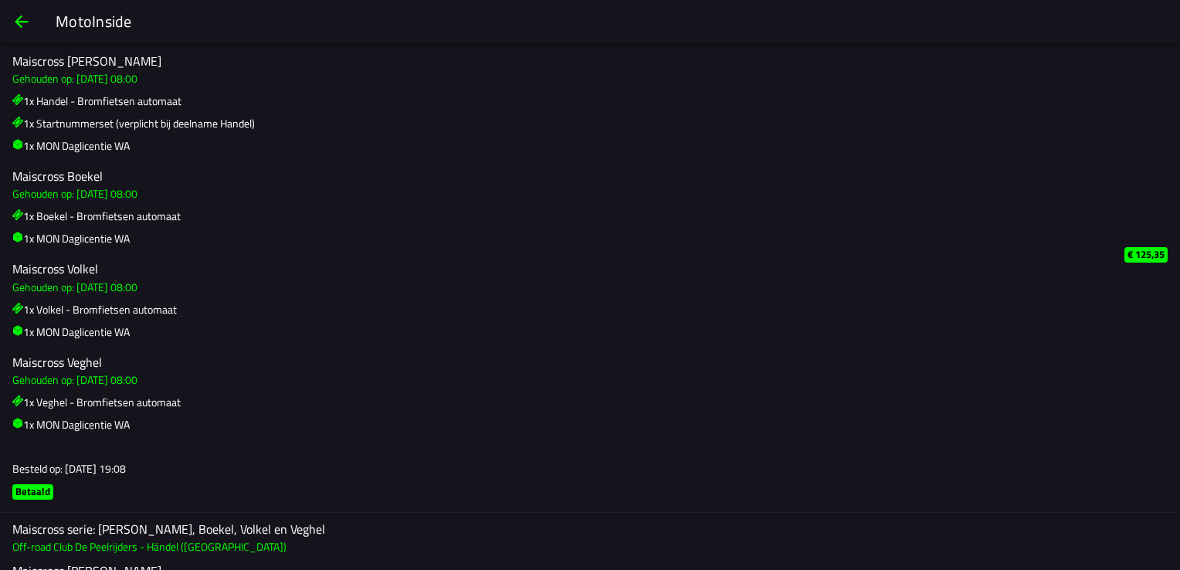
click at [0, 0] on slot "€ 125,35" at bounding box center [0, 0] width 0 height 0
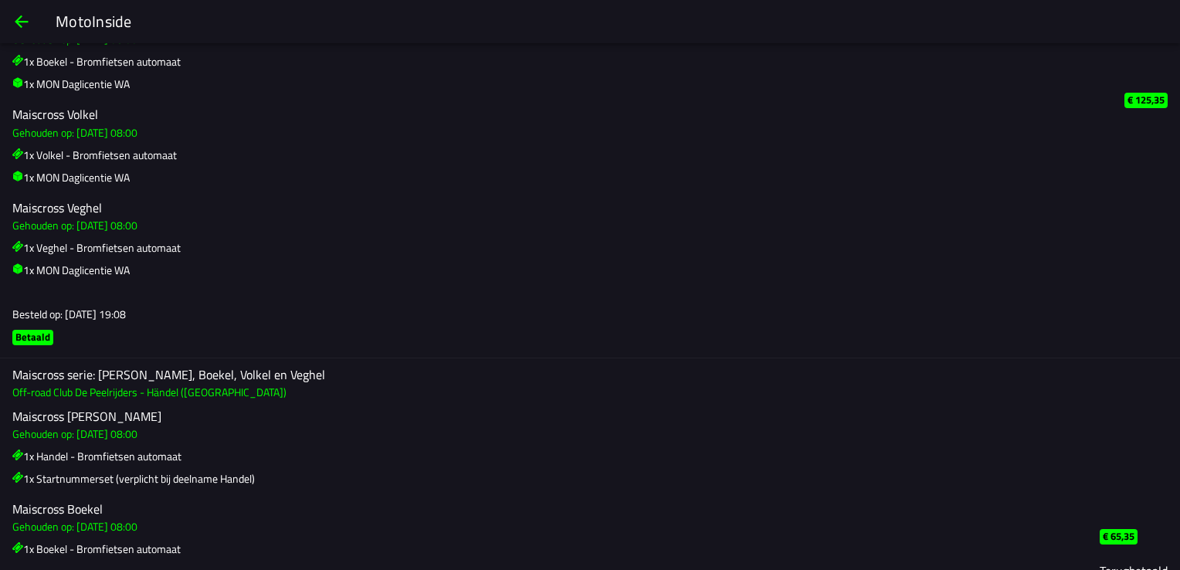
scroll to position [0, 0]
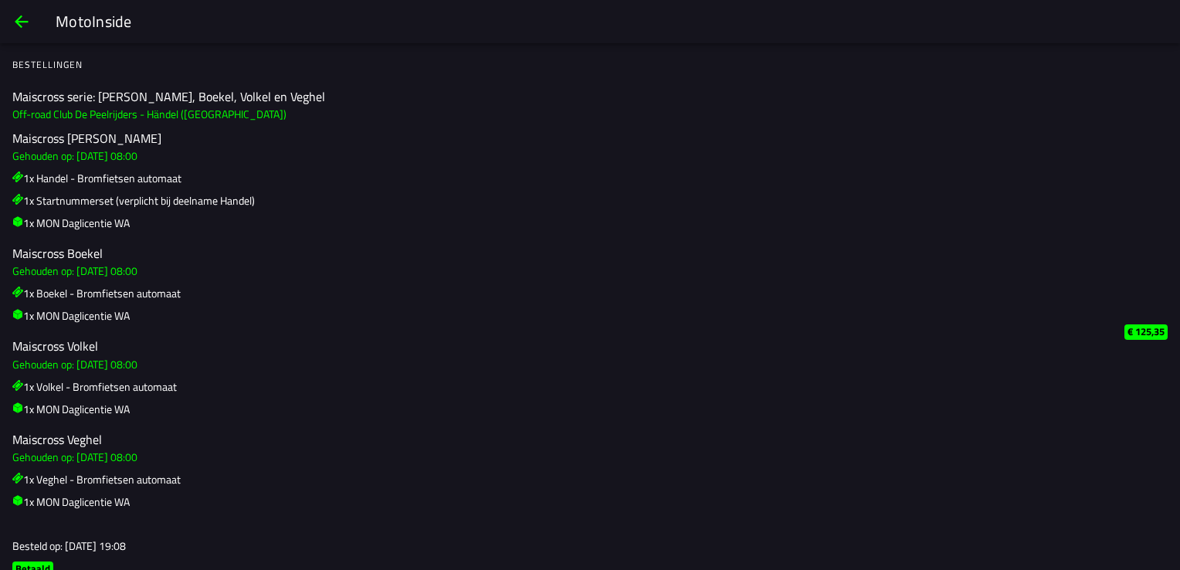
click at [20, 20] on span "Terug" at bounding box center [21, 21] width 19 height 37
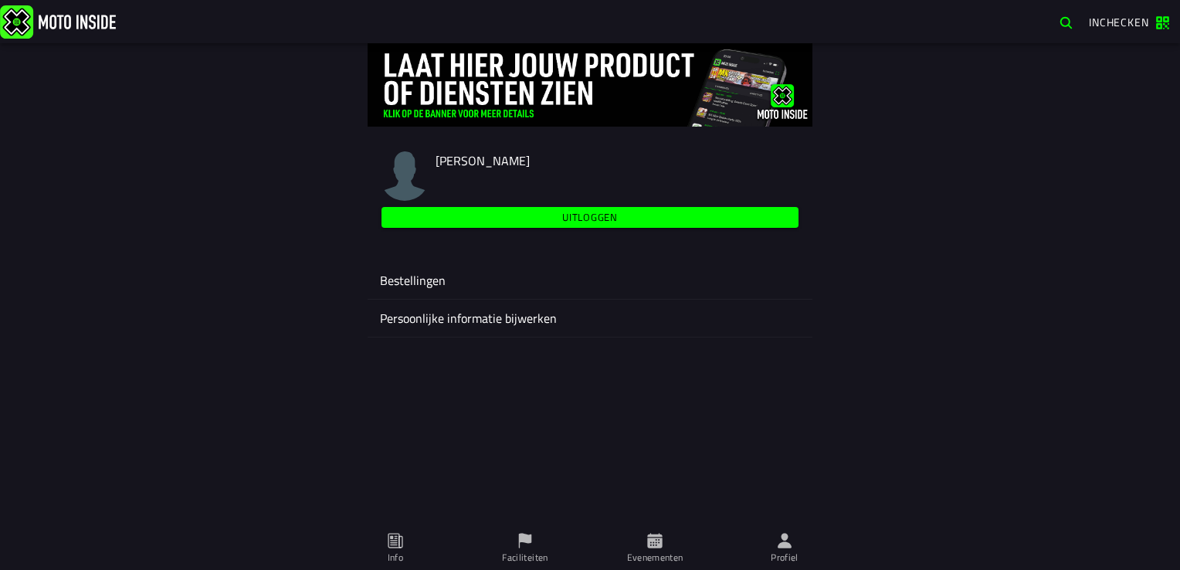
click at [265, 119] on div "Bas Jansen Uitloggen Bestellingen Persoonlijke informatie bijwerken" at bounding box center [590, 193] width 988 height 300
click at [659, 544] on icon at bounding box center [654, 540] width 15 height 15
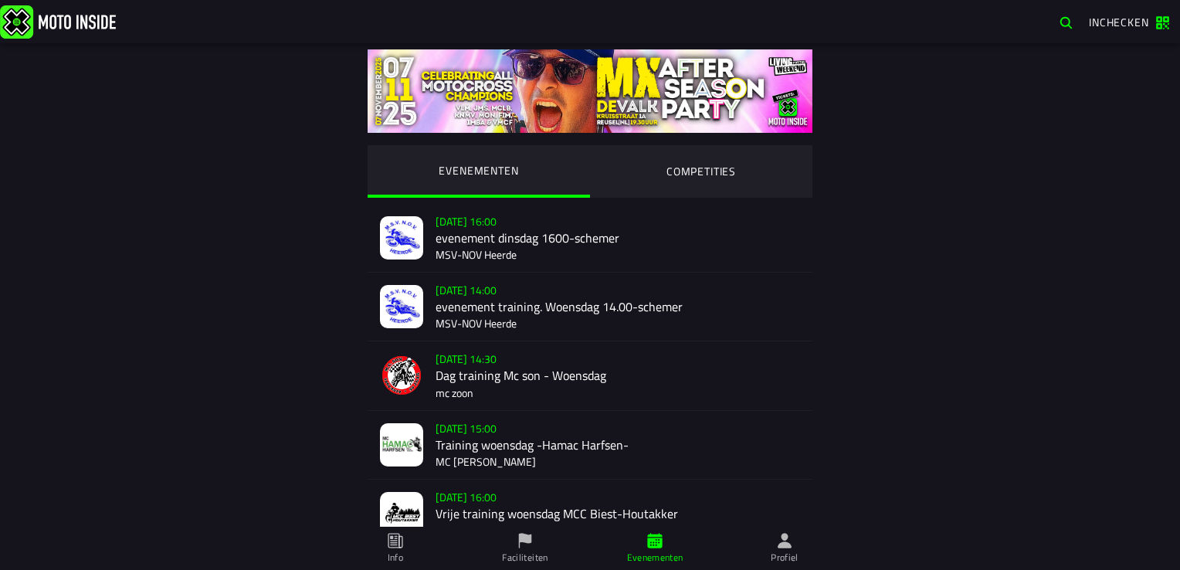
click at [706, 166] on ion-segment-button "COMPETITIES" at bounding box center [701, 171] width 222 height 53
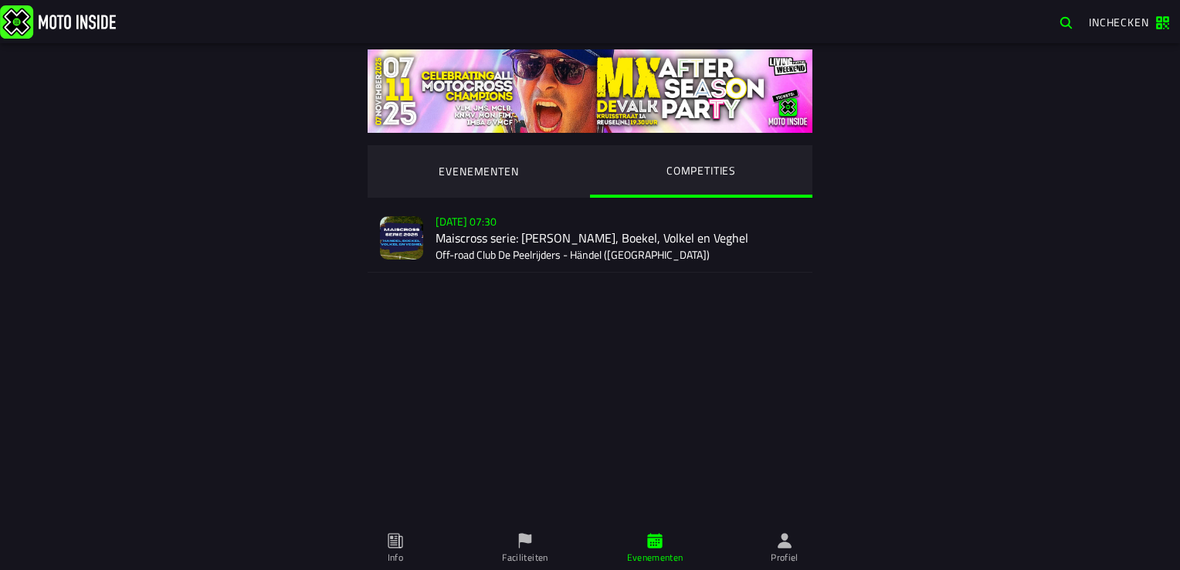
click at [464, 224] on div "Zo 2 nov - 07:30 Maiscross serie: Händel, Boekel, Volkel en Veghel Off-road Clu…" at bounding box center [618, 238] width 364 height 68
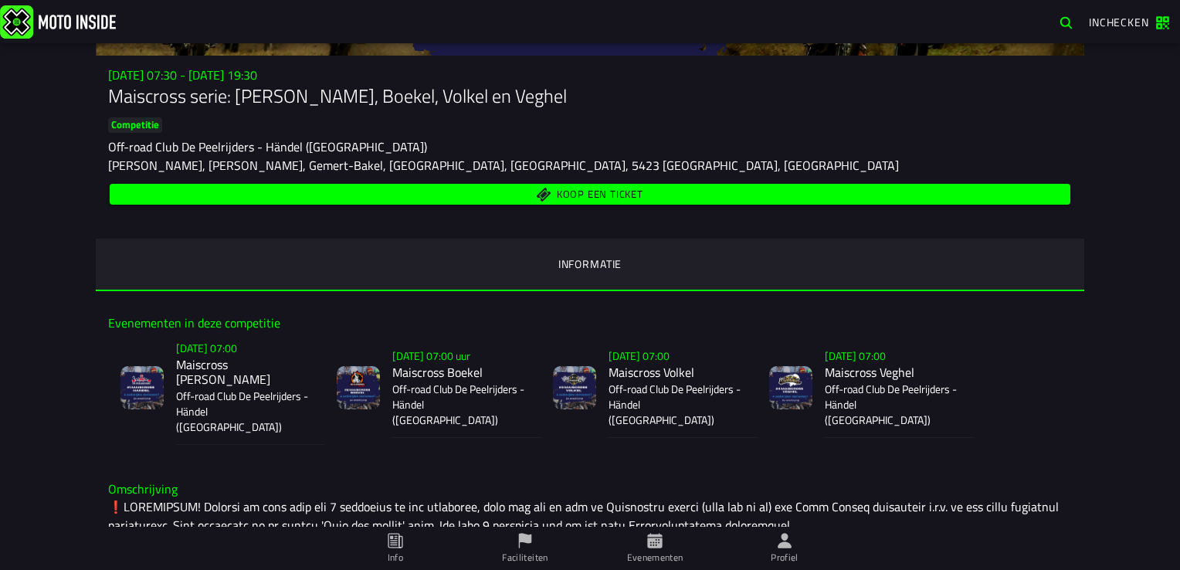
scroll to position [154, 0]
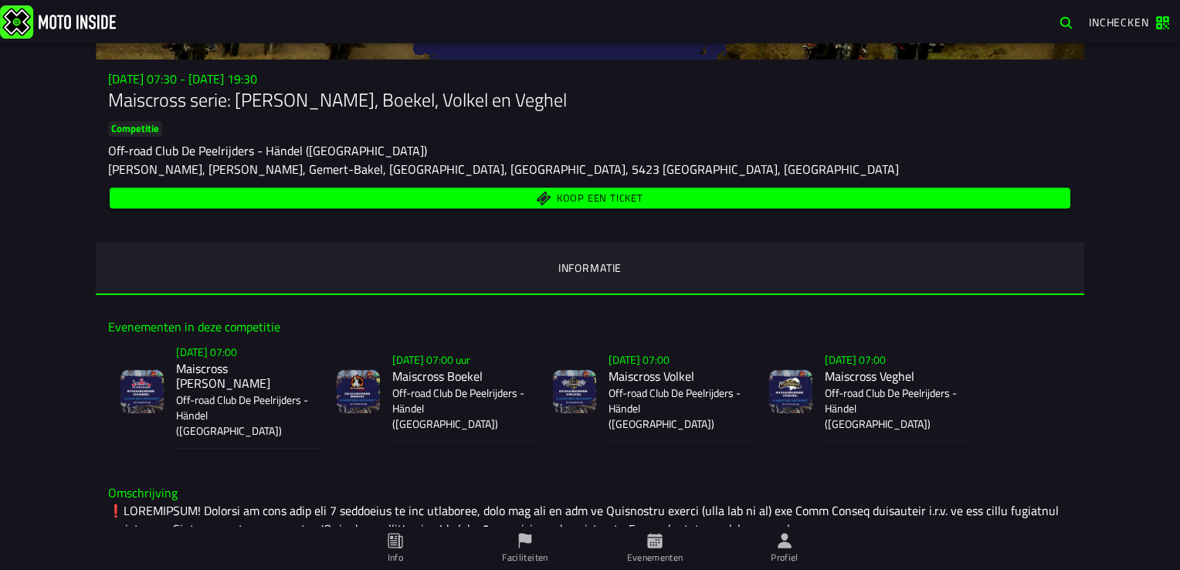
click at [557, 195] on span "Koop een ticket" at bounding box center [600, 198] width 86 height 10
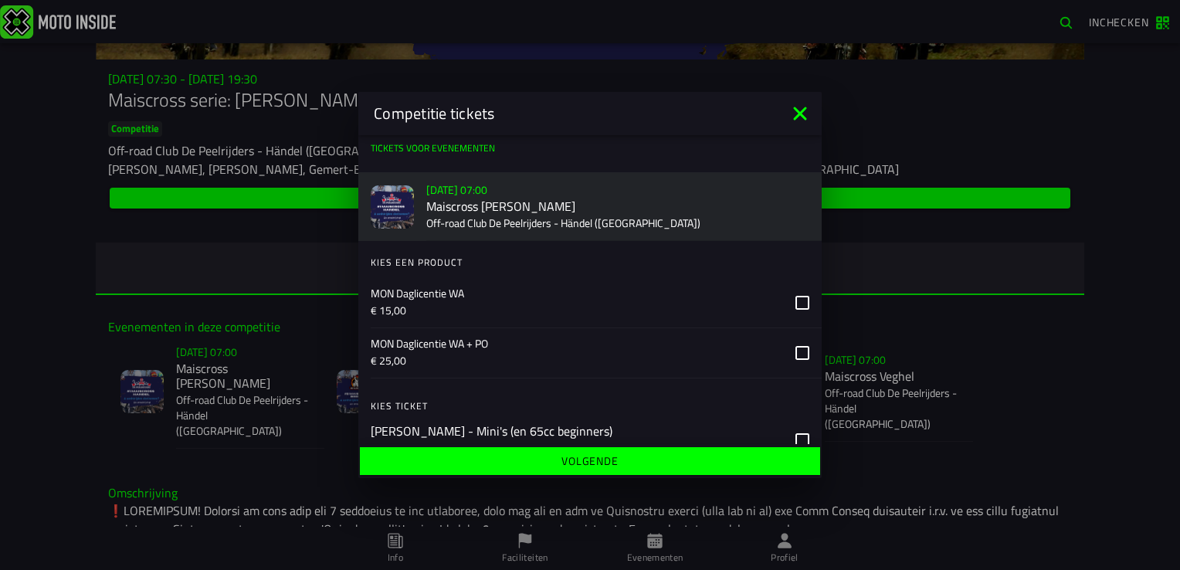
click at [795, 303] on icon at bounding box center [802, 303] width 14 height 14
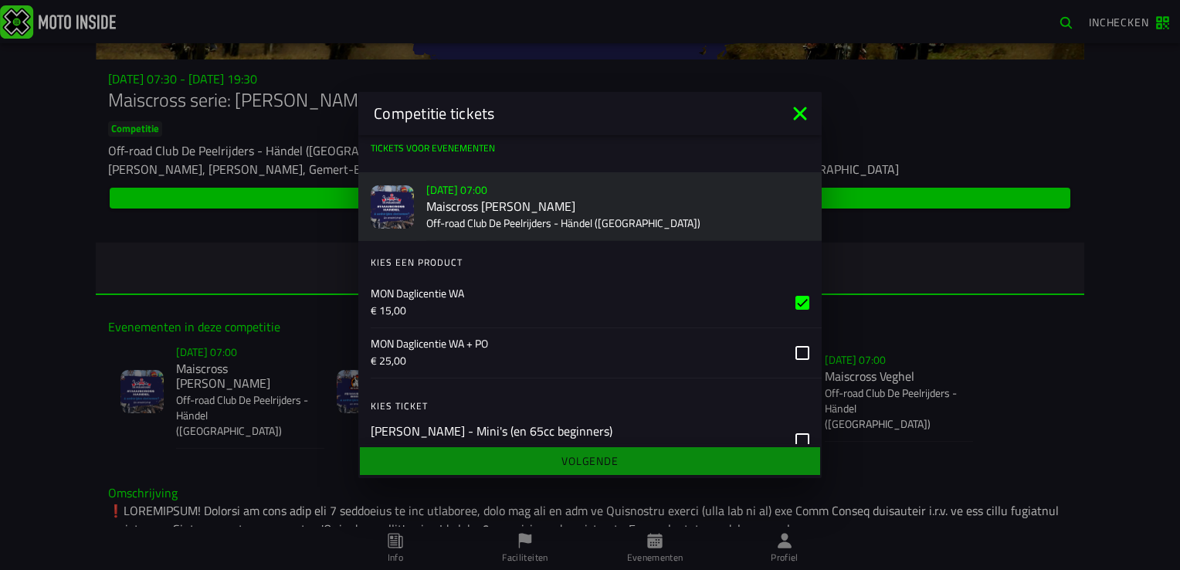
click at [795, 301] on icon at bounding box center [802, 303] width 14 height 14
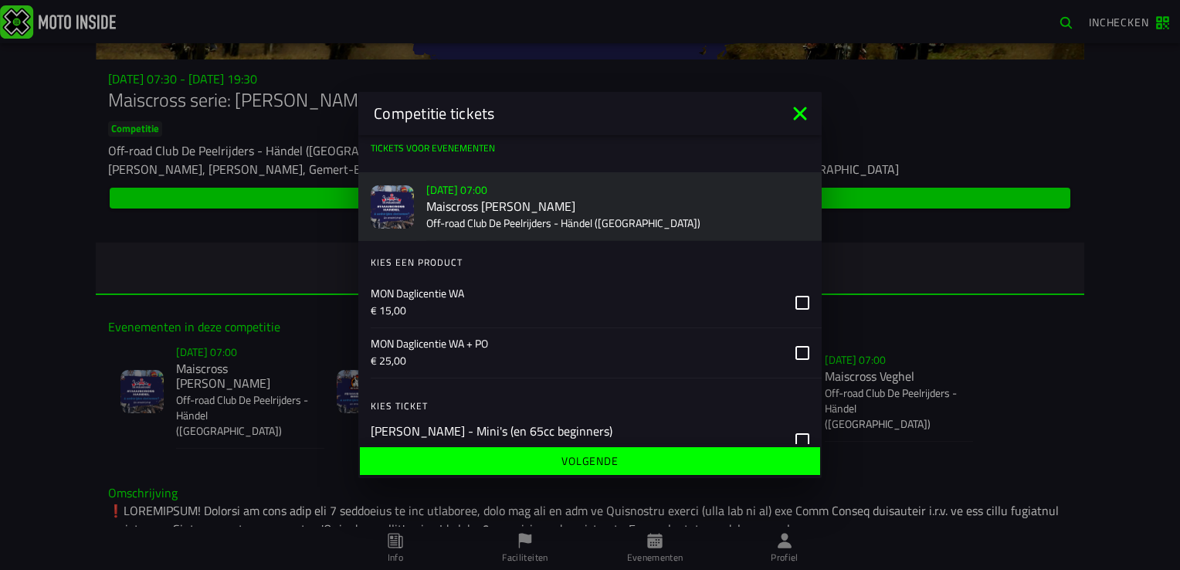
scroll to position [77, 0]
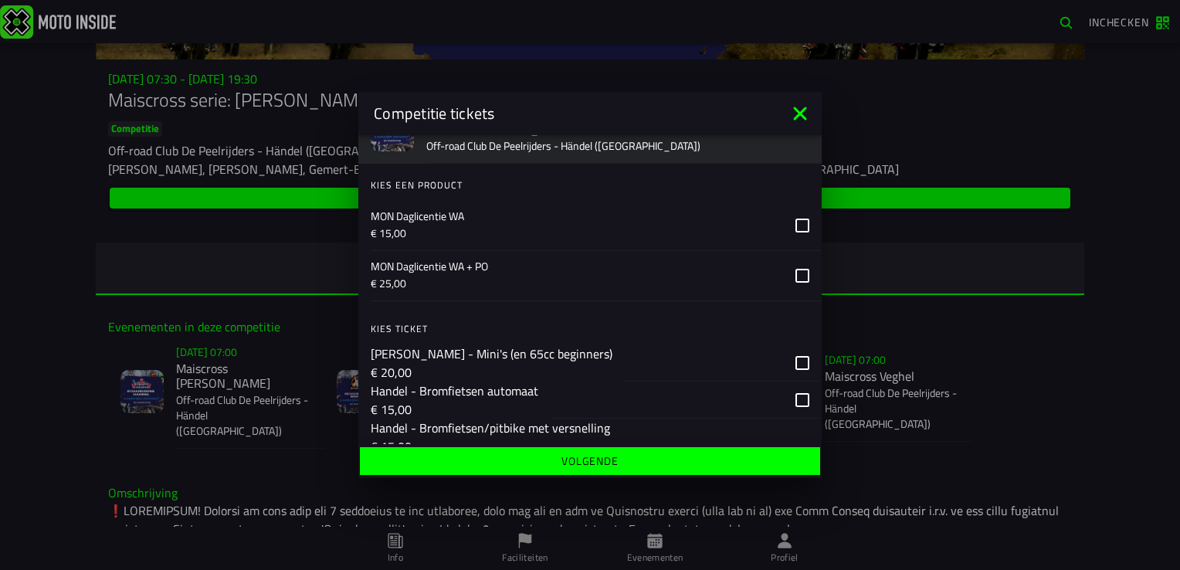
click at [795, 225] on icon at bounding box center [802, 226] width 14 height 14
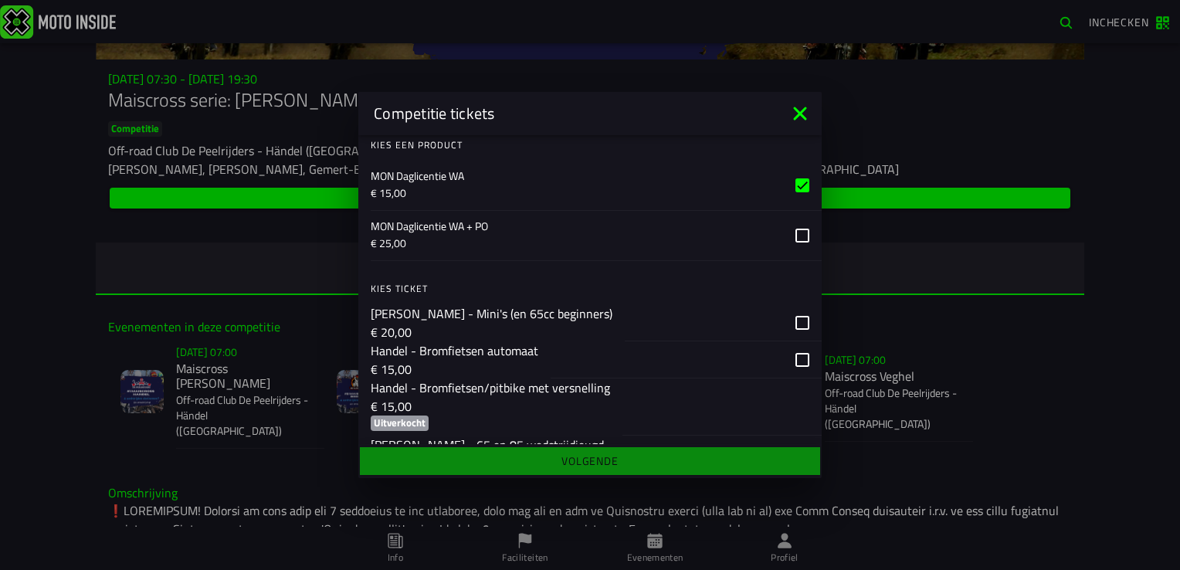
scroll to position [154, 0]
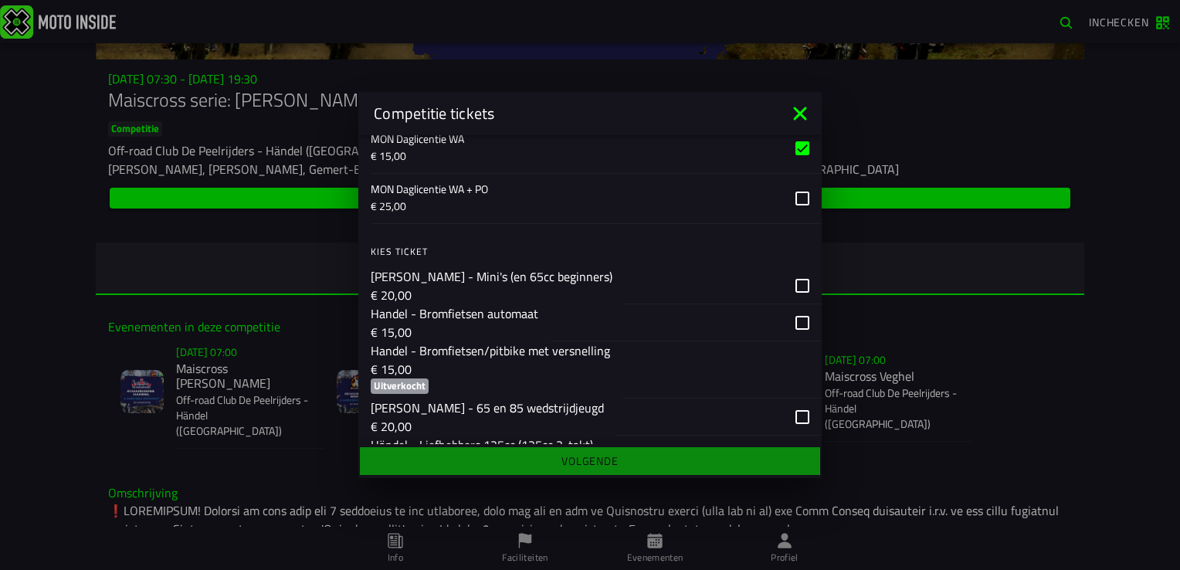
click at [789, 324] on div "button" at bounding box center [686, 322] width 271 height 37
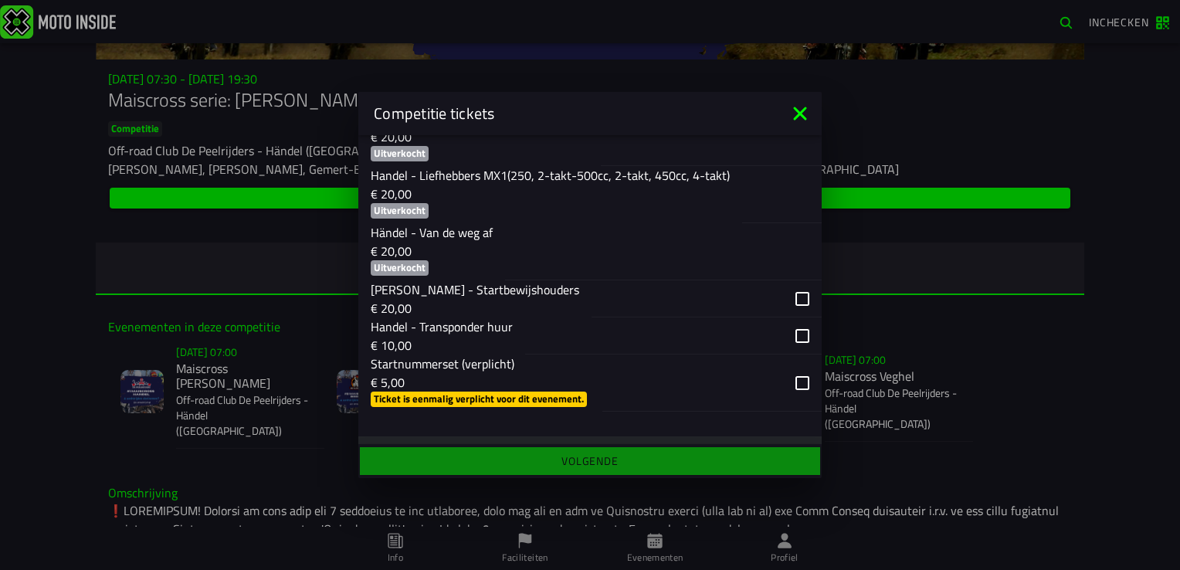
scroll to position [541, 0]
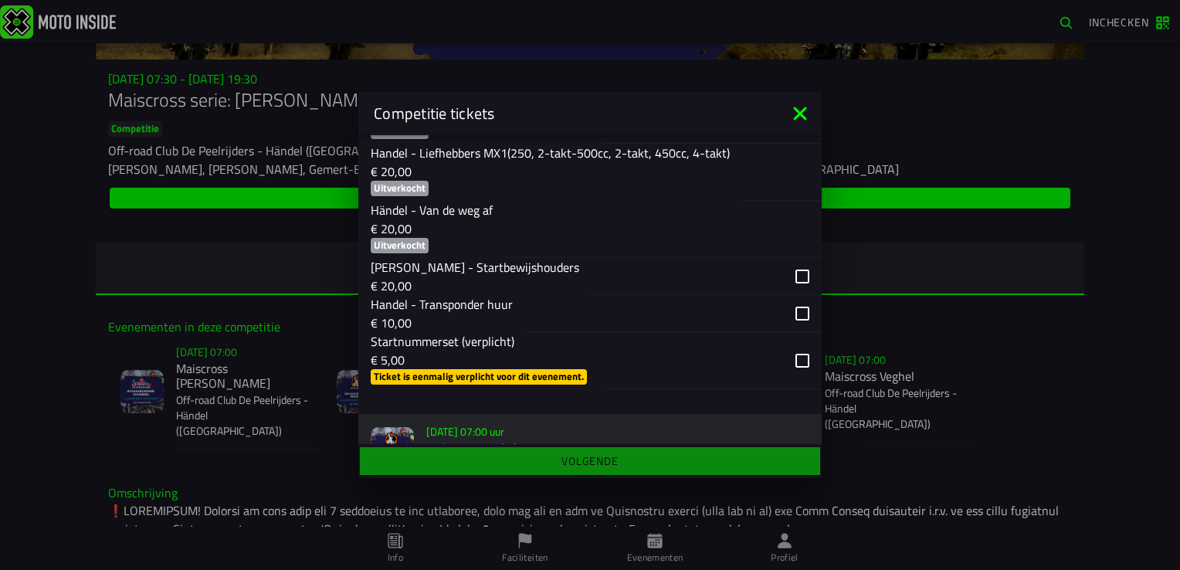
click at [791, 328] on div "button" at bounding box center [673, 313] width 297 height 37
click at [792, 374] on div "button" at bounding box center [711, 360] width 219 height 57
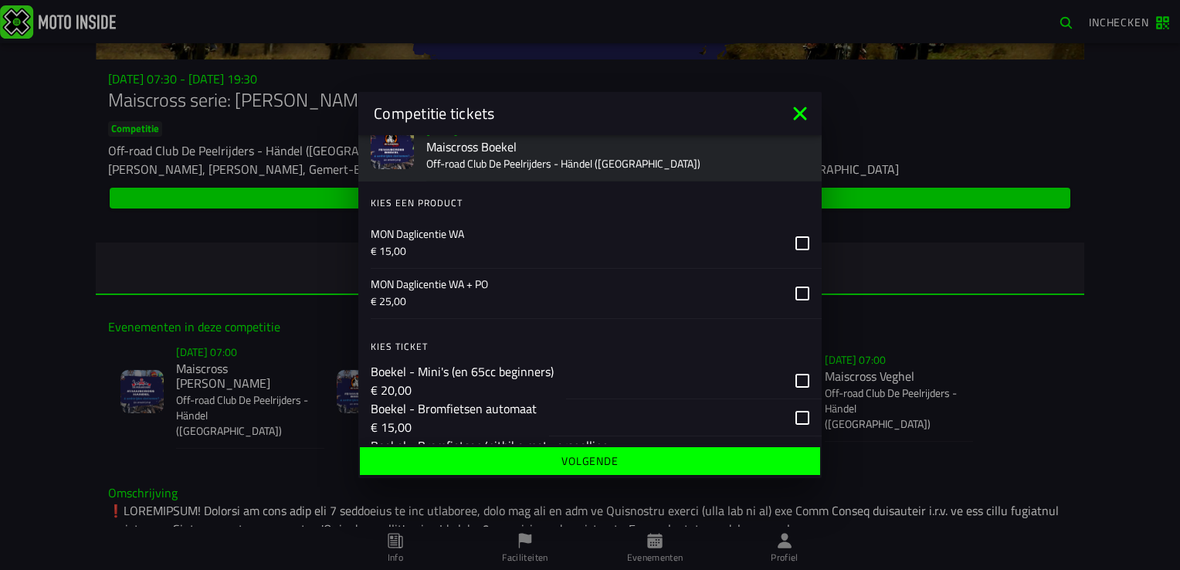
scroll to position [849, 0]
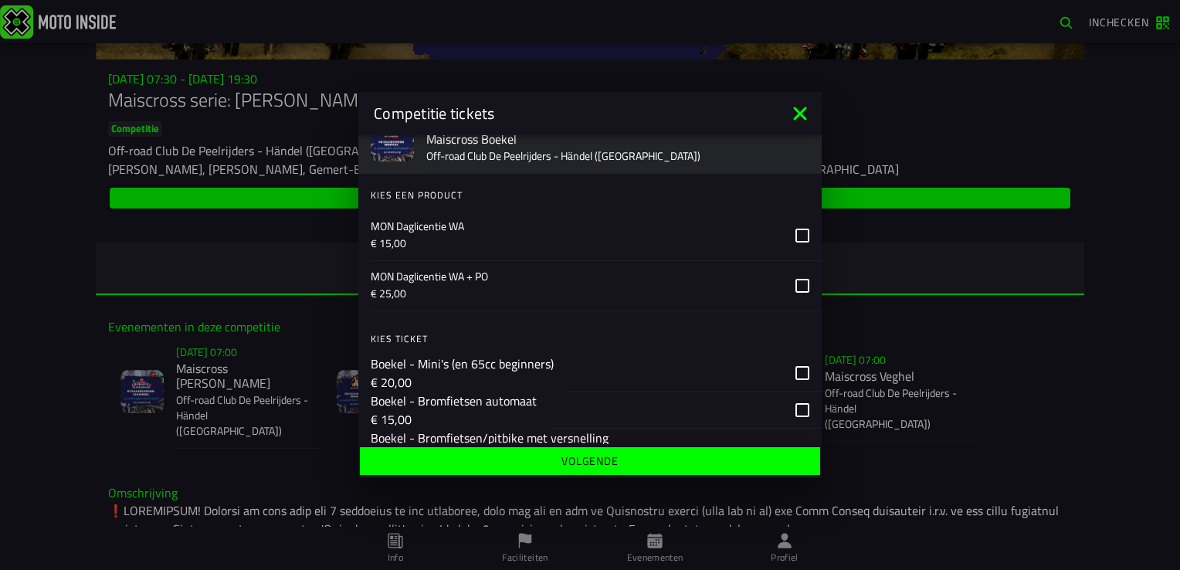
click at [795, 242] on icon at bounding box center [802, 236] width 14 height 14
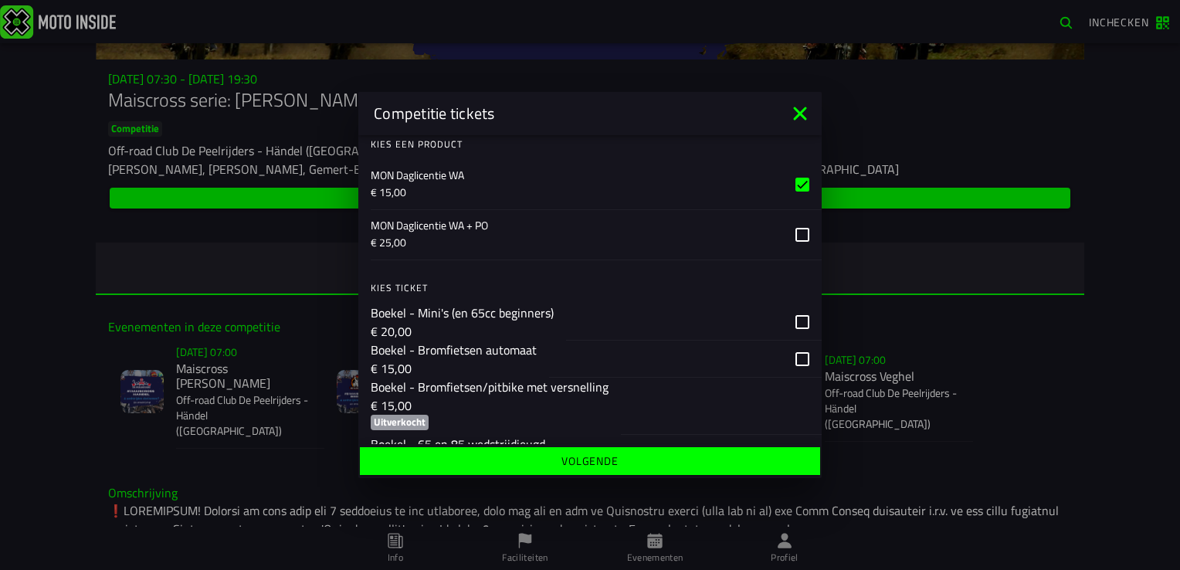
scroll to position [927, 0]
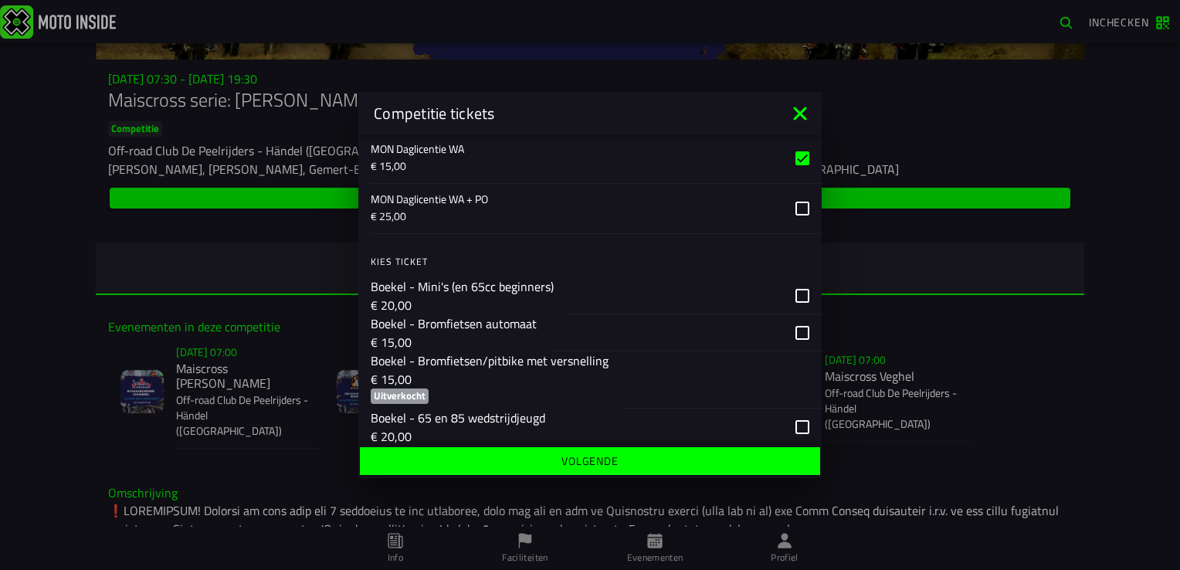
click at [788, 351] on div "button" at bounding box center [685, 332] width 273 height 37
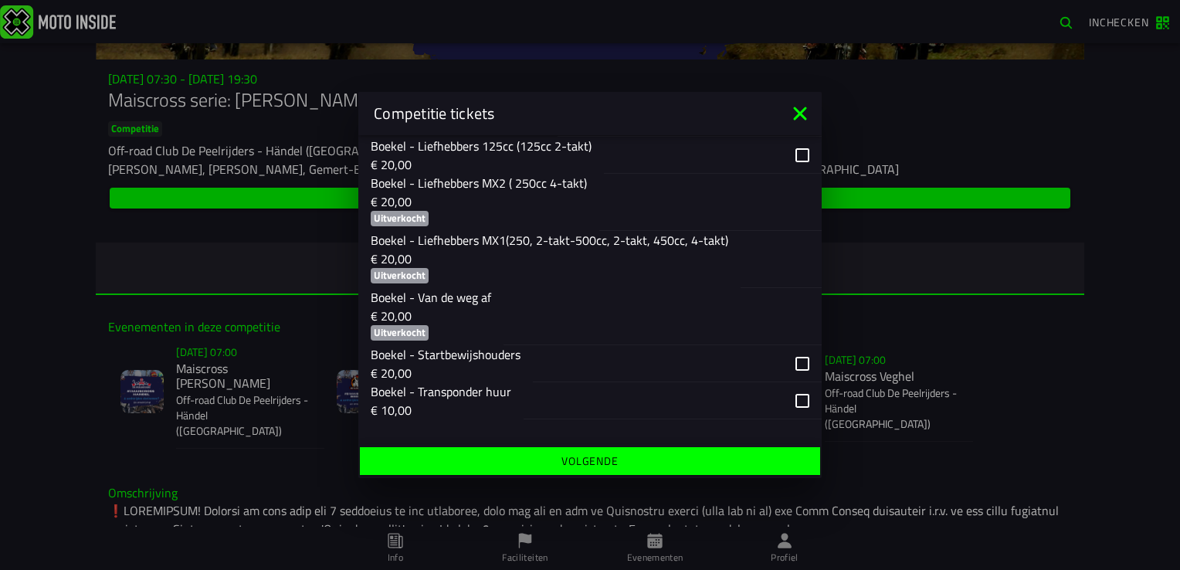
scroll to position [1313, 0]
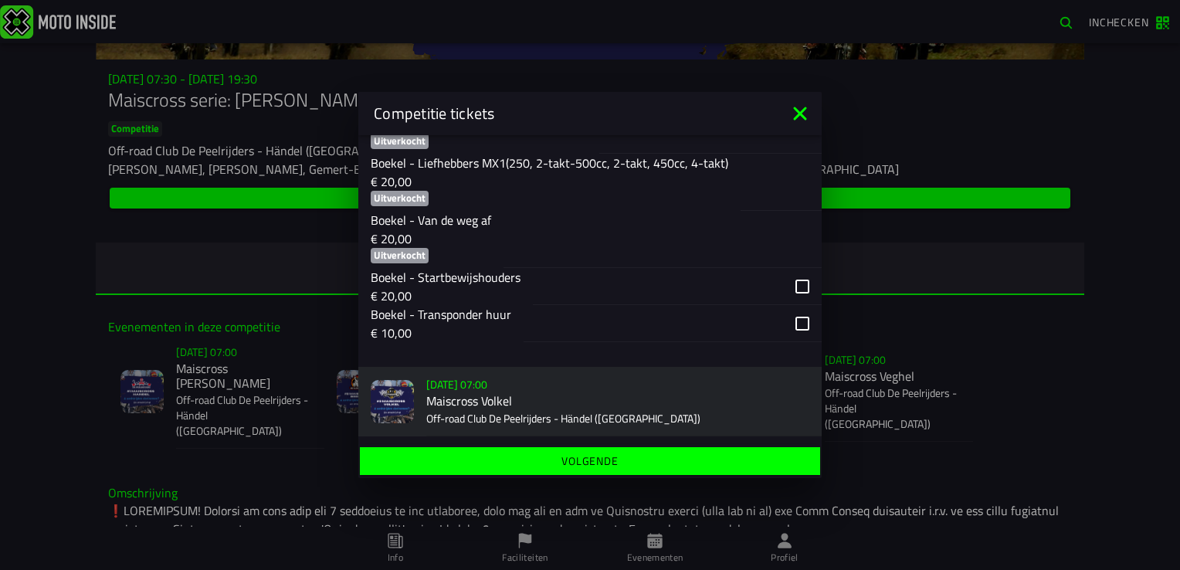
click at [795, 342] on div "button" at bounding box center [673, 323] width 298 height 37
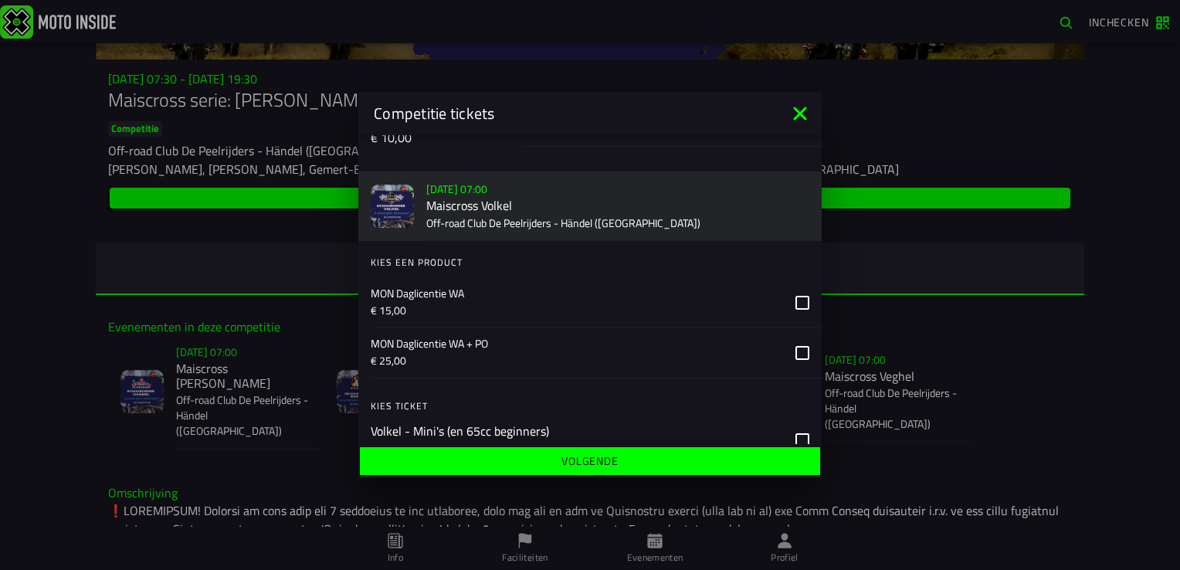
scroll to position [1544, 0]
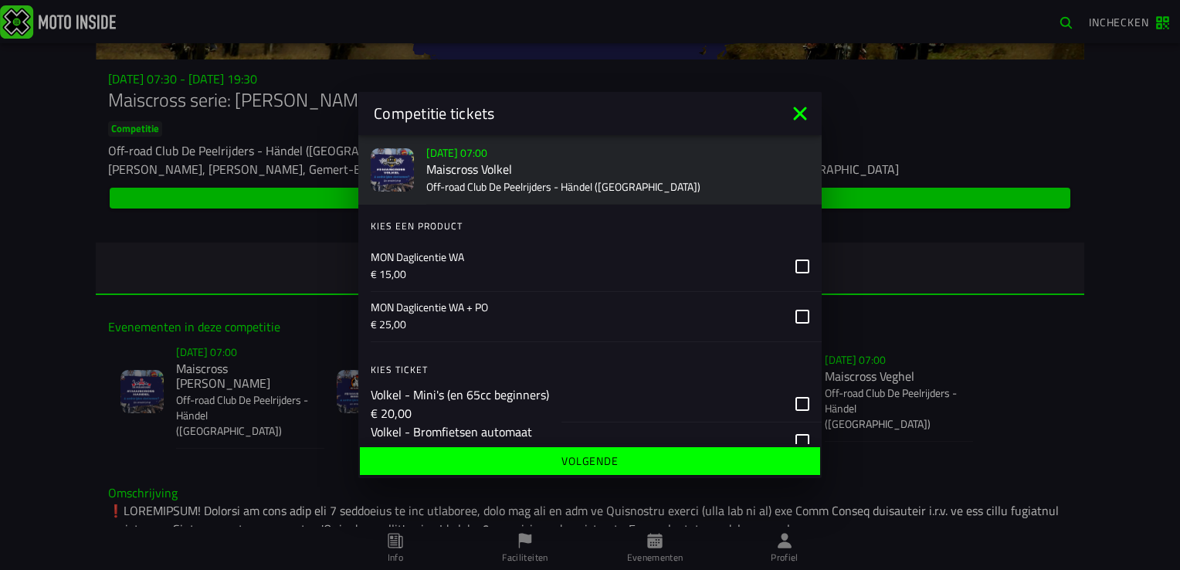
click at [795, 273] on icon at bounding box center [802, 266] width 14 height 14
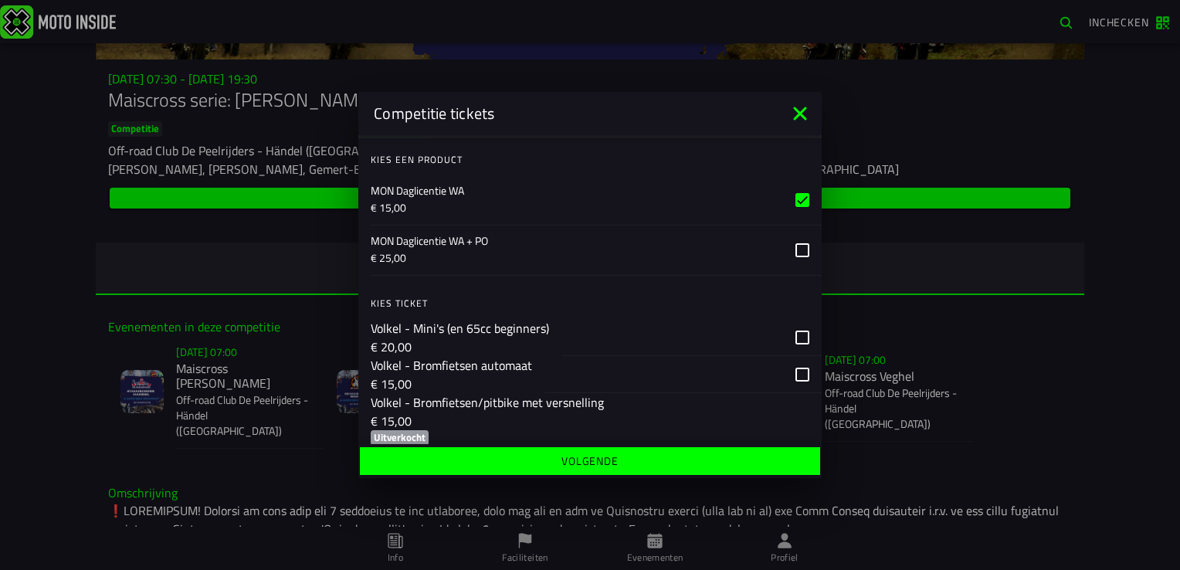
scroll to position [1699, 0]
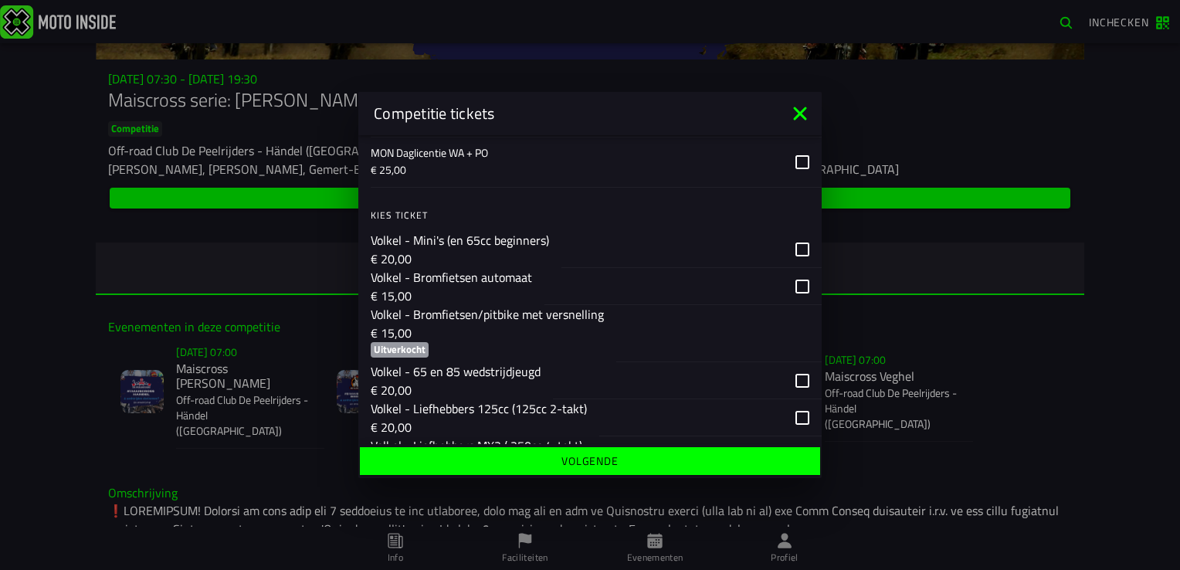
click at [792, 305] on div "button" at bounding box center [682, 286] width 277 height 37
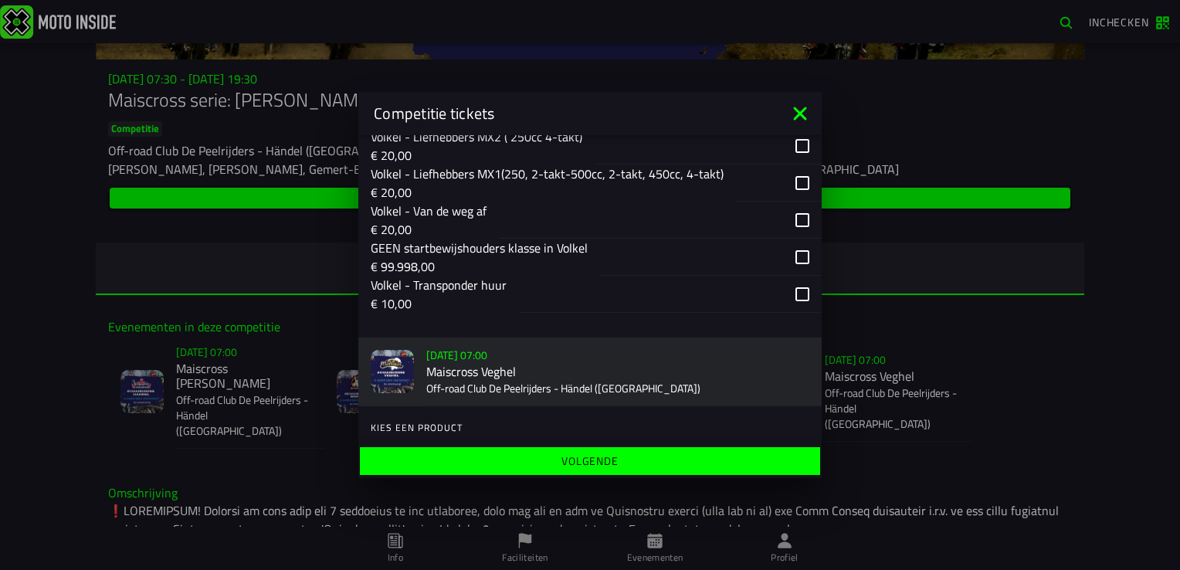
scroll to position [2085, 0]
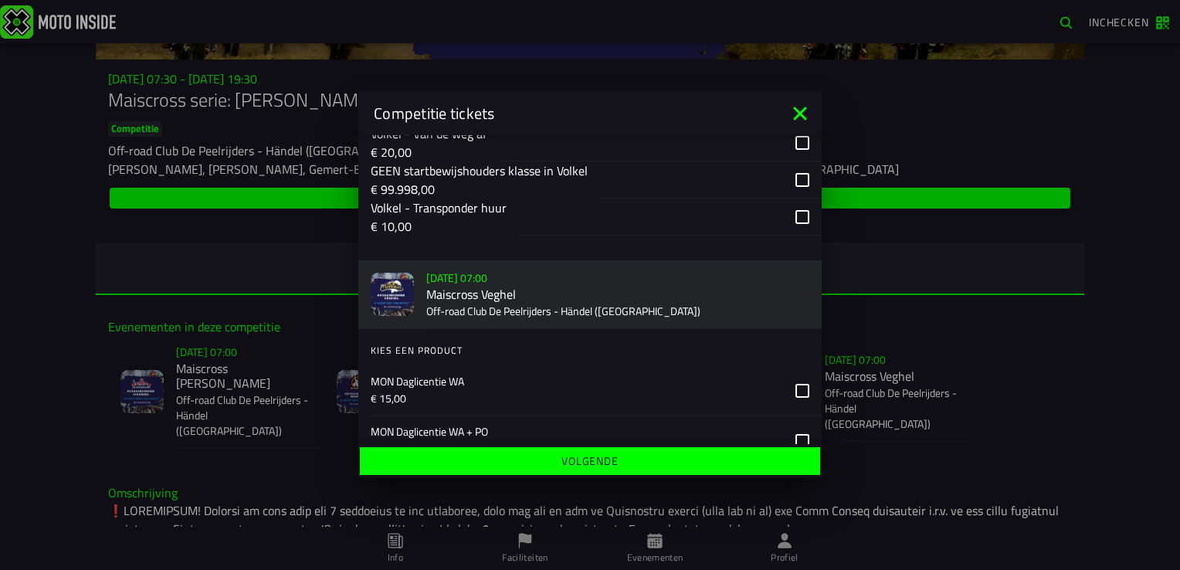
click at [791, 236] on div "button" at bounding box center [670, 216] width 303 height 37
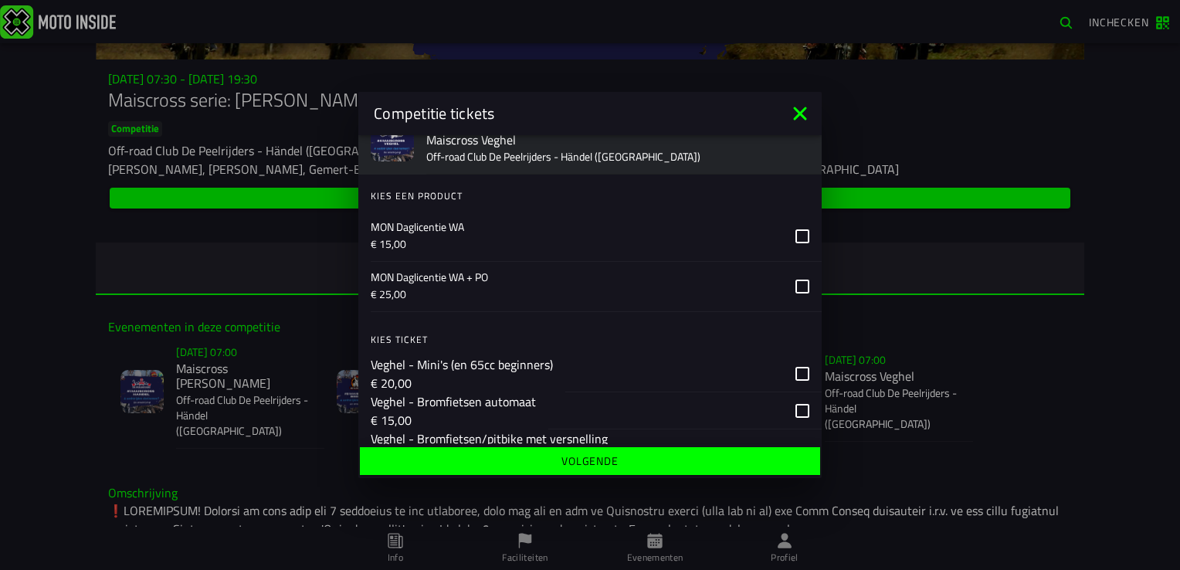
click at [795, 243] on icon at bounding box center [802, 236] width 14 height 14
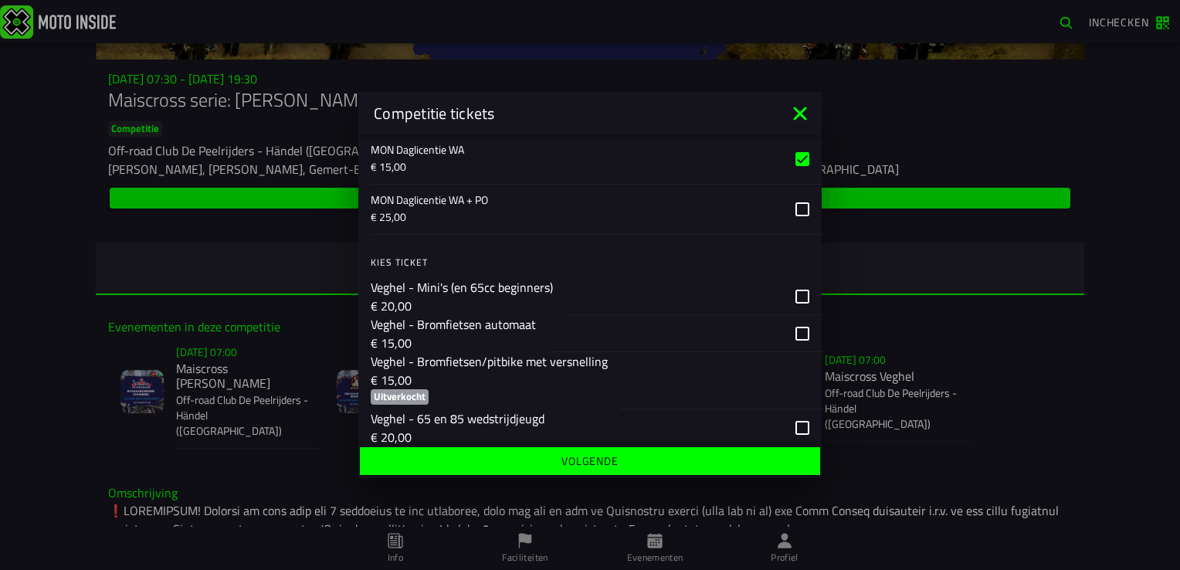
scroll to position [2394, 0]
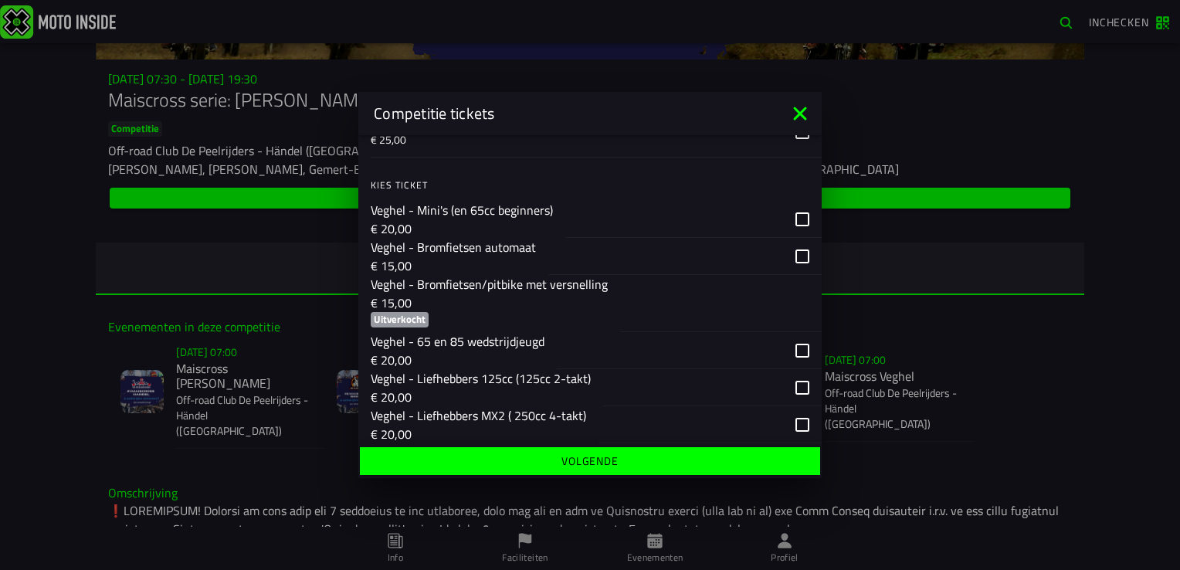
click at [791, 275] on div "button" at bounding box center [684, 256] width 273 height 37
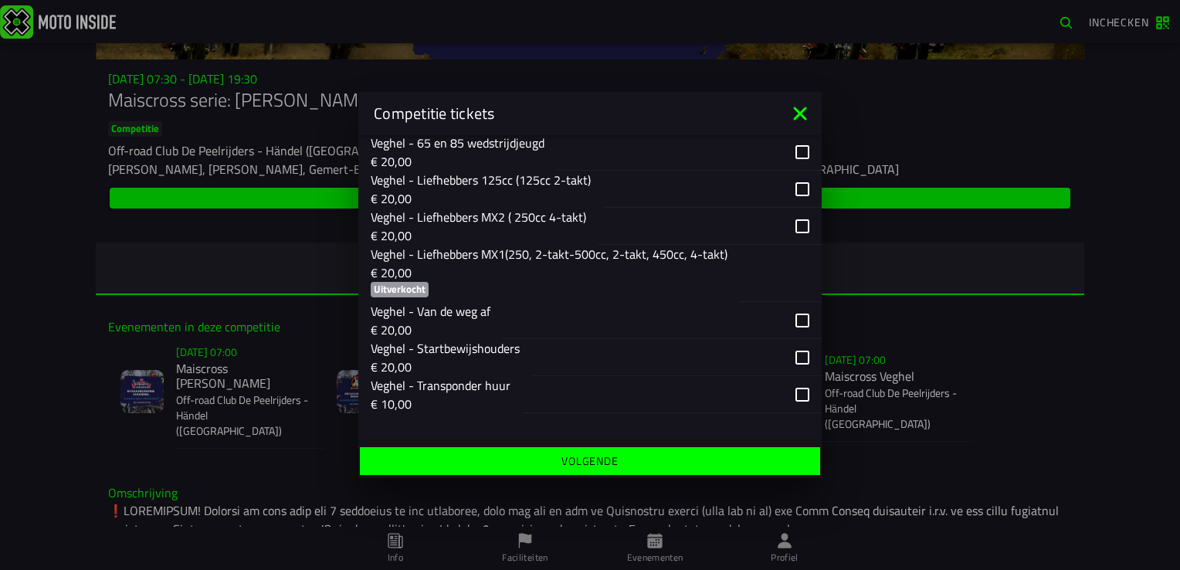
scroll to position [2646, 0]
click at [788, 395] on div "button" at bounding box center [672, 394] width 299 height 37
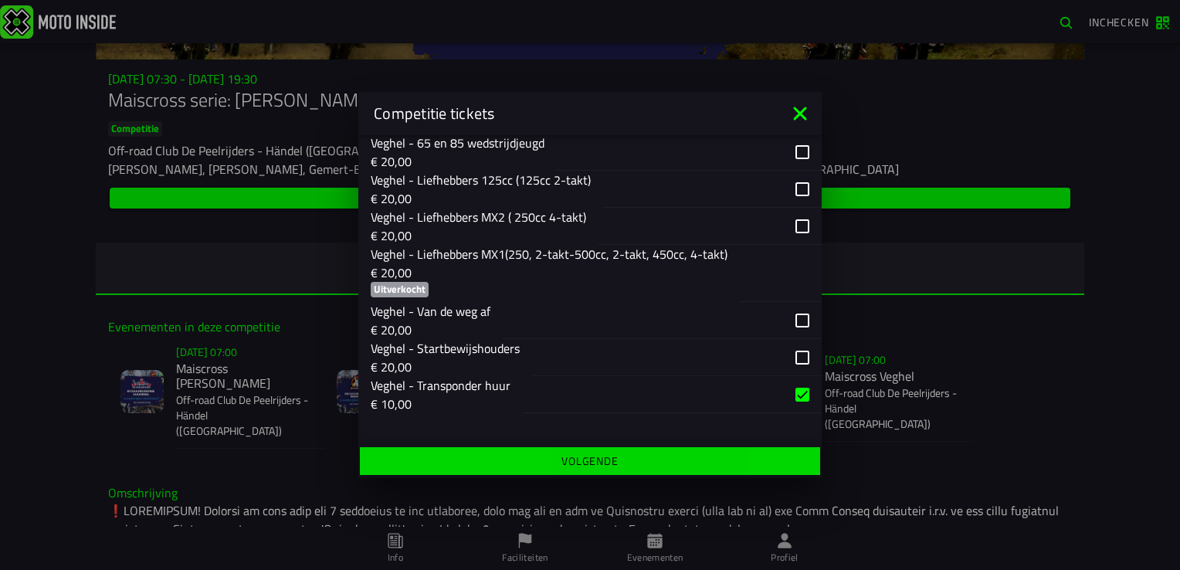
click at [0, 0] on slot "Volgende" at bounding box center [0, 0] width 0 height 0
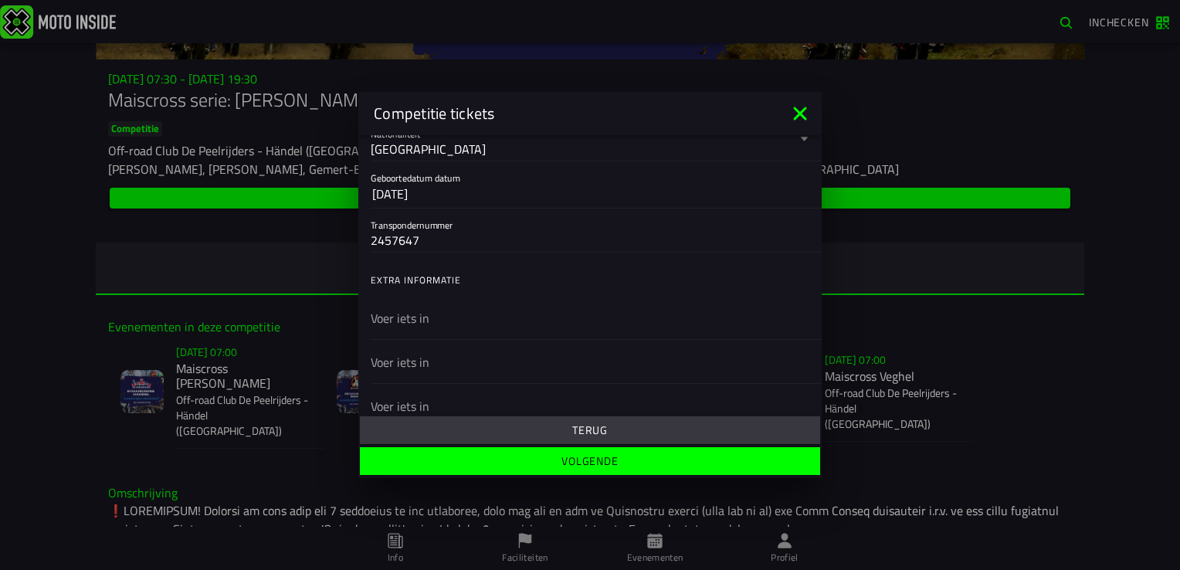
scroll to position [386, 0]
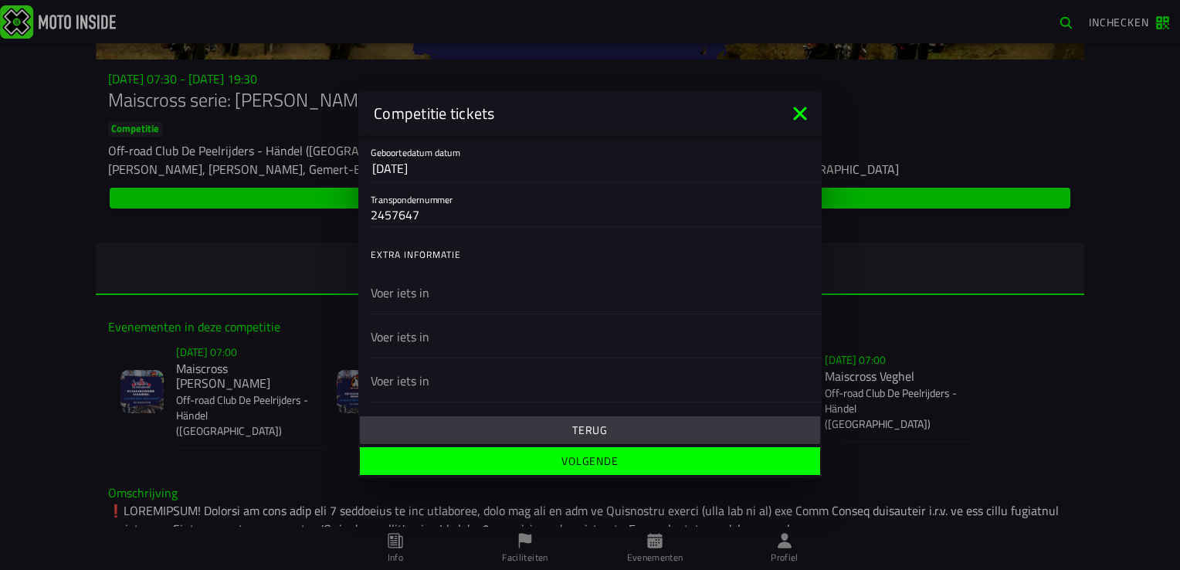
click at [555, 225] on div "2457647" at bounding box center [590, 214] width 439 height 25
click at [555, 224] on input "2457647" at bounding box center [590, 214] width 439 height 19
type input "2"
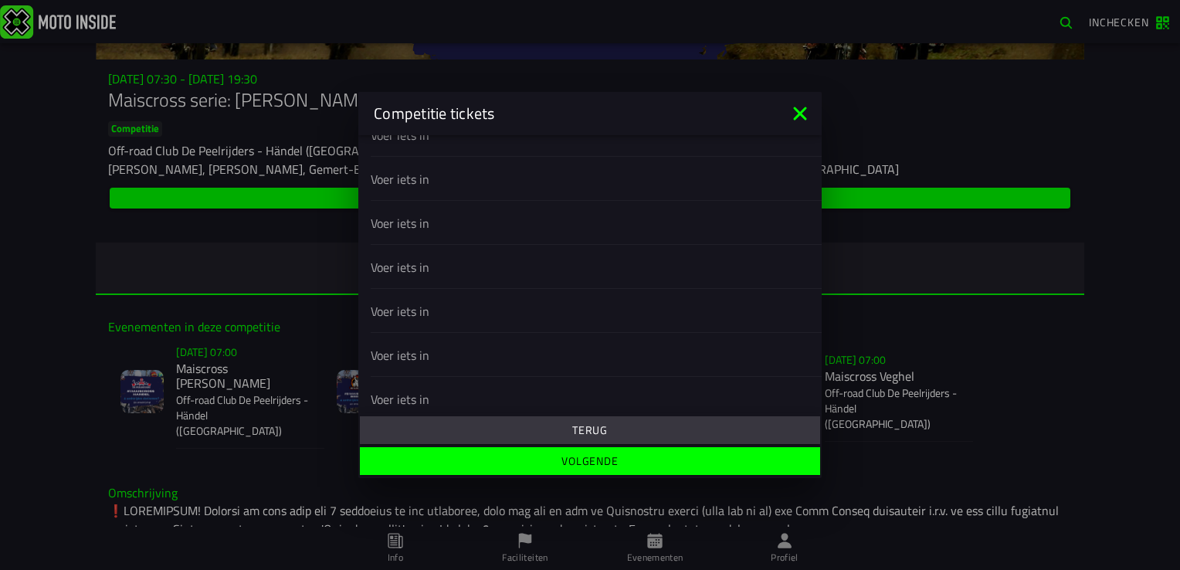
scroll to position [556, 0]
click at [0, 0] on slot "Volgende" at bounding box center [0, 0] width 0 height 0
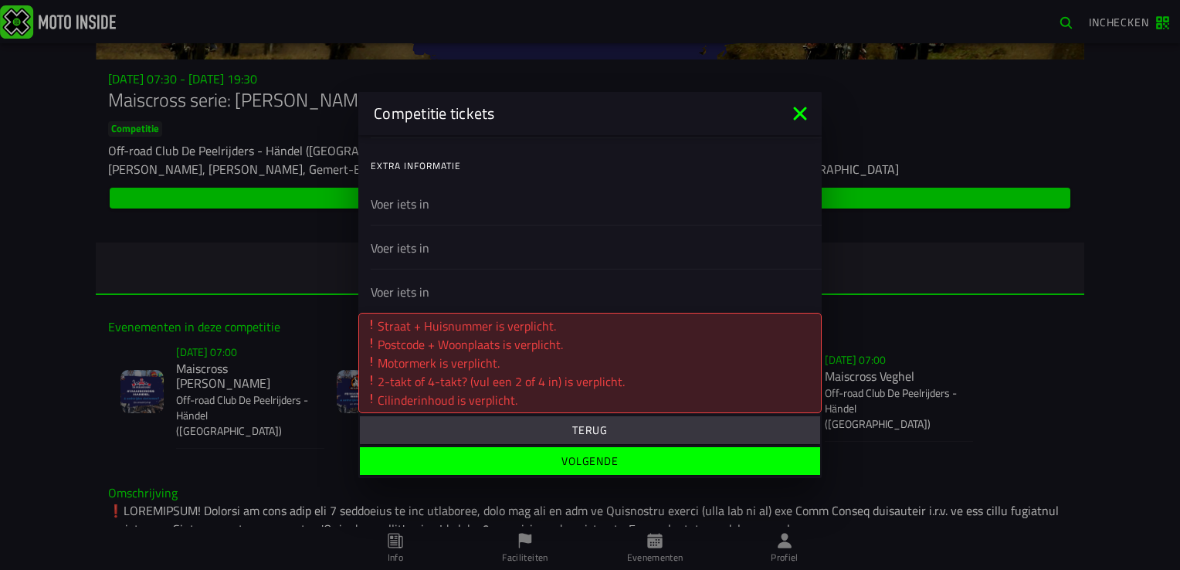
scroll to position [467, 0]
click at [476, 210] on input "text" at bounding box center [590, 211] width 439 height 19
type input "Bobbenagelsweg 3a"
click at [395, 252] on input "text" at bounding box center [590, 255] width 439 height 19
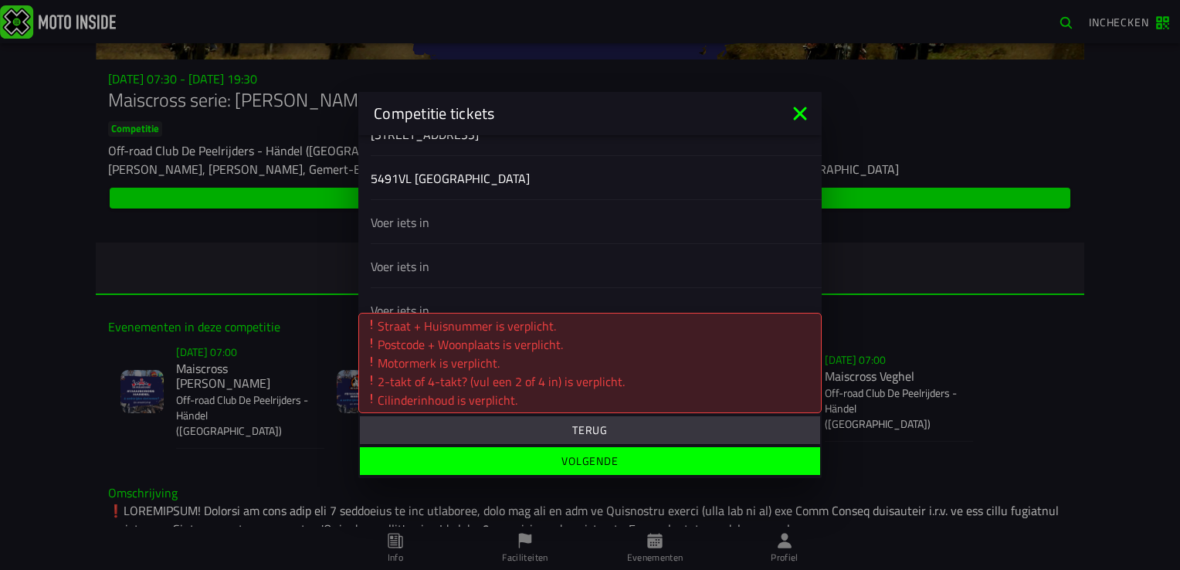
type input "5491VL Sint Oedenrode"
click at [463, 230] on input "text" at bounding box center [590, 222] width 439 height 19
type input "Puch"
click at [408, 259] on input "text" at bounding box center [590, 266] width 439 height 19
type input "2 takt"
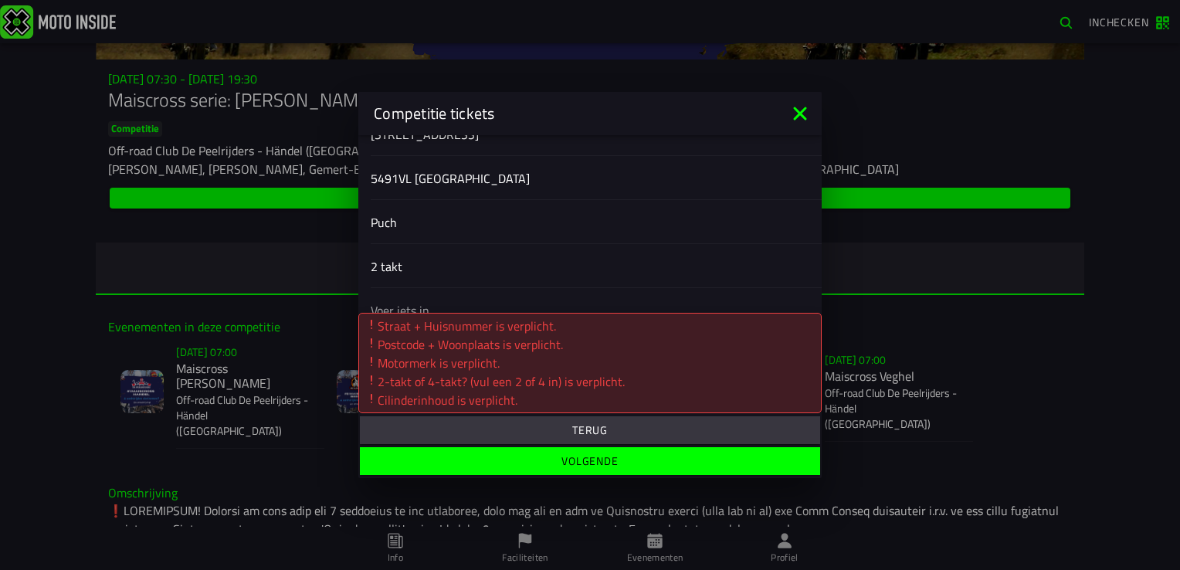
click at [446, 301] on input "text" at bounding box center [590, 310] width 439 height 19
type input "74 CC"
click at [0, 0] on slot "Volgende" at bounding box center [0, 0] width 0 height 0
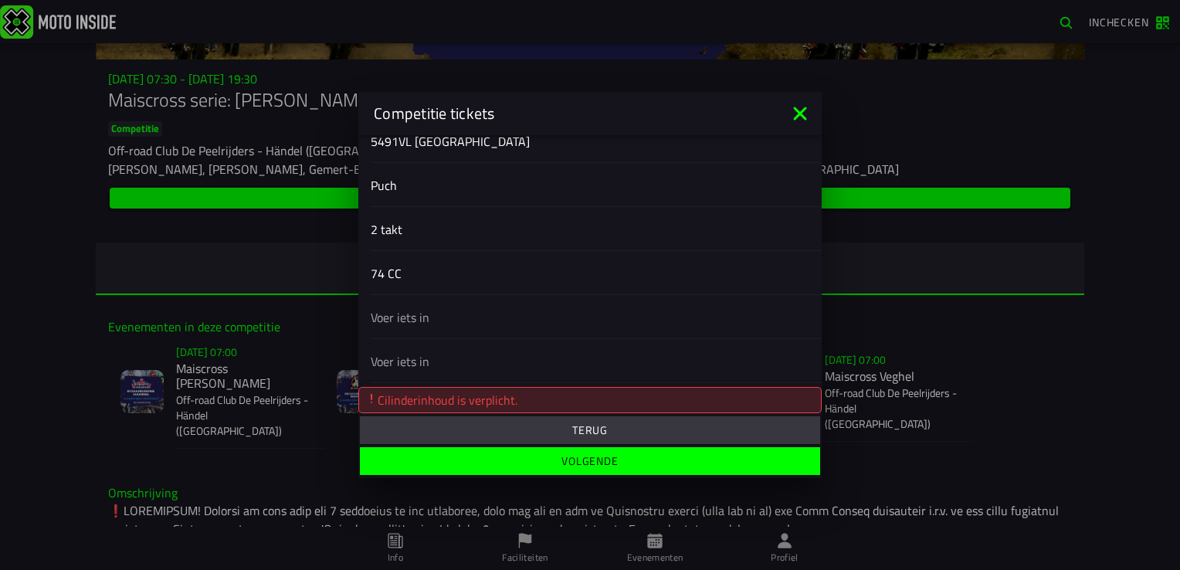
click at [463, 317] on input "text" at bounding box center [590, 317] width 439 height 19
type input "74 CC"
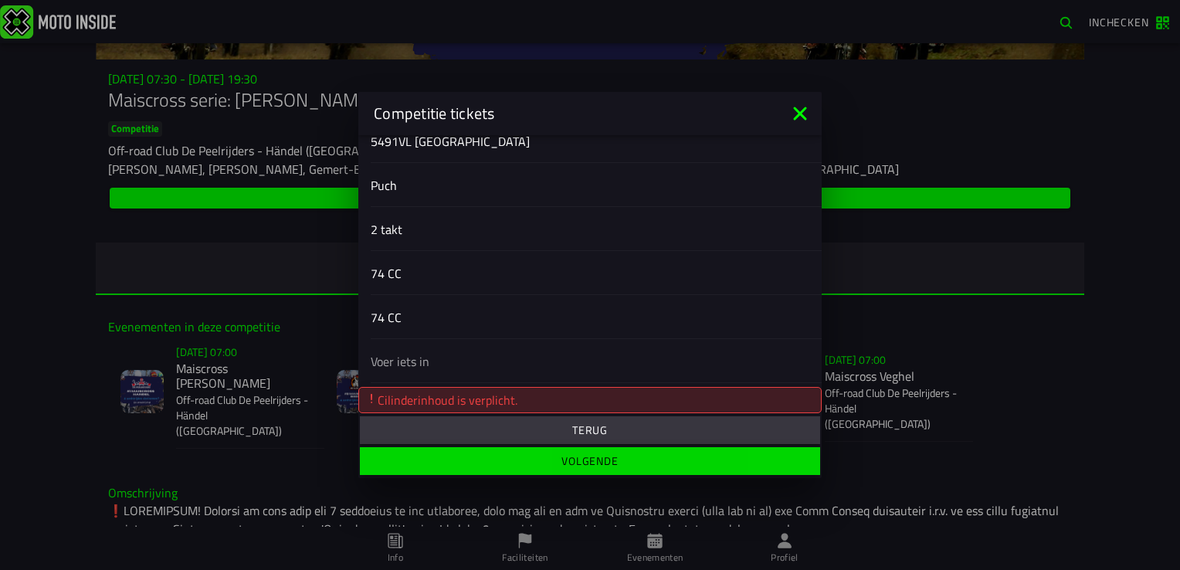
click at [0, 0] on slot "Volgende" at bounding box center [0, 0] width 0 height 0
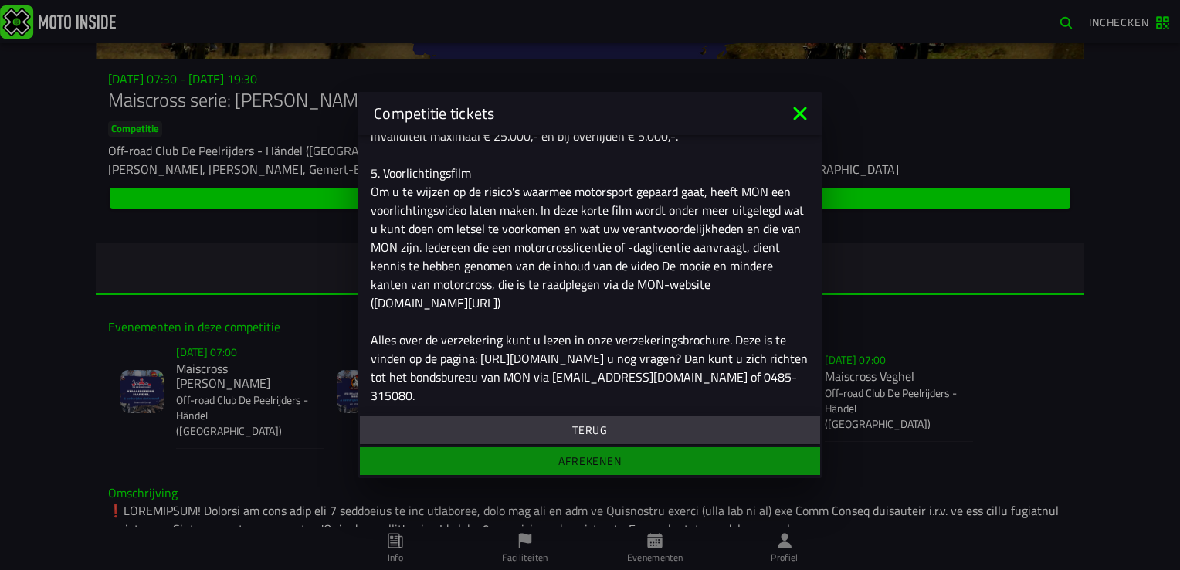
scroll to position [541, 0]
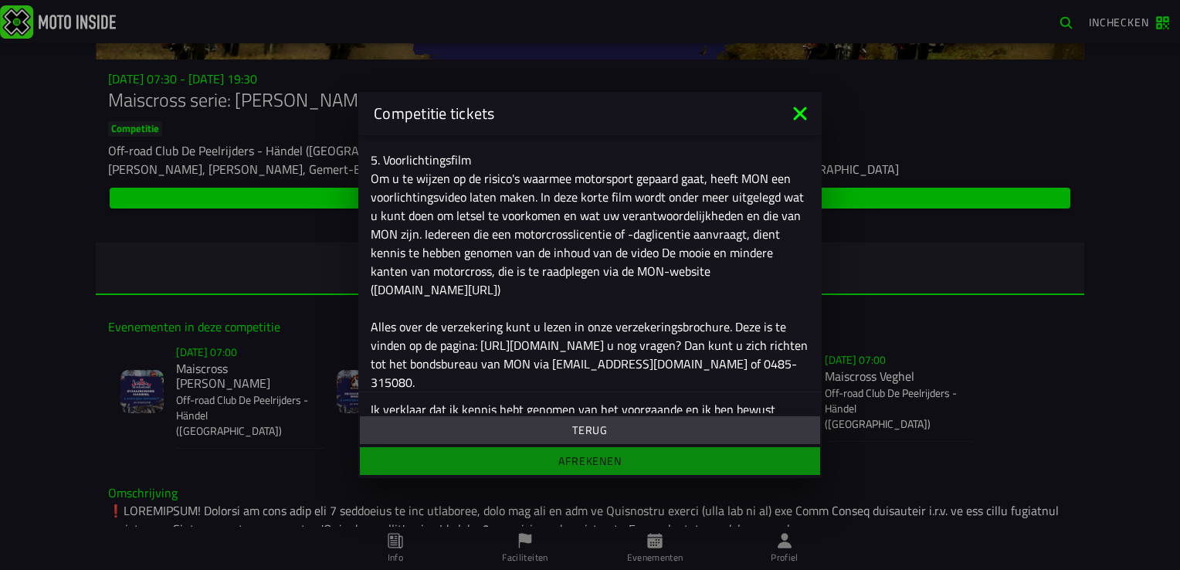
click at [592, 465] on ion-footer "Terug Afrekenen" at bounding box center [589, 445] width 463 height 65
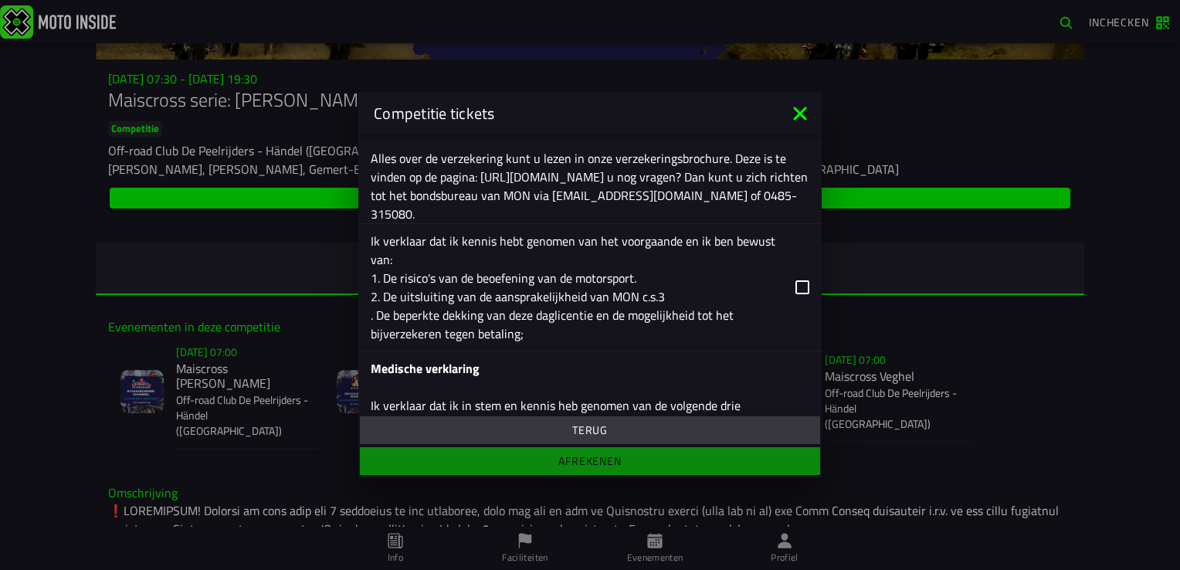
scroll to position [695, 0]
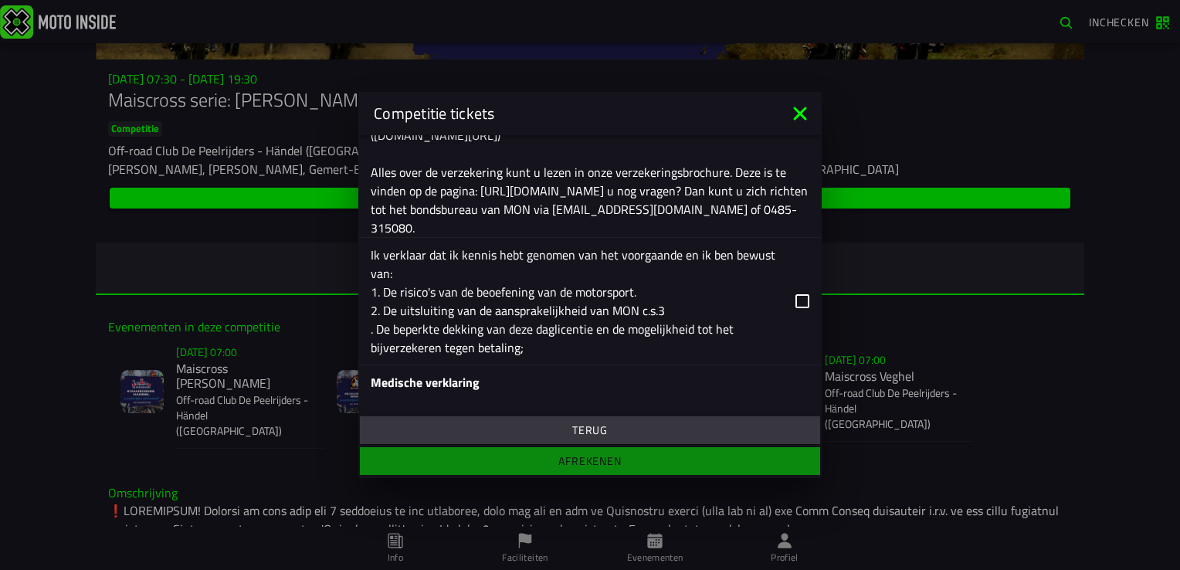
click at [795, 296] on icon at bounding box center [802, 301] width 14 height 14
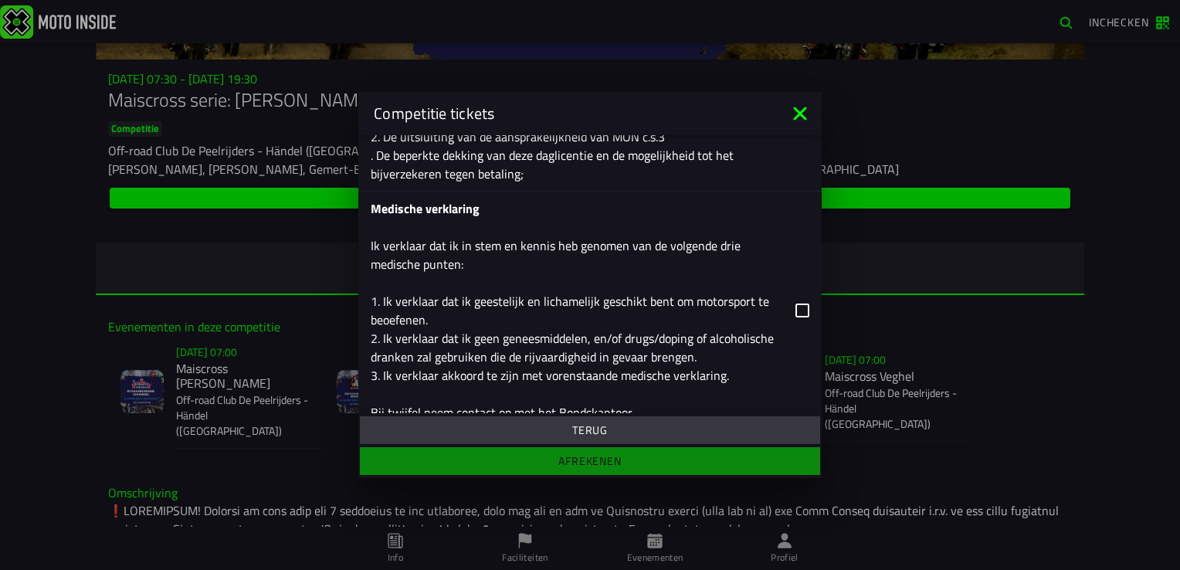
scroll to position [927, 0]
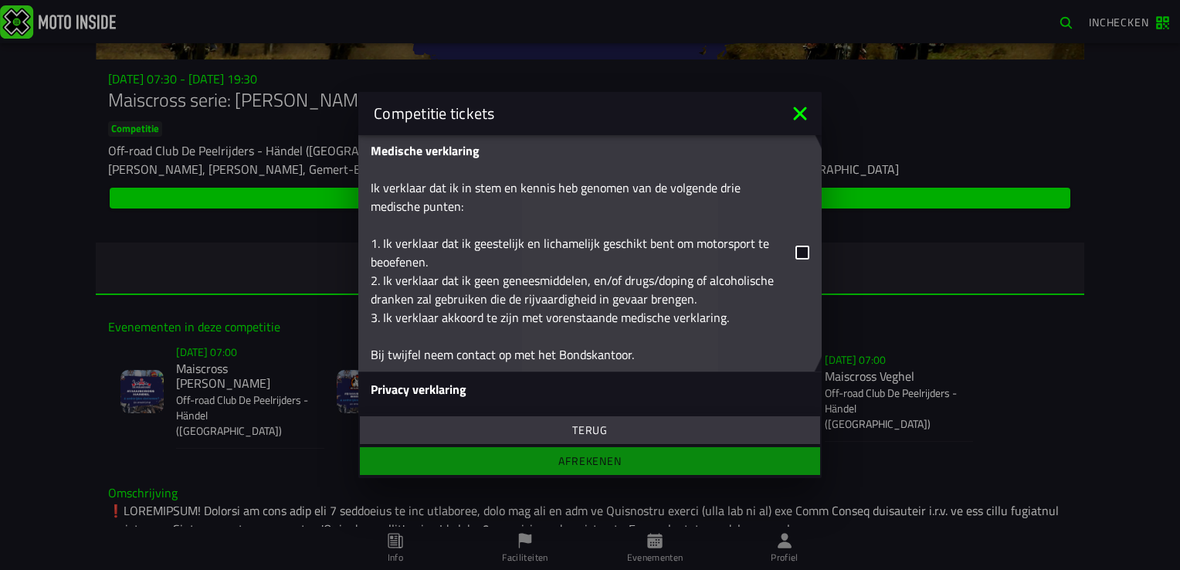
click at [795, 249] on icon at bounding box center [802, 253] width 14 height 14
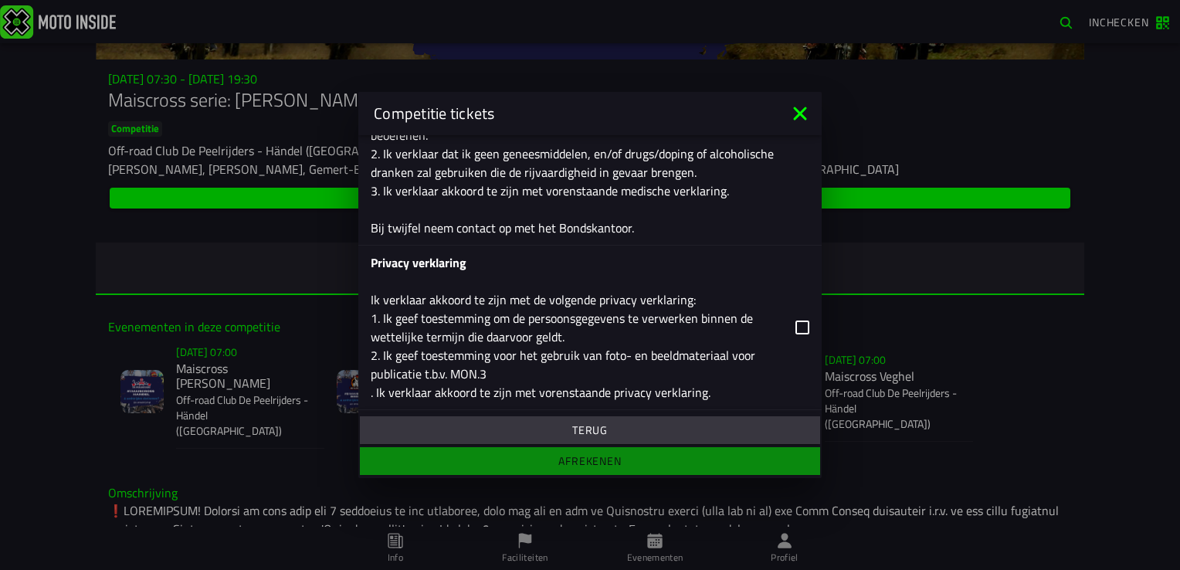
scroll to position [1056, 0]
click at [795, 321] on icon at bounding box center [802, 325] width 14 height 14
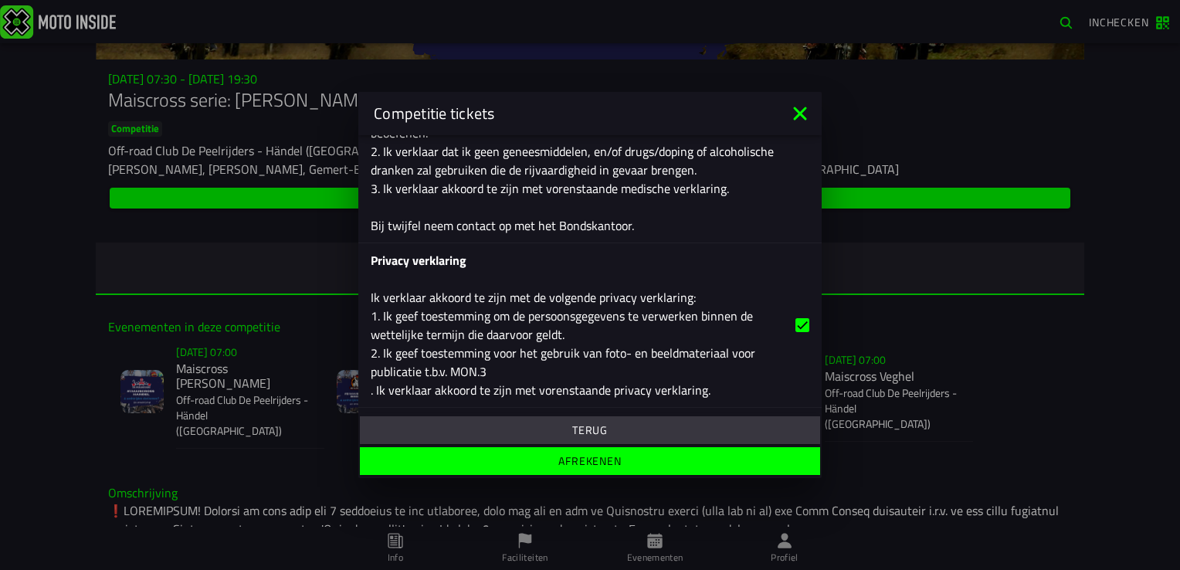
click at [0, 0] on slot "Afrekenen" at bounding box center [0, 0] width 0 height 0
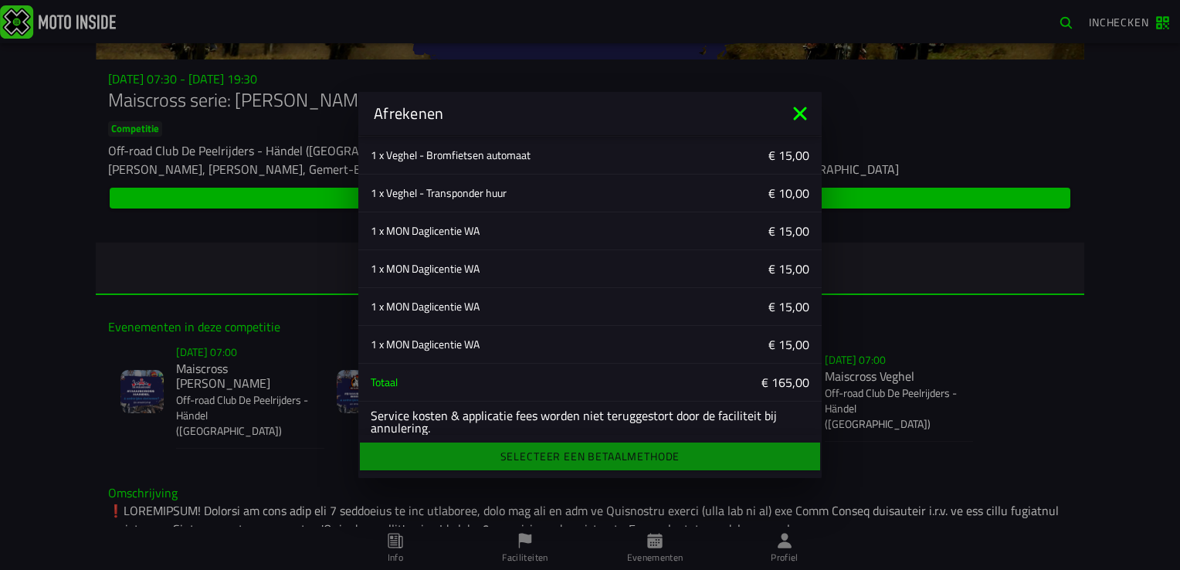
scroll to position [487, 0]
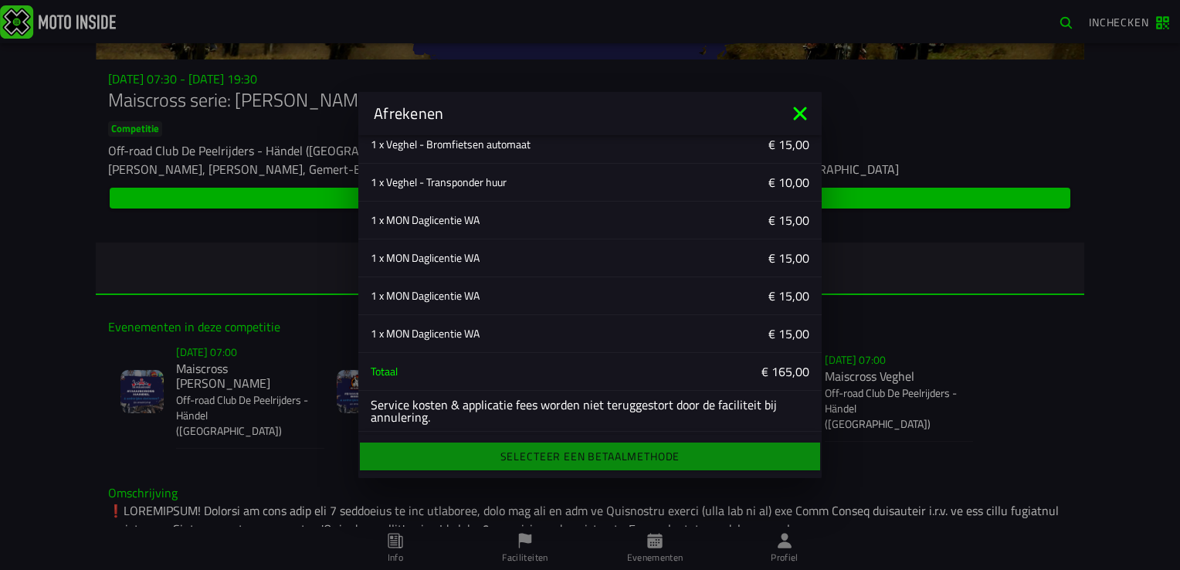
click at [538, 456] on div "Selecteer een betaalmethode" at bounding box center [589, 456] width 463 height 34
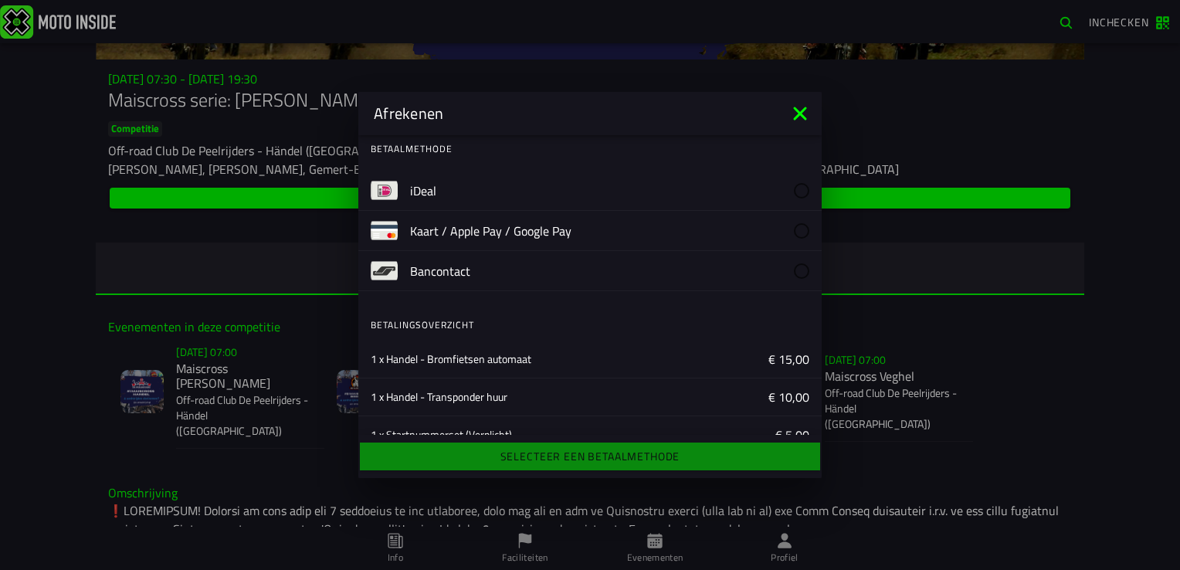
scroll to position [0, 0]
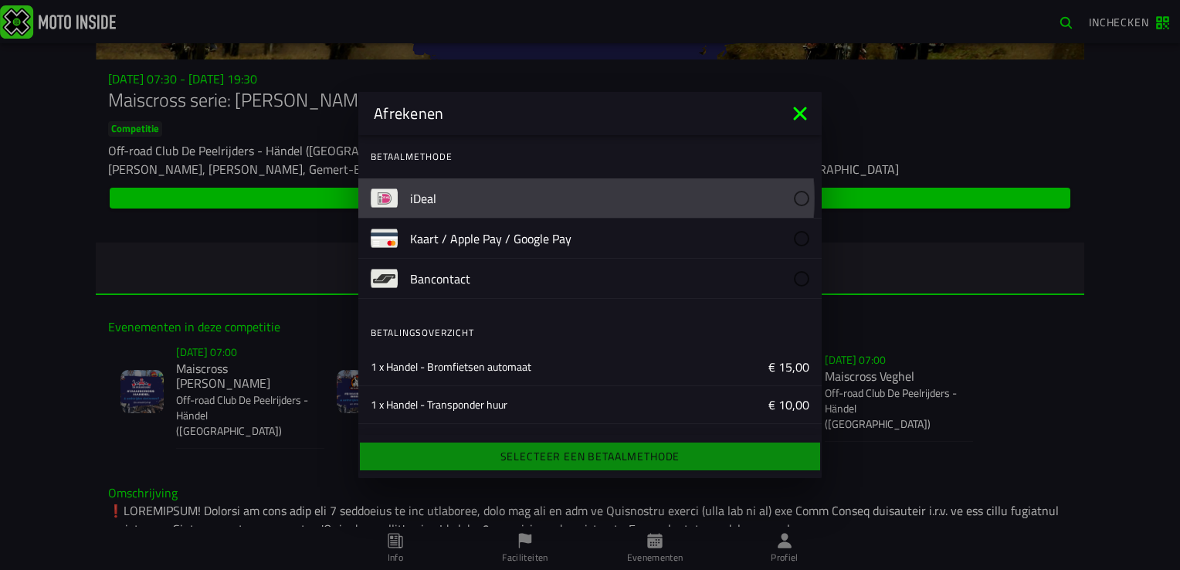
click at [0, 0] on slot "iDeal" at bounding box center [0, 0] width 0 height 0
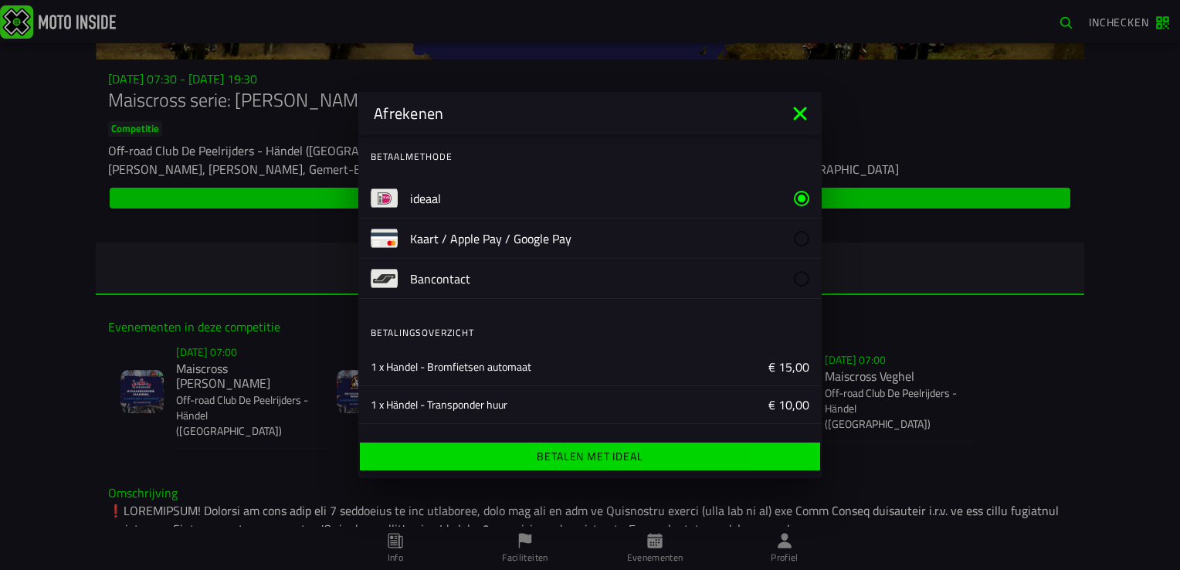
click at [588, 459] on font "Betalen met iDeal" at bounding box center [590, 456] width 106 height 16
